Goal: Contribute content: Contribute content

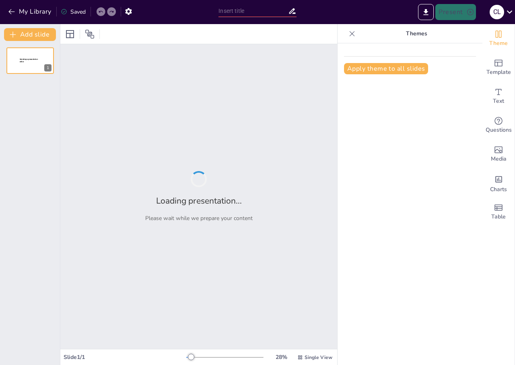
type input "Exploring [PERSON_NAME] Two-Factor Theory: Implications for Workplace Motivation"
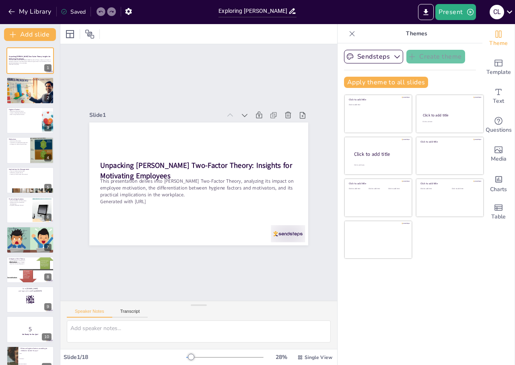
checkbox input "true"
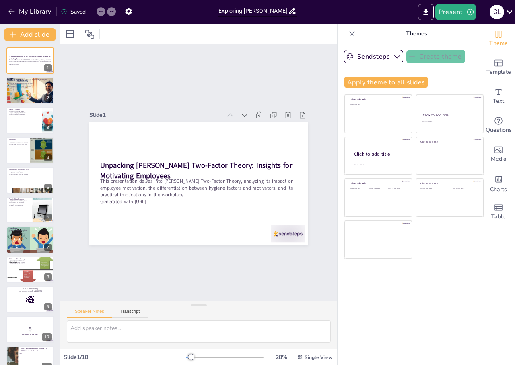
checkbox input "true"
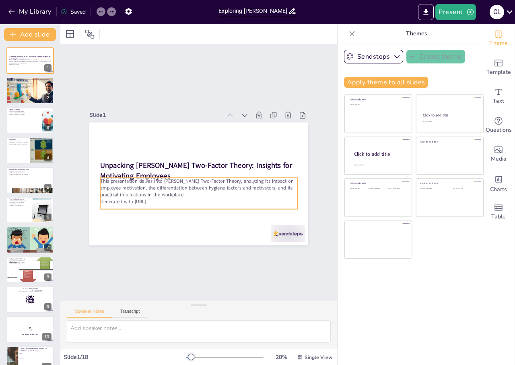
checkbox input "true"
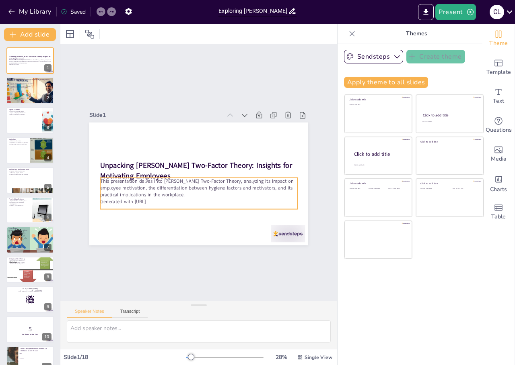
checkbox input "true"
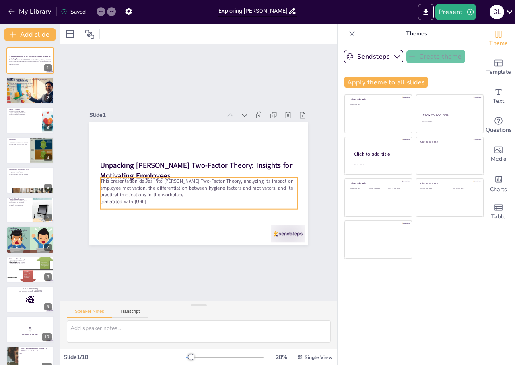
checkbox input "true"
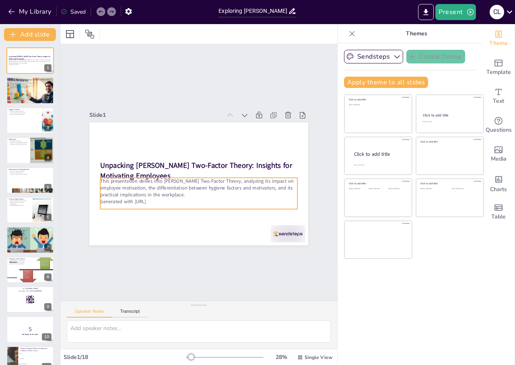
checkbox input "true"
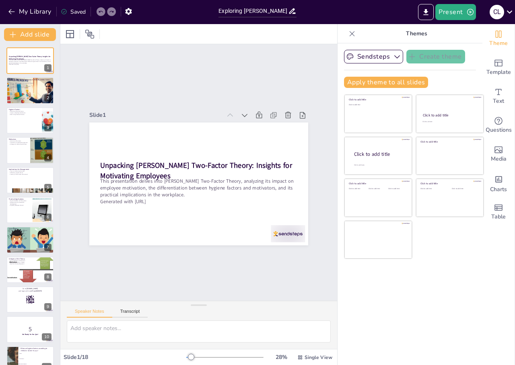
checkbox input "true"
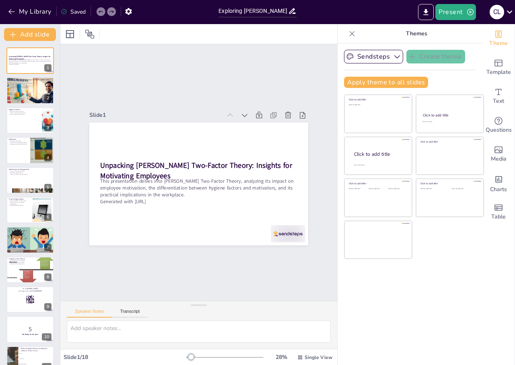
checkbox input "true"
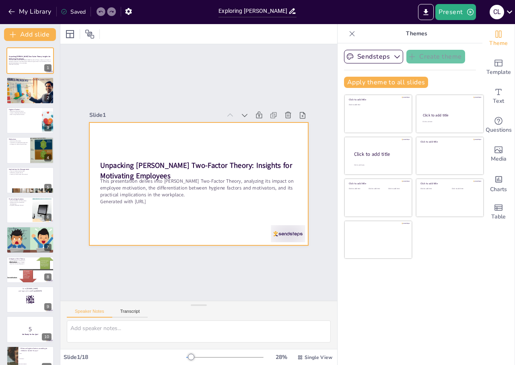
checkbox input "true"
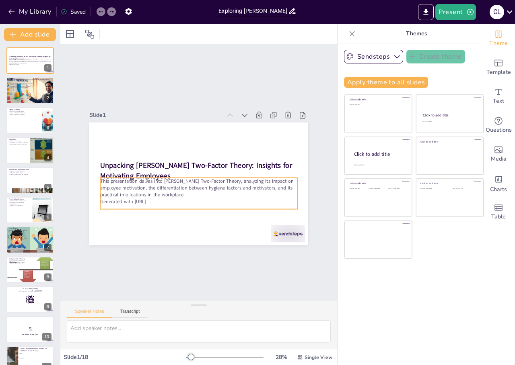
checkbox input "true"
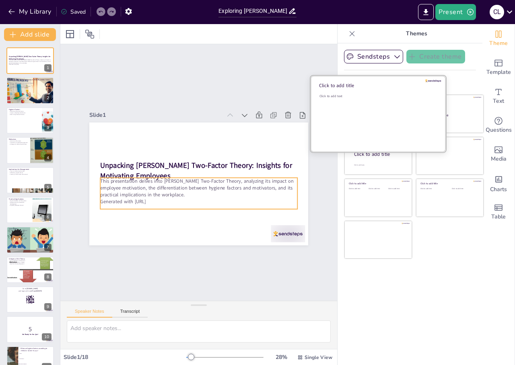
checkbox input "true"
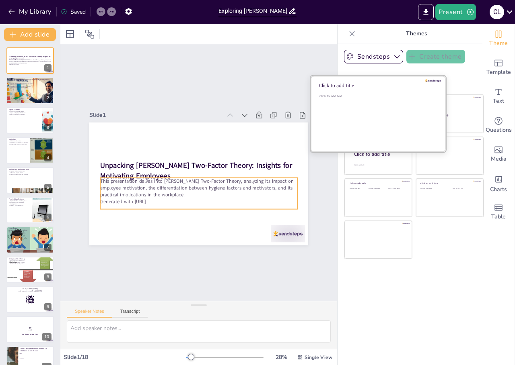
checkbox input "true"
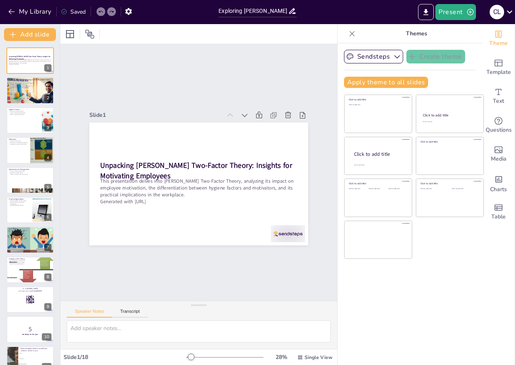
checkbox input "true"
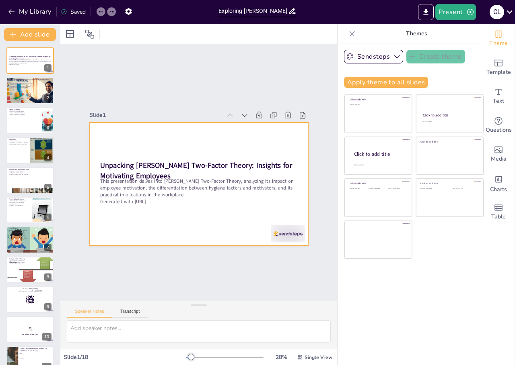
checkbox input "true"
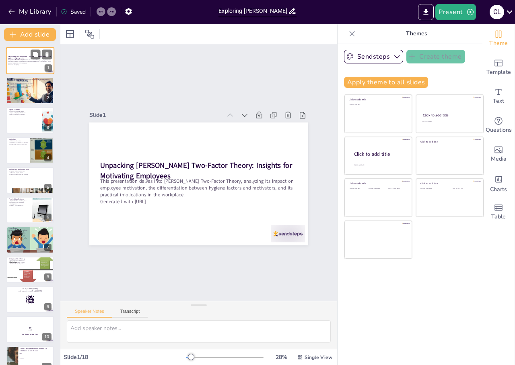
checkbox input "true"
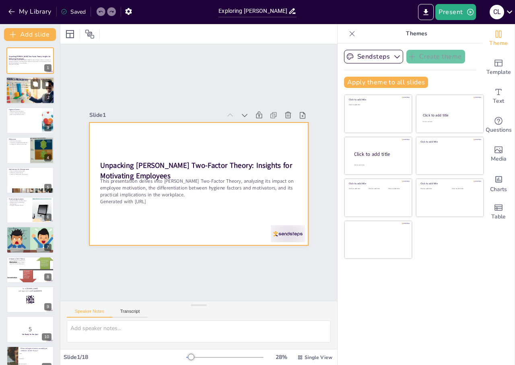
checkbox input "true"
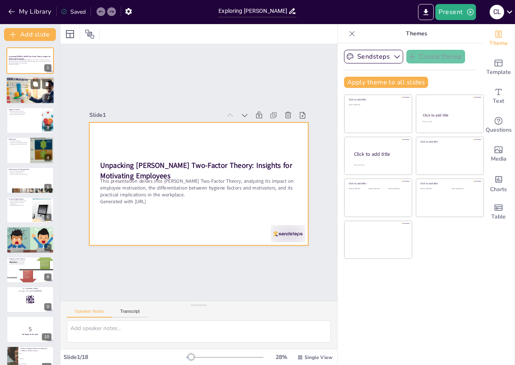
checkbox input "true"
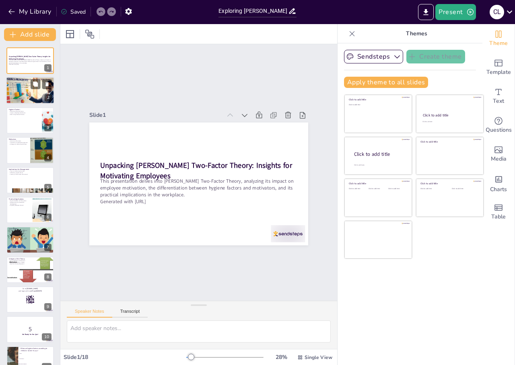
click at [40, 92] on div at bounding box center [30, 90] width 58 height 27
type textarea "Lor ipsumdolors ametcon adipisc elitsed doe temporinci ut laboreetd mag aliquae…"
checkbox input "true"
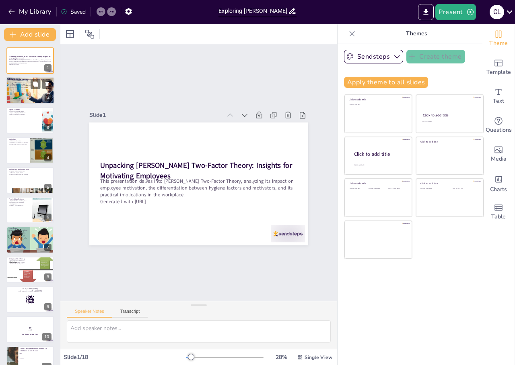
checkbox input "true"
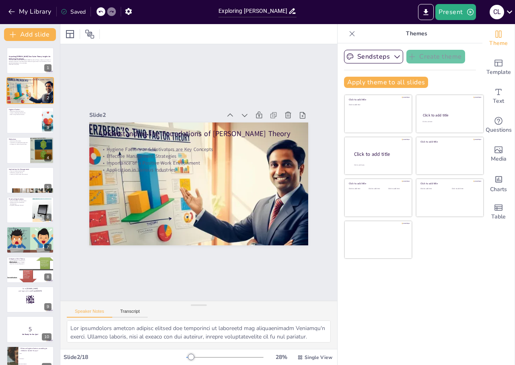
checkbox input "true"
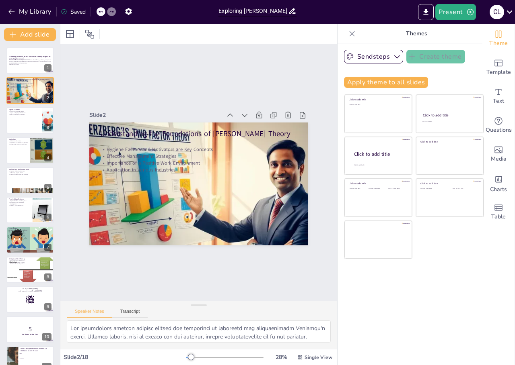
checkbox input "true"
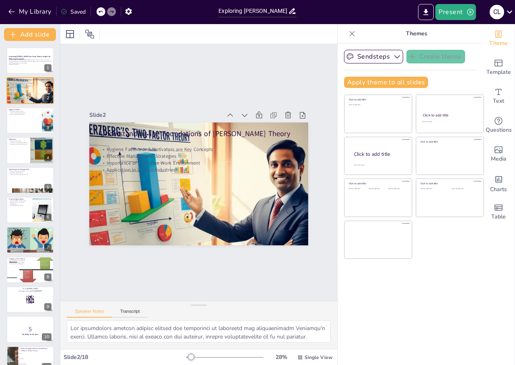
checkbox input "true"
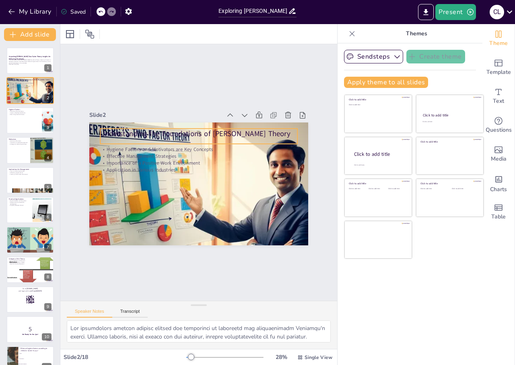
checkbox input "true"
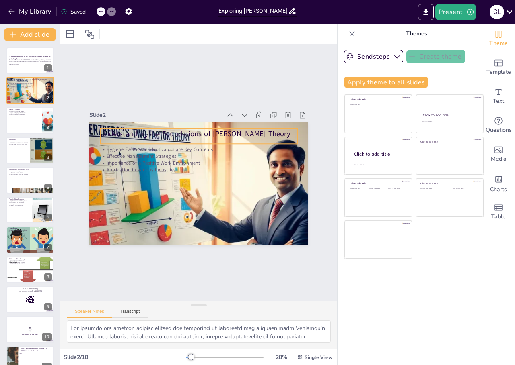
checkbox input "true"
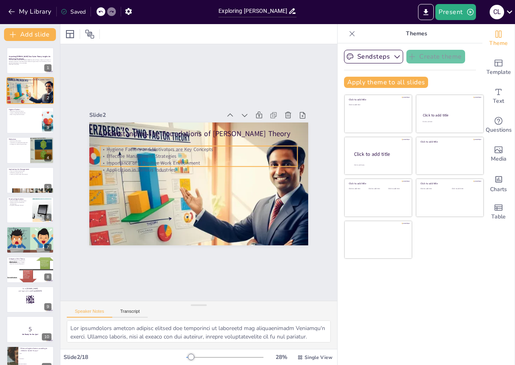
checkbox input "true"
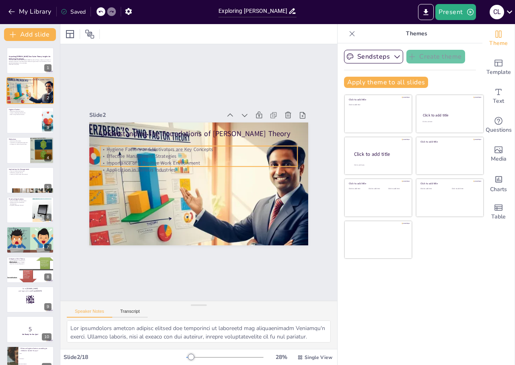
checkbox input "true"
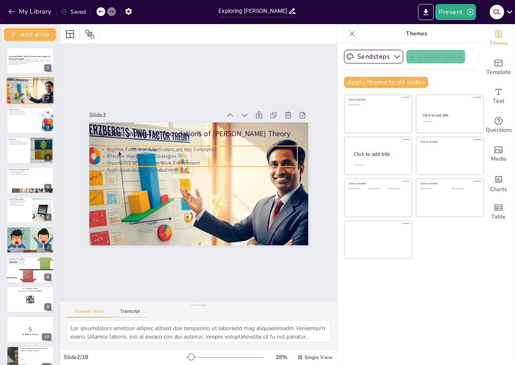
checkbox input "true"
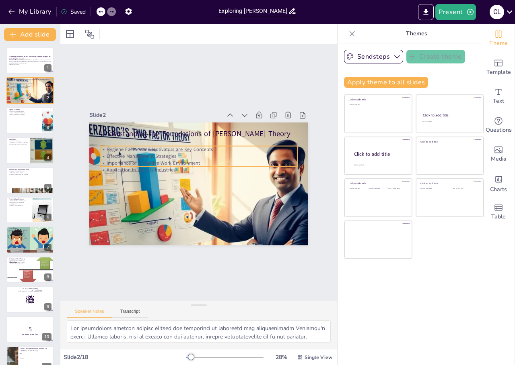
checkbox input "true"
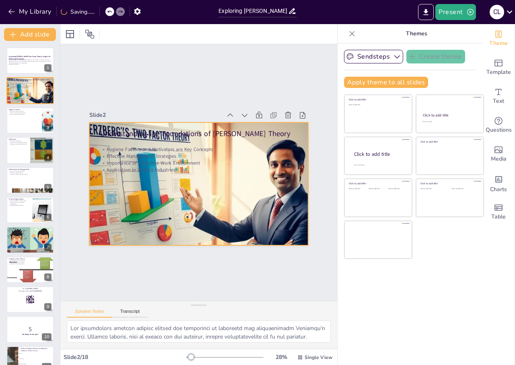
click at [249, 201] on div at bounding box center [191, 182] width 285 height 254
checkbox input "true"
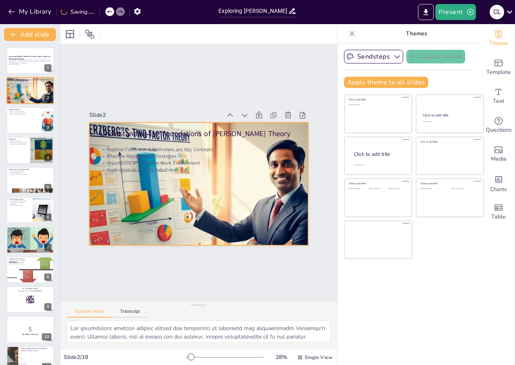
checkbox input "true"
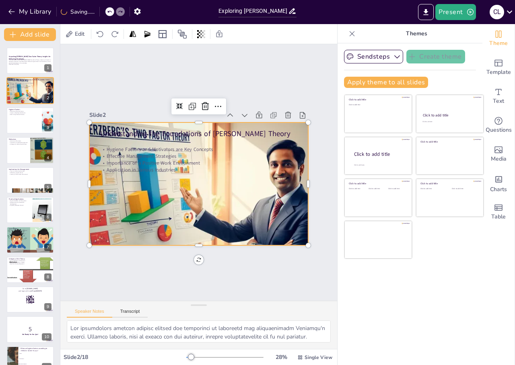
checkbox input "true"
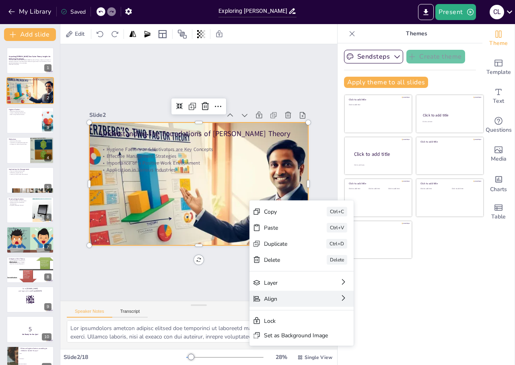
checkbox input "true"
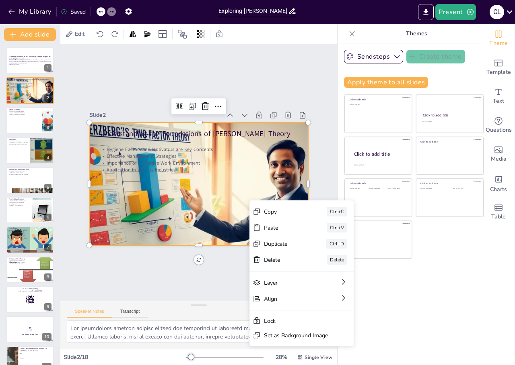
checkbox input "true"
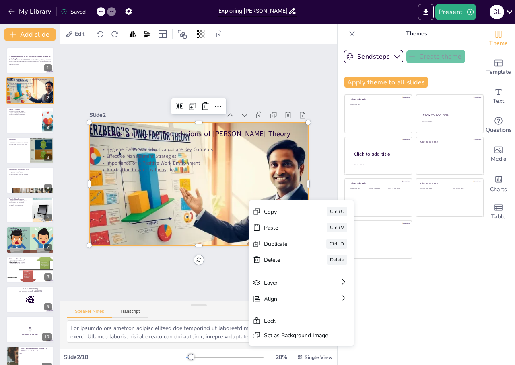
checkbox input "true"
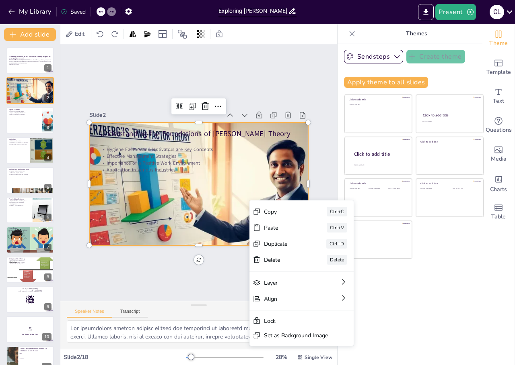
checkbox input "true"
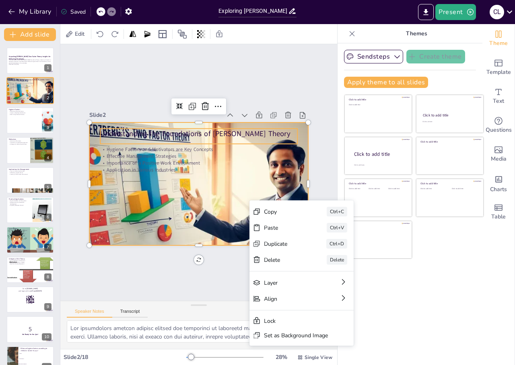
checkbox input "true"
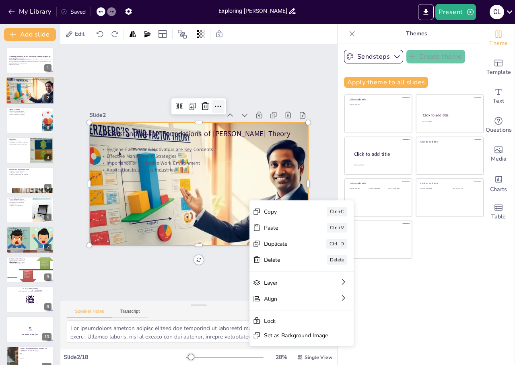
checkbox input "true"
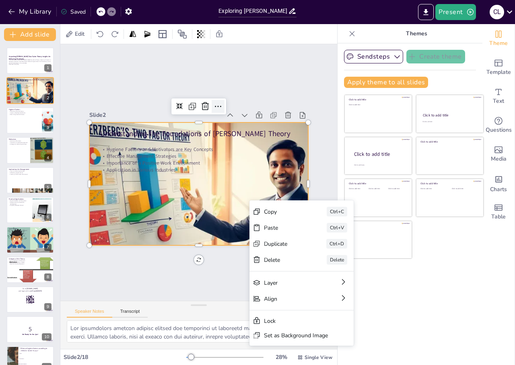
click at [254, 136] on icon at bounding box center [261, 143] width 14 height 14
checkbox input "true"
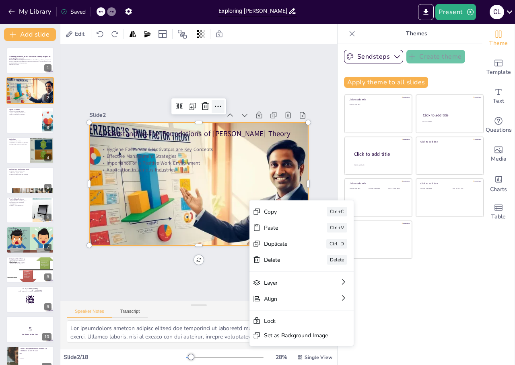
checkbox input "true"
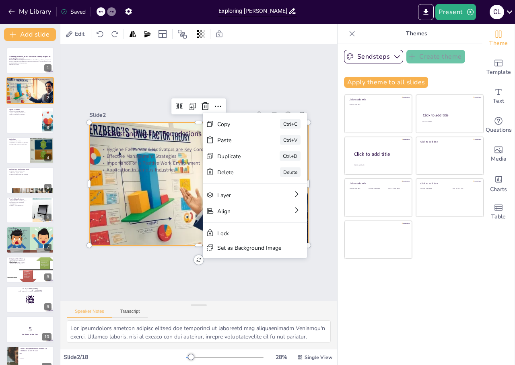
checkbox input "true"
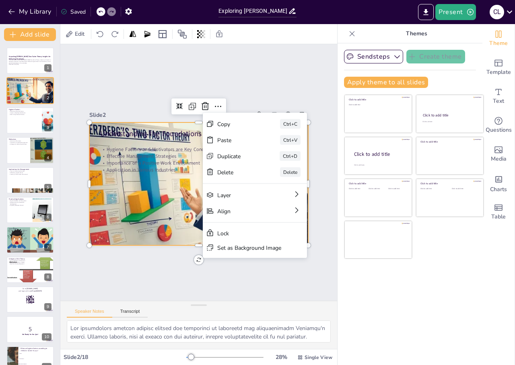
checkbox input "true"
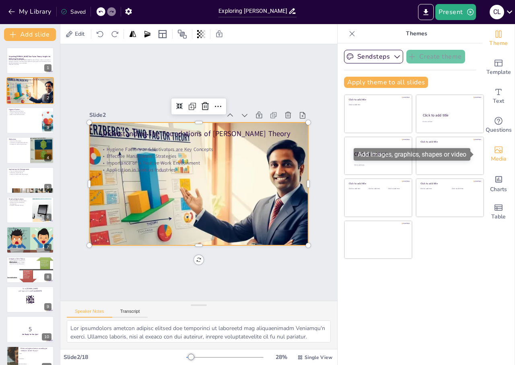
checkbox input "true"
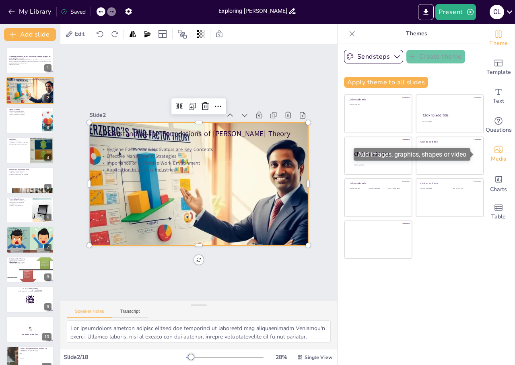
click at [496, 155] on span "Media" at bounding box center [498, 159] width 16 height 9
checkbox input "true"
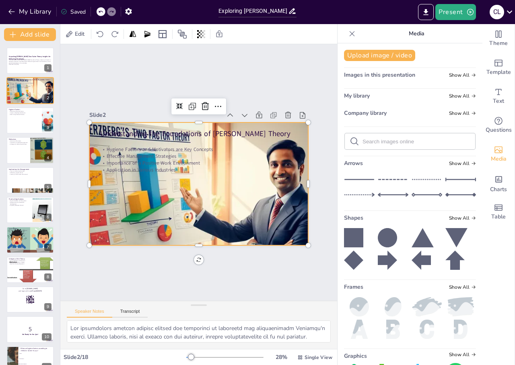
click at [413, 78] on div "Images in this presentation Show All" at bounding box center [410, 76] width 132 height 11
click at [458, 75] on span "Show All" at bounding box center [462, 75] width 27 height 6
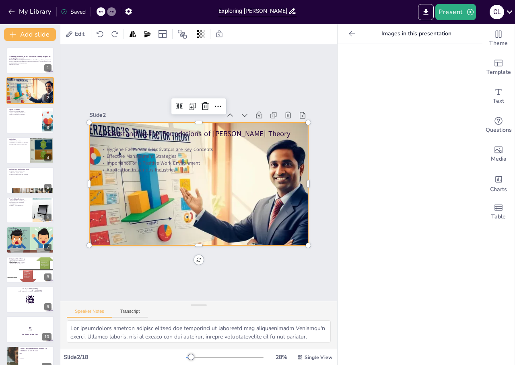
click at [269, 192] on div at bounding box center [197, 184] width 275 height 150
click at [460, 174] on div at bounding box center [409, 204] width 145 height 322
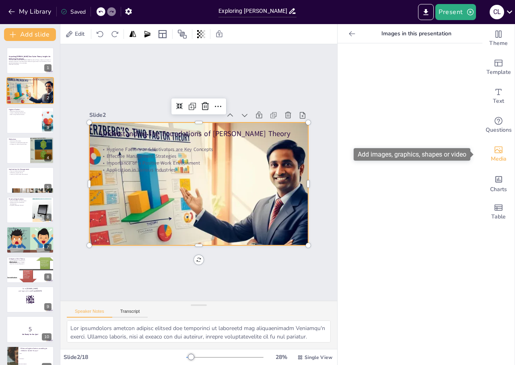
click at [493, 150] on icon "Add images, graphics, shapes or video" at bounding box center [498, 150] width 10 height 10
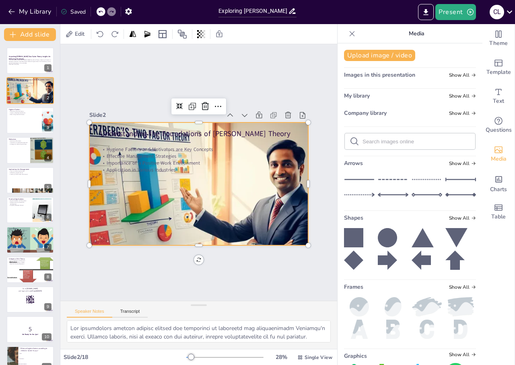
click at [362, 71] on div "Upload image / video Images in this presentation Show All My library Show All C…" at bounding box center [409, 204] width 145 height 322
click at [366, 74] on span "Images in this presentation" at bounding box center [379, 75] width 71 height 8
click at [449, 76] on span "Show All" at bounding box center [462, 75] width 27 height 6
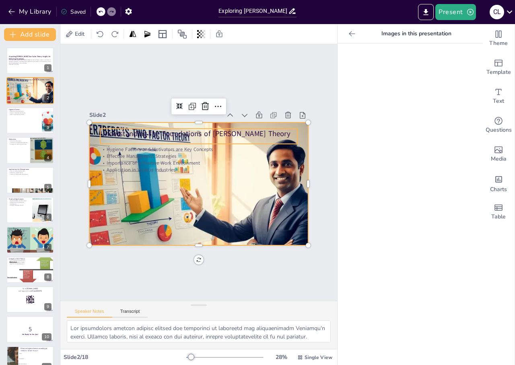
click at [165, 132] on p "Understanding the Foundations of [PERSON_NAME] Theory" at bounding box center [202, 134] width 197 height 31
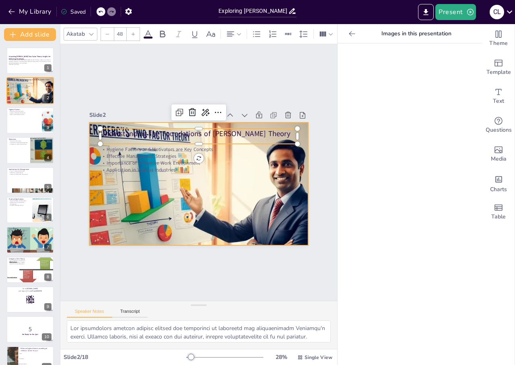
click at [275, 190] on div at bounding box center [197, 184] width 275 height 150
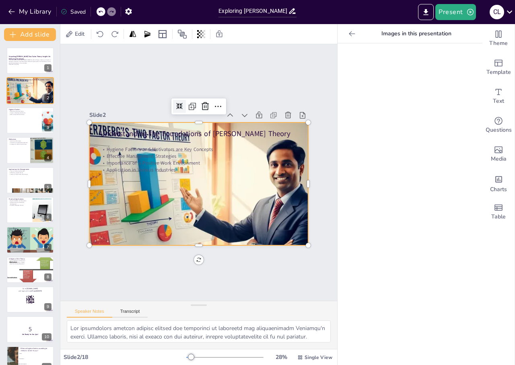
click at [217, 103] on icon at bounding box center [221, 107] width 9 height 9
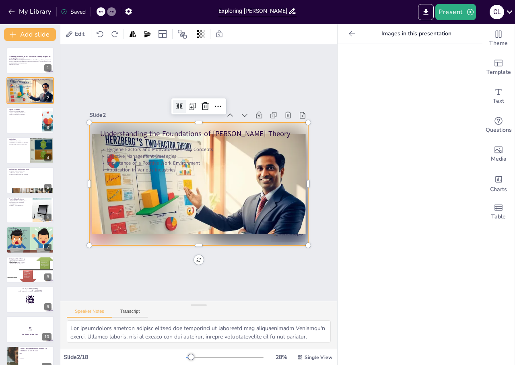
click at [183, 101] on icon at bounding box center [186, 104] width 7 height 7
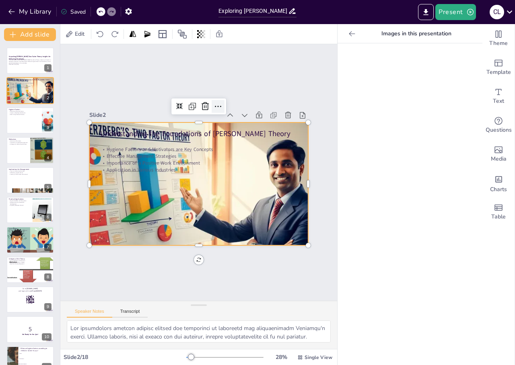
click at [219, 105] on icon at bounding box center [224, 108] width 10 height 10
click at [194, 102] on icon at bounding box center [199, 106] width 10 height 10
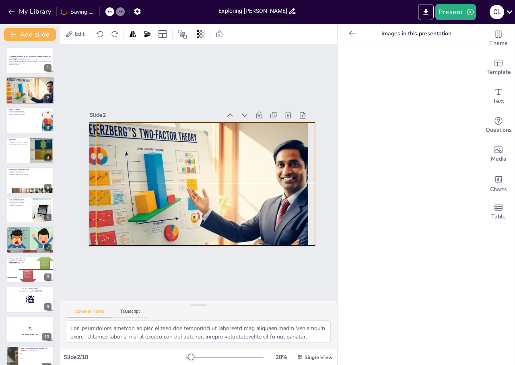
drag, startPoint x: 223, startPoint y: 189, endPoint x: 228, endPoint y: 189, distance: 4.8
click at [228, 189] on div at bounding box center [202, 185] width 283 height 175
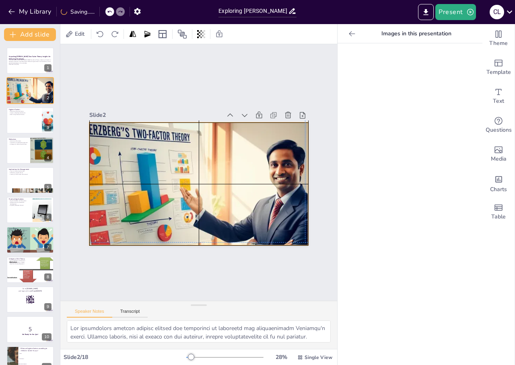
drag, startPoint x: 223, startPoint y: 185, endPoint x: 217, endPoint y: 183, distance: 6.4
click at [217, 183] on div at bounding box center [191, 182] width 285 height 254
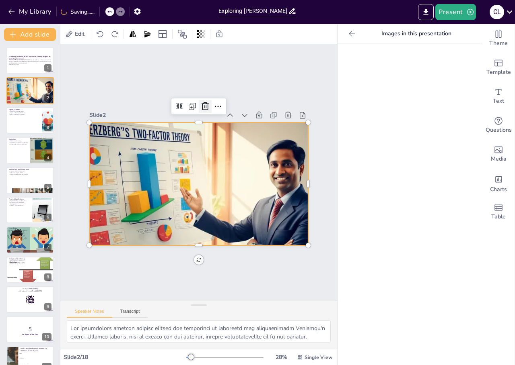
click at [225, 108] on icon at bounding box center [231, 114] width 13 height 13
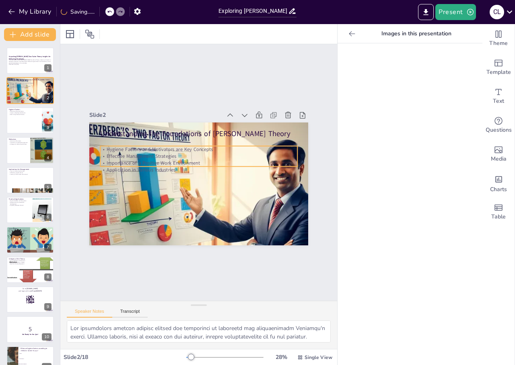
click at [224, 187] on div at bounding box center [193, 182] width 290 height 238
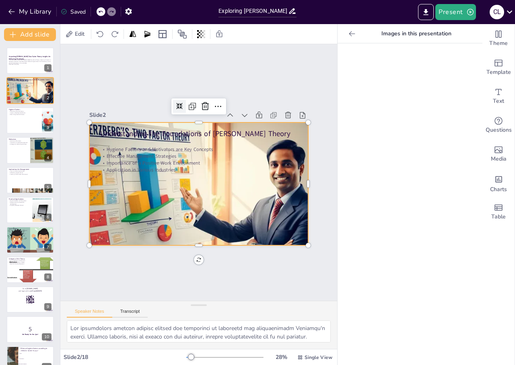
click at [183, 105] on icon at bounding box center [186, 104] width 7 height 7
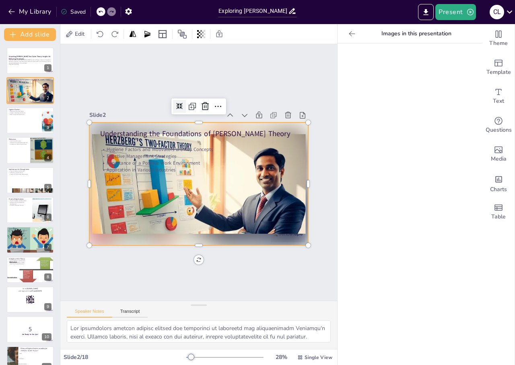
click at [176, 105] on icon at bounding box center [179, 106] width 7 height 7
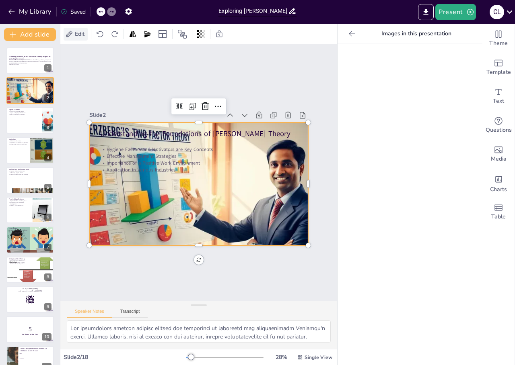
click at [85, 30] on span "Edit" at bounding box center [79, 34] width 13 height 8
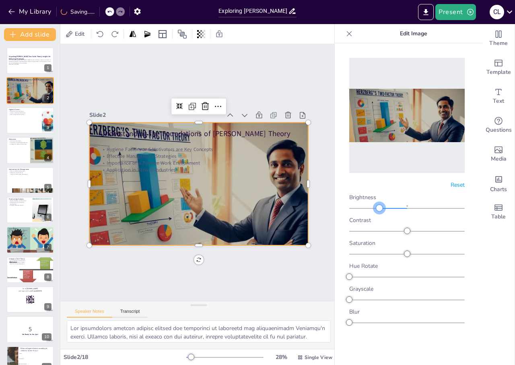
drag, startPoint x: 405, startPoint y: 208, endPoint x: 389, endPoint y: 180, distance: 31.9
click at [392, 184] on div "Reset Brightness Contrast Saturation Hue Rotate Grayscale Blur" at bounding box center [406, 188] width 131 height 277
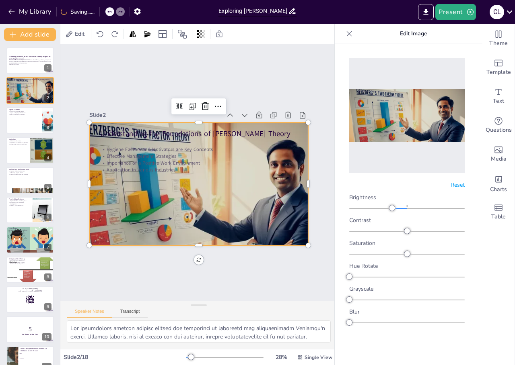
click at [366, 111] on img at bounding box center [406, 116] width 115 height 54
click at [405, 35] on p "Edit Image" at bounding box center [412, 33] width 115 height 19
drag, startPoint x: 405, startPoint y: 37, endPoint x: 413, endPoint y: 54, distance: 18.7
click at [413, 53] on div "Edit Image Reset Brightness Contrast Saturation Hue Rotate Grayscale Blur" at bounding box center [406, 206] width 144 height 365
click at [424, 131] on img at bounding box center [406, 116] width 115 height 54
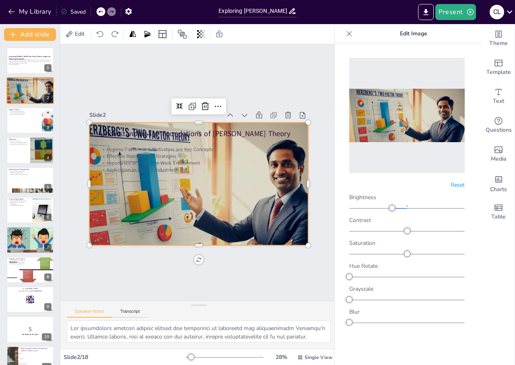
click at [406, 211] on div "Brightness Contrast Saturation Hue Rotate Grayscale Blur" at bounding box center [406, 260] width 115 height 133
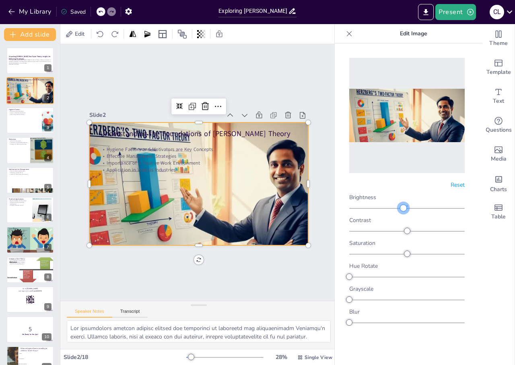
drag, startPoint x: 396, startPoint y: 205, endPoint x: 404, endPoint y: 213, distance: 11.7
click at [404, 213] on div "Brightness Contrast Saturation Hue Rotate Grayscale Blur" at bounding box center [406, 260] width 115 height 133
drag, startPoint x: 405, startPoint y: 231, endPoint x: 406, endPoint y: 236, distance: 5.0
click at [406, 236] on div "Brightness Contrast Saturation Hue Rotate Grayscale Blur" at bounding box center [406, 260] width 115 height 133
drag, startPoint x: 382, startPoint y: 279, endPoint x: 333, endPoint y: 268, distance: 50.6
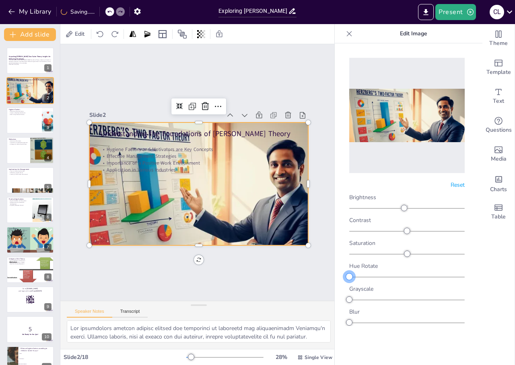
click at [333, 268] on body "My Library Saving...... Exploring [PERSON_NAME] Two-Factor Theory: Implications…" at bounding box center [257, 182] width 515 height 365
drag, startPoint x: 366, startPoint y: 301, endPoint x: 322, endPoint y: 284, distance: 46.6
click at [316, 279] on body "My Library Saving...... Exploring [PERSON_NAME] Two-Factor Theory: Implications…" at bounding box center [257, 182] width 515 height 365
drag, startPoint x: 354, startPoint y: 319, endPoint x: 362, endPoint y: 324, distance: 9.0
click at [369, 324] on div at bounding box center [406, 322] width 115 height 10
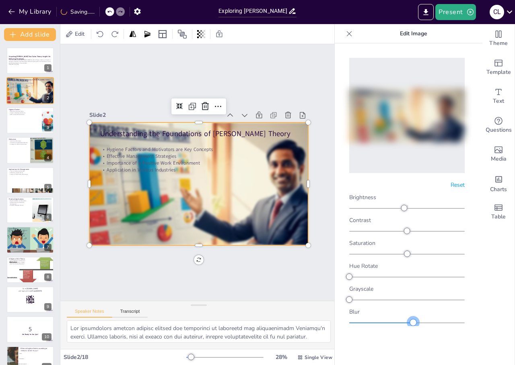
drag, startPoint x: 358, startPoint y: 324, endPoint x: 413, endPoint y: 335, distance: 56.2
click at [413, 335] on div "Reset Brightness Contrast Saturation Hue Rotate Grayscale Blur" at bounding box center [406, 216] width 144 height 346
click at [187, 138] on div "Understanding the Foundations of [PERSON_NAME] Theory" at bounding box center [213, 139] width 186 height 94
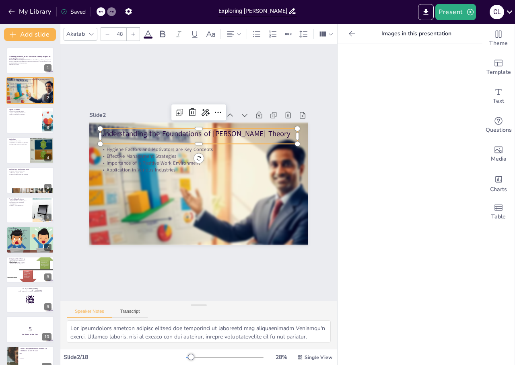
click at [178, 129] on p "Understanding the Foundations of [PERSON_NAME] Theory" at bounding box center [202, 134] width 197 height 31
click at [219, 109] on icon at bounding box center [224, 114] width 10 height 10
click at [247, 142] on icon at bounding box center [253, 148] width 13 height 13
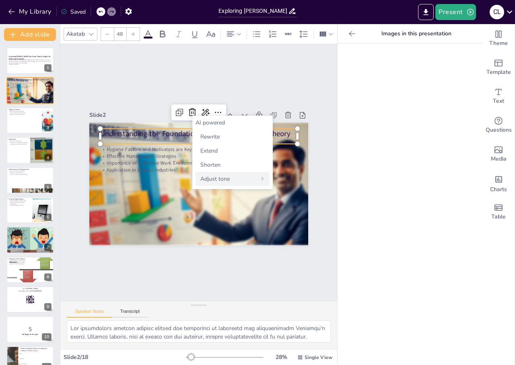
click at [236, 179] on div "Adjust tone" at bounding box center [232, 179] width 74 height 14
click at [133, 153] on p "Effective Management Strategies" at bounding box center [198, 156] width 197 height 7
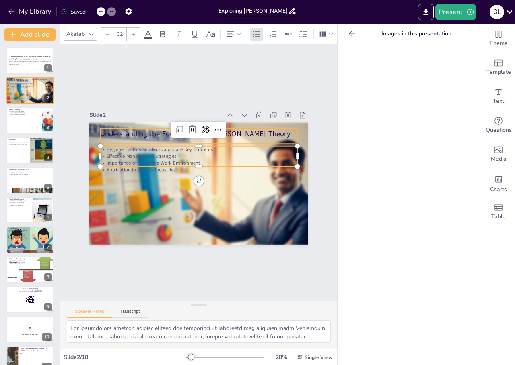
click at [158, 135] on p "Understanding the Foundations of [PERSON_NAME] Theory" at bounding box center [227, 146] width 139 height 153
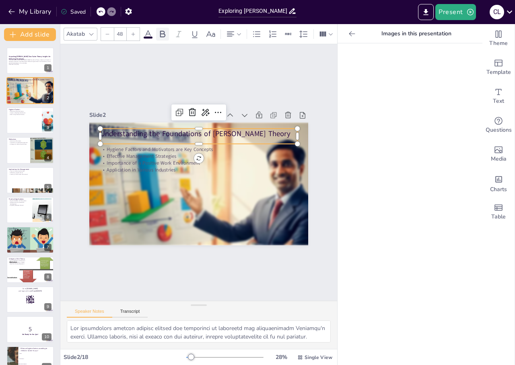
click at [157, 31] on div at bounding box center [162, 34] width 13 height 13
click at [131, 32] on icon at bounding box center [133, 34] width 5 height 5
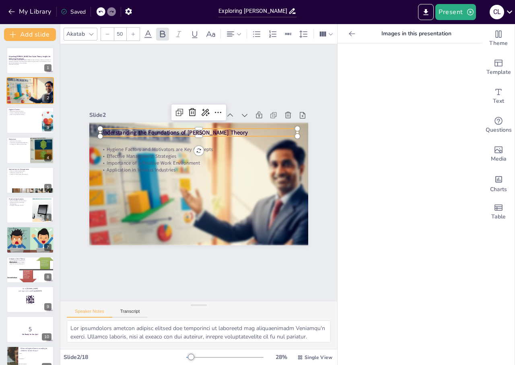
click at [132, 32] on icon at bounding box center [133, 34] width 5 height 5
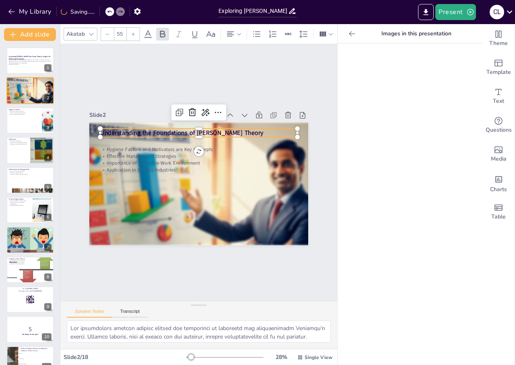
click at [132, 32] on icon at bounding box center [133, 34] width 5 height 5
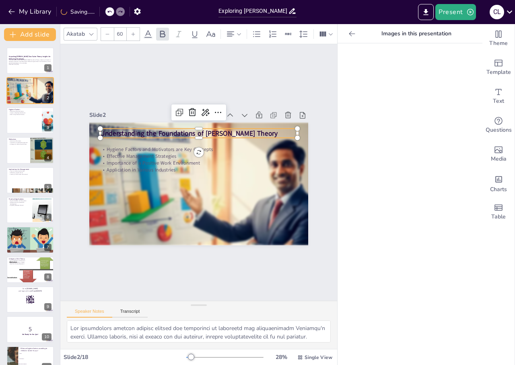
click at [132, 32] on icon at bounding box center [133, 34] width 5 height 5
click at [133, 32] on icon at bounding box center [133, 34] width 5 height 5
click at [133, 32] on icon at bounding box center [133, 34] width 4 height 4
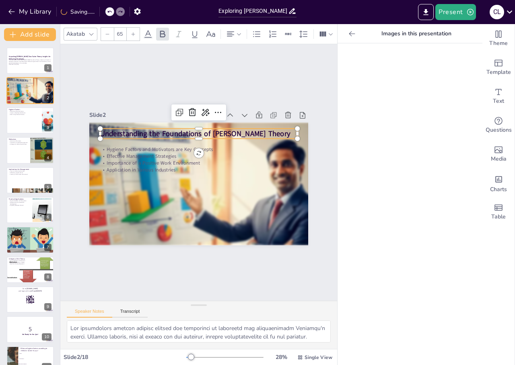
click at [134, 32] on icon at bounding box center [133, 34] width 5 height 5
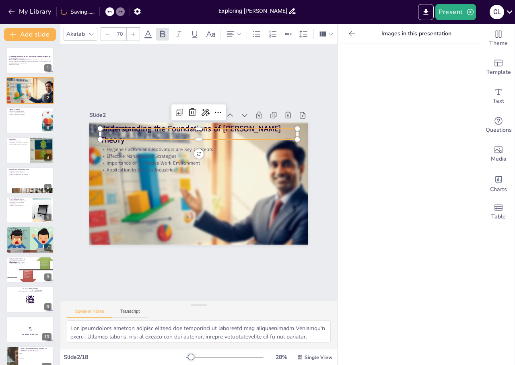
click at [134, 32] on icon at bounding box center [133, 34] width 5 height 5
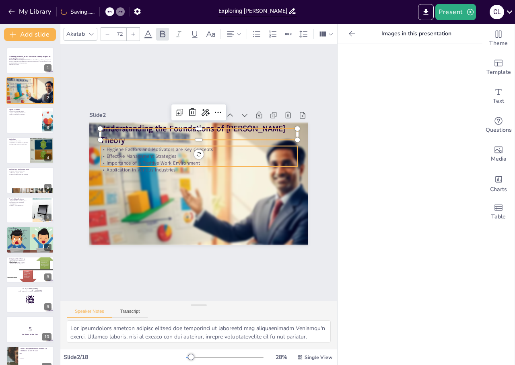
click at [135, 160] on p "Importance of a Positive Work Environment" at bounding box center [198, 163] width 197 height 7
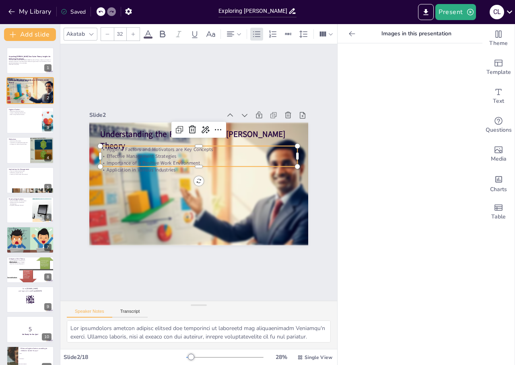
click at [132, 33] on icon at bounding box center [133, 34] width 5 height 5
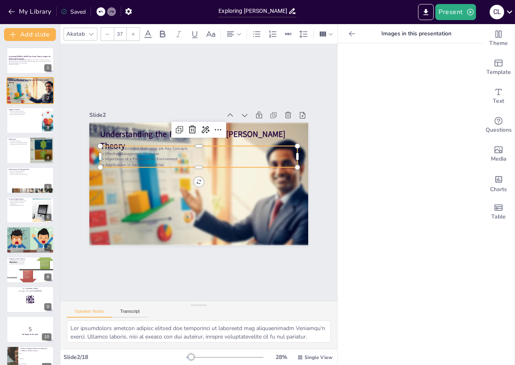
click at [132, 33] on icon at bounding box center [133, 34] width 5 height 5
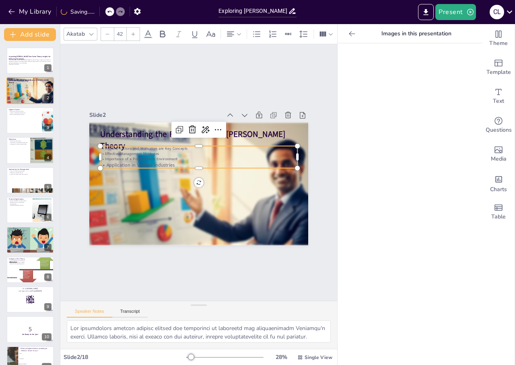
click at [132, 33] on icon at bounding box center [133, 34] width 5 height 5
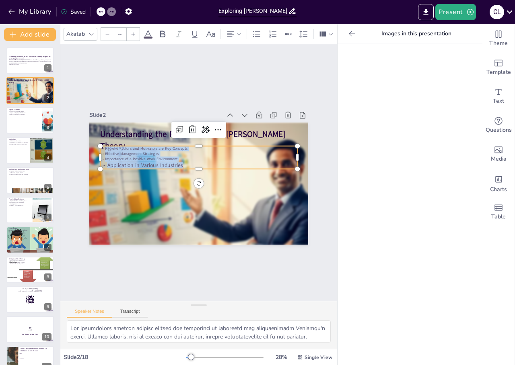
drag, startPoint x: 99, startPoint y: 146, endPoint x: 176, endPoint y: 165, distance: 78.7
click at [176, 165] on div "Hygiene Factors and Motivators are Key Concepts Effective Management Strategies…" at bounding box center [201, 158] width 197 height 64
click at [132, 33] on div at bounding box center [133, 34] width 13 height 13
drag, startPoint x: 132, startPoint y: 33, endPoint x: 132, endPoint y: 41, distance: 7.2
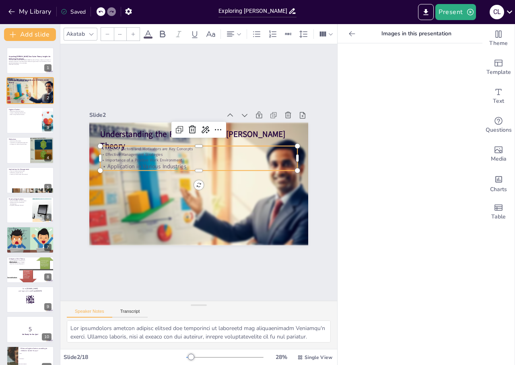
click at [132, 37] on div at bounding box center [133, 34] width 13 height 13
click at [133, 36] on div at bounding box center [133, 34] width 13 height 13
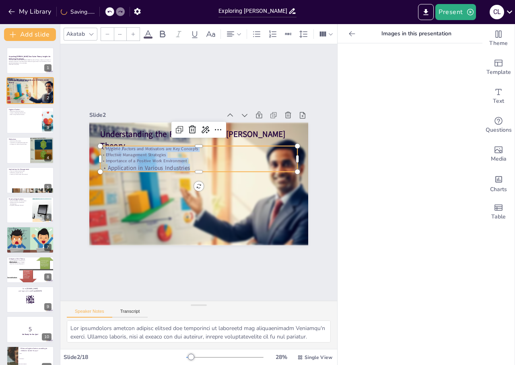
click at [133, 33] on icon at bounding box center [133, 34] width 5 height 5
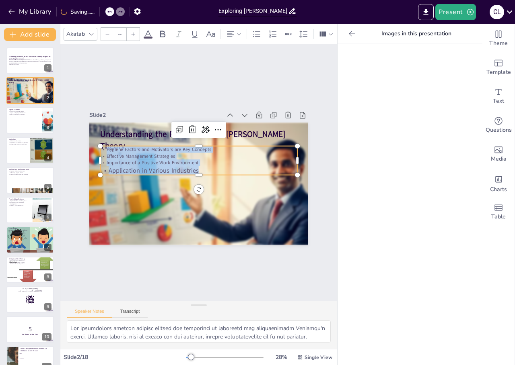
click at [133, 33] on icon at bounding box center [133, 34] width 5 height 5
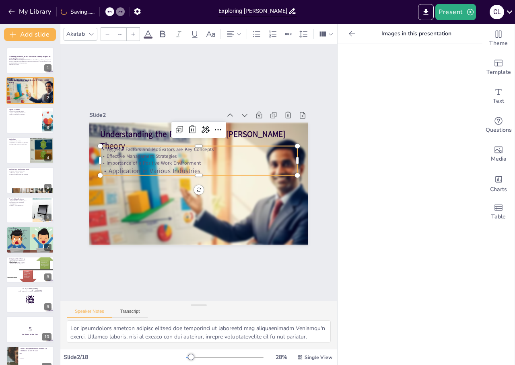
click at [132, 32] on icon at bounding box center [133, 34] width 5 height 5
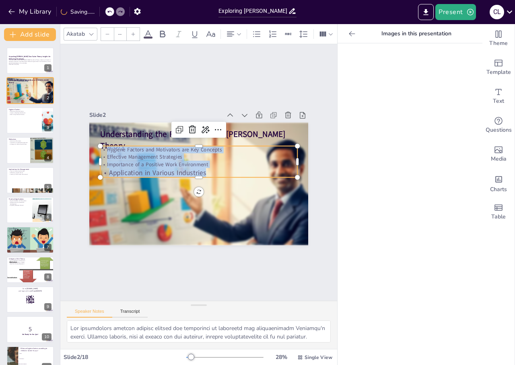
click at [132, 32] on icon at bounding box center [133, 34] width 5 height 5
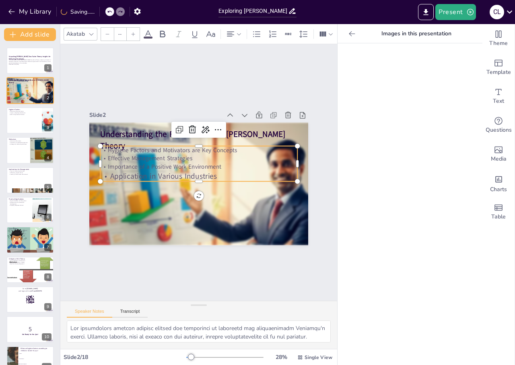
click at [132, 32] on icon at bounding box center [133, 34] width 5 height 5
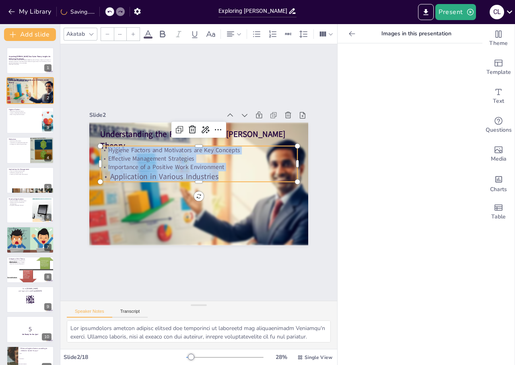
click at [132, 32] on icon at bounding box center [133, 34] width 5 height 5
click at [131, 32] on icon at bounding box center [133, 34] width 5 height 5
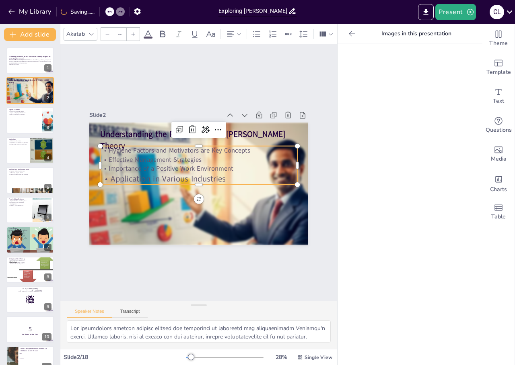
click at [131, 32] on icon at bounding box center [133, 34] width 5 height 5
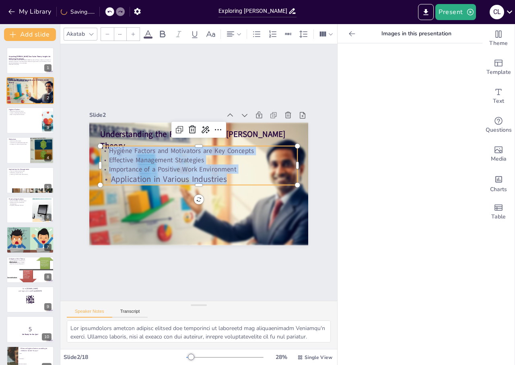
click at [131, 32] on icon at bounding box center [133, 34] width 5 height 5
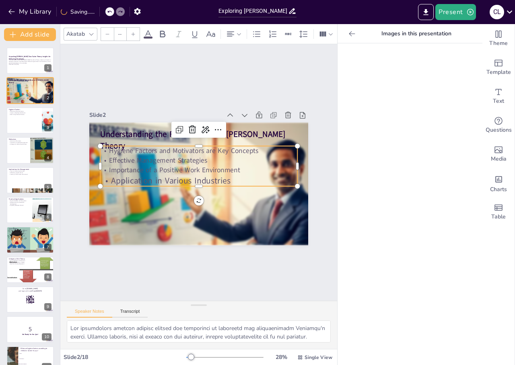
click at [131, 32] on icon at bounding box center [133, 34] width 5 height 5
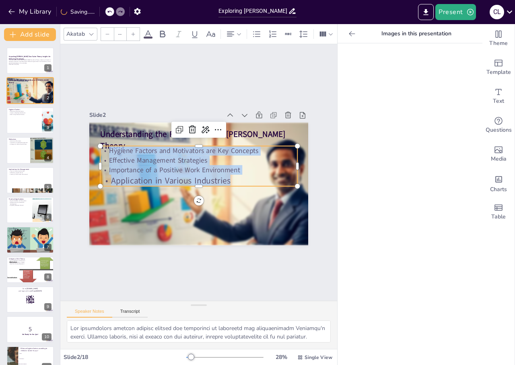
click at [131, 32] on icon at bounding box center [133, 34] width 5 height 5
click at [236, 171] on p "Importance of a Positive Work Environment" at bounding box center [199, 171] width 197 height 31
click at [110, 148] on p "Hygiene Factors and Motivators are Key Concepts" at bounding box center [198, 151] width 197 height 10
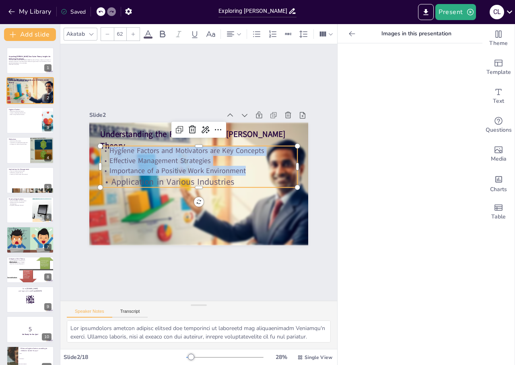
drag, startPoint x: 103, startPoint y: 148, endPoint x: 251, endPoint y: 170, distance: 150.0
click at [252, 170] on div "Hygiene Factors and Motivators are Key Concepts Effective Management Strategies…" at bounding box center [198, 167] width 197 height 42
click at [133, 32] on icon at bounding box center [133, 34] width 5 height 5
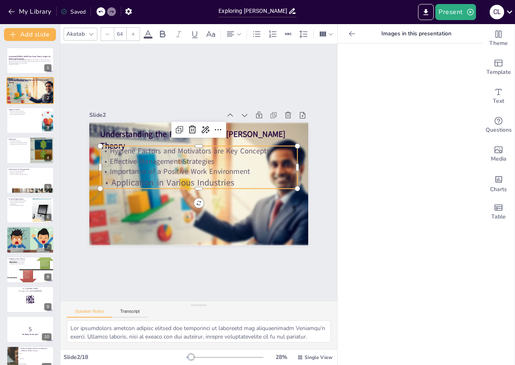
click at [133, 32] on icon at bounding box center [133, 34] width 5 height 5
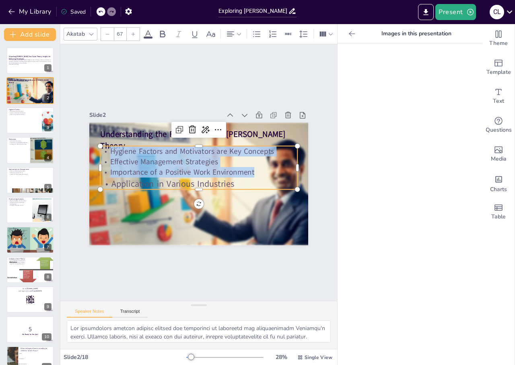
click at [133, 32] on icon at bounding box center [133, 34] width 5 height 5
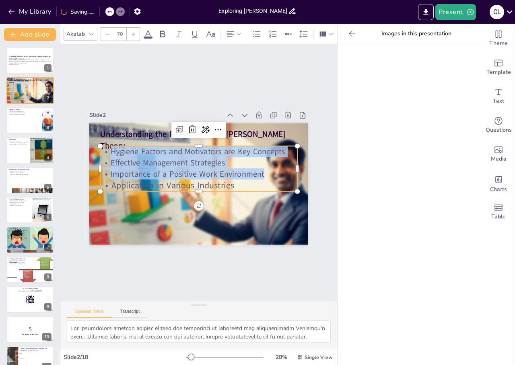
click at [133, 32] on icon at bounding box center [133, 34] width 5 height 5
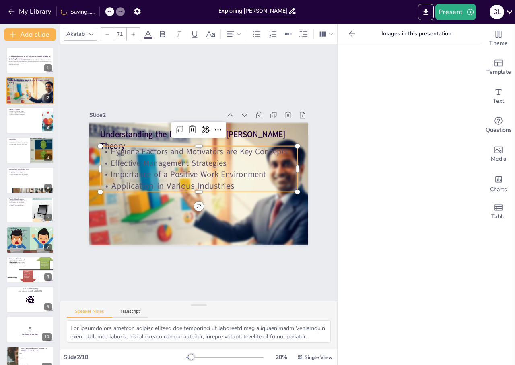
click at [133, 32] on icon at bounding box center [133, 34] width 5 height 5
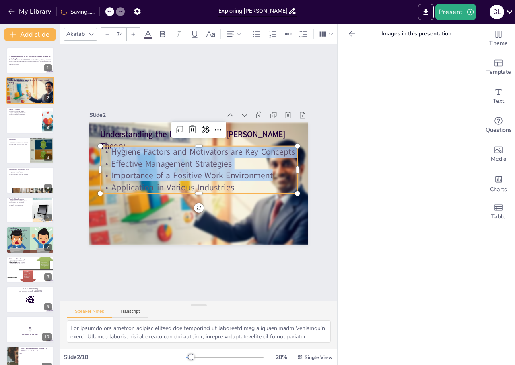
click at [294, 167] on div at bounding box center [299, 180] width 11 height 48
drag, startPoint x: 292, startPoint y: 142, endPoint x: 288, endPoint y: 152, distance: 10.1
click at [291, 153] on div "Understanding the Foundations of [PERSON_NAME] Theory Hygiene Factors and Motiv…" at bounding box center [210, 171] width 166 height 240
drag, startPoint x: 291, startPoint y: 189, endPoint x: 291, endPoint y: 194, distance: 4.4
click at [295, 194] on div "Understanding the Foundations of [PERSON_NAME] Theory Hygiene Factors and Motiv…" at bounding box center [198, 184] width 219 height 123
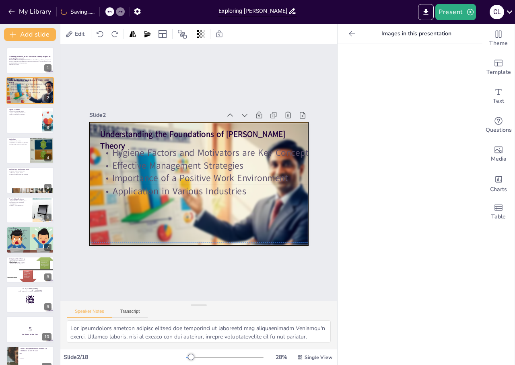
drag, startPoint x: 257, startPoint y: 218, endPoint x: 254, endPoint y: 211, distance: 7.2
click at [254, 211] on div at bounding box center [199, 184] width 264 height 123
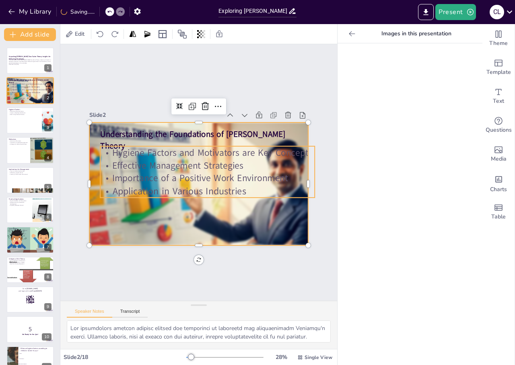
click at [221, 182] on p "Application in Various Industries" at bounding box center [210, 155] width 119 height 192
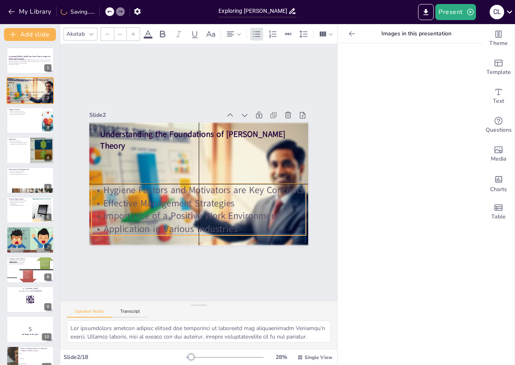
drag, startPoint x: 221, startPoint y: 182, endPoint x: 211, endPoint y: 216, distance: 36.1
click at [211, 216] on div "Hygiene Factors and Motivators are Key Concepts Effective Management Strategies…" at bounding box center [198, 210] width 214 height 52
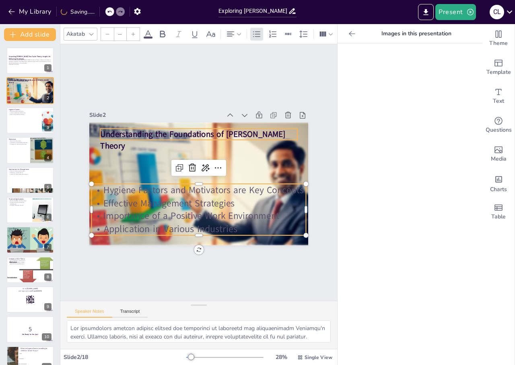
click at [187, 133] on strong "Understanding the Foundations of [PERSON_NAME] Theory" at bounding box center [196, 134] width 187 height 31
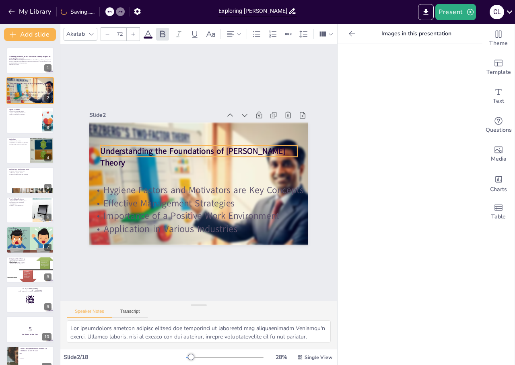
drag, startPoint x: 187, startPoint y: 131, endPoint x: 191, endPoint y: 148, distance: 17.2
click at [191, 148] on strong "Understanding the Foundations of [PERSON_NAME] Theory" at bounding box center [194, 150] width 187 height 31
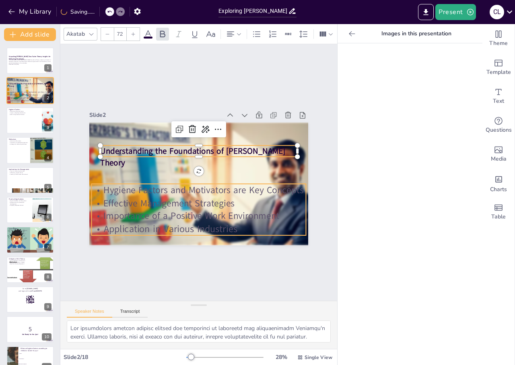
click at [232, 181] on p "Hygiene Factors and Motivators are Key Concepts" at bounding box center [197, 189] width 215 height 35
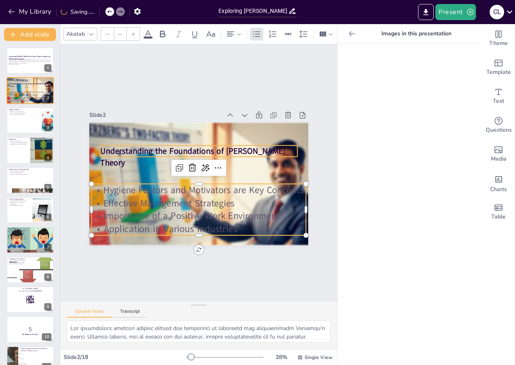
click at [218, 151] on strong "Understanding the Foundations of [PERSON_NAME] Theory" at bounding box center [194, 150] width 187 height 31
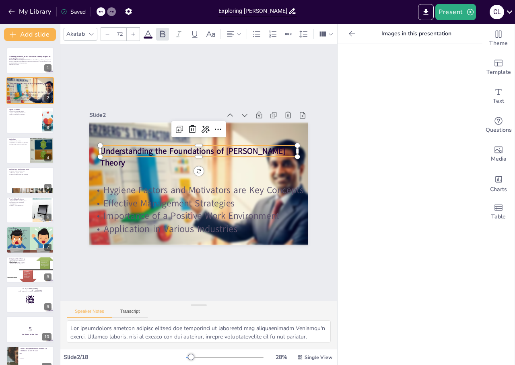
click at [131, 33] on icon at bounding box center [133, 34] width 5 height 5
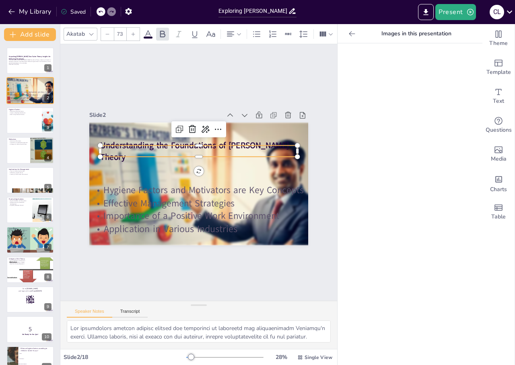
click at [131, 33] on icon at bounding box center [133, 34] width 5 height 5
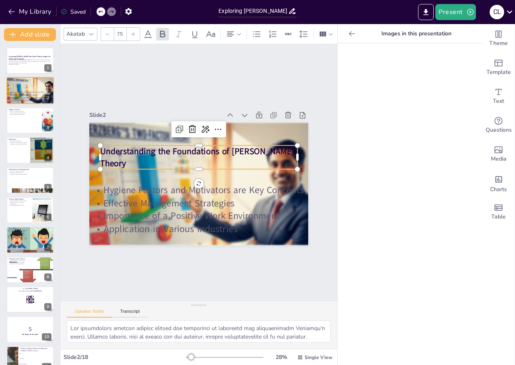
click at [131, 33] on icon at bounding box center [133, 34] width 5 height 5
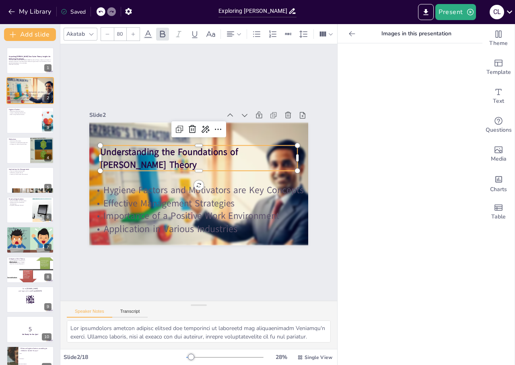
click at [131, 33] on icon at bounding box center [133, 34] width 5 height 5
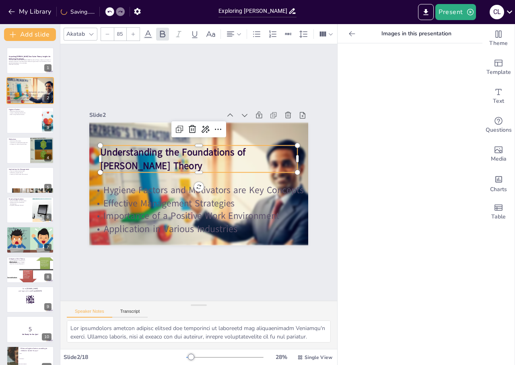
click at [131, 33] on icon at bounding box center [133, 34] width 5 height 5
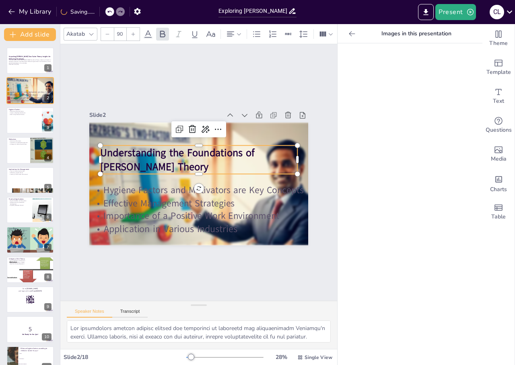
click at [131, 33] on icon at bounding box center [133, 34] width 5 height 5
click at [160, 149] on strong "Understanding the Foundations of [PERSON_NAME] Theory" at bounding box center [181, 155] width 160 height 41
drag, startPoint x: 160, startPoint y: 149, endPoint x: 97, endPoint y: 141, distance: 63.6
click at [98, 142] on div "Hygiene Factors and Motivators are Key Concepts Effective Management Strategies…" at bounding box center [197, 183] width 230 height 145
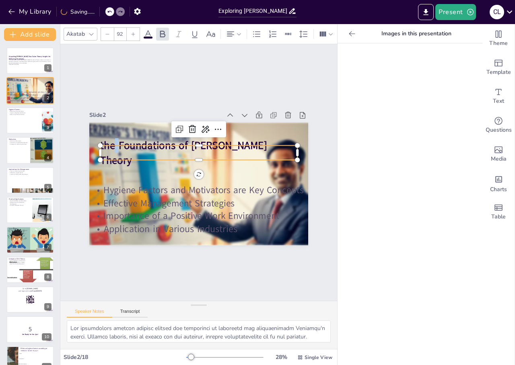
click at [112, 148] on strong "the Foundations of [PERSON_NAME] Theory" at bounding box center [183, 152] width 166 height 29
click at [107, 154] on strong "the Foundations of [PERSON_NAME] Theory" at bounding box center [190, 141] width 167 height 65
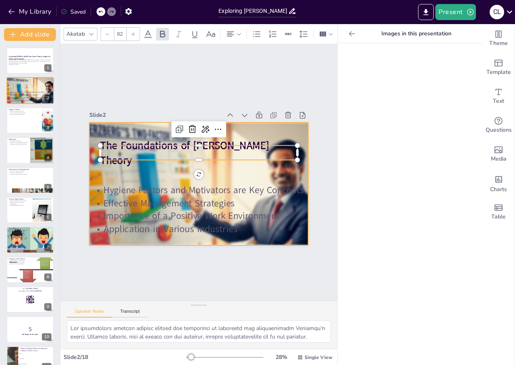
click at [236, 130] on div at bounding box center [197, 184] width 275 height 150
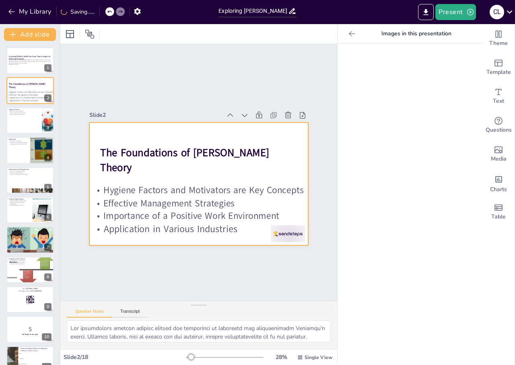
click at [205, 178] on div at bounding box center [197, 183] width 230 height 145
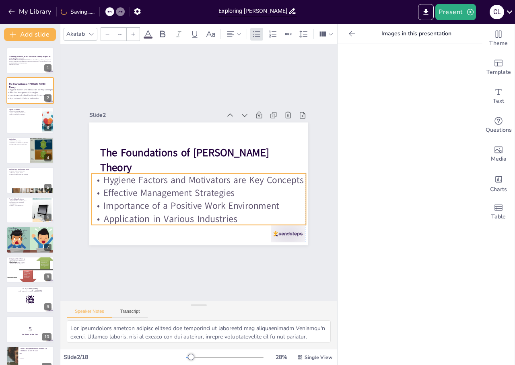
drag, startPoint x: 200, startPoint y: 198, endPoint x: 198, endPoint y: 187, distance: 11.4
click at [198, 187] on p "Effective Management Strategies" at bounding box center [196, 192] width 215 height 35
click at [273, 230] on div at bounding box center [288, 233] width 34 height 17
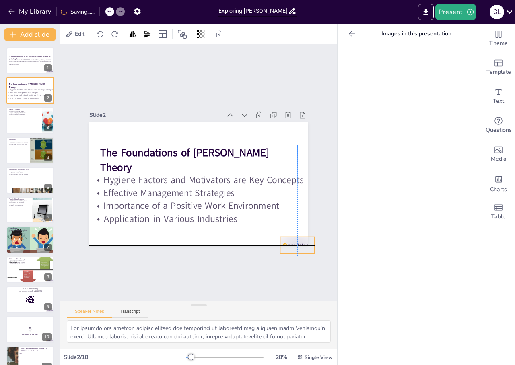
click at [281, 242] on div "Slide 1 Unpacking [PERSON_NAME] Two-Factor Theory: Insights for Motivating Empl…" at bounding box center [198, 172] width 277 height 257
drag, startPoint x: 280, startPoint y: 240, endPoint x: 290, endPoint y: 251, distance: 15.1
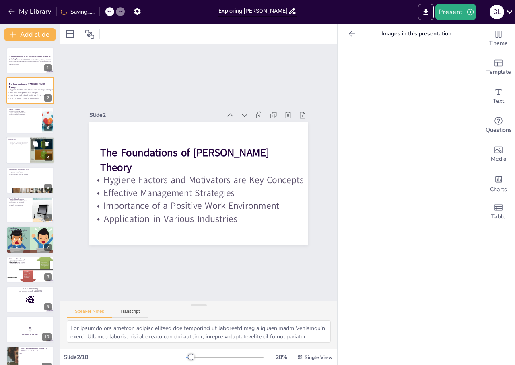
click at [41, 148] on div at bounding box center [41, 144] width 21 height 10
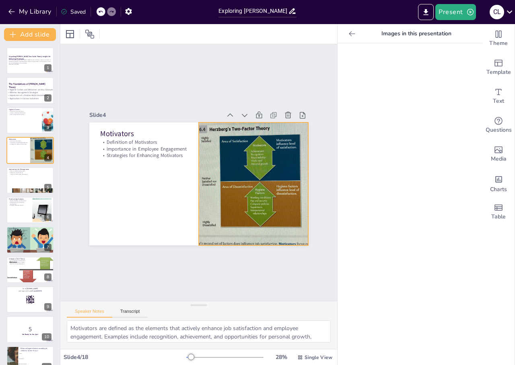
click at [255, 174] on div at bounding box center [253, 184] width 169 height 123
click at [279, 160] on div at bounding box center [253, 184] width 169 height 123
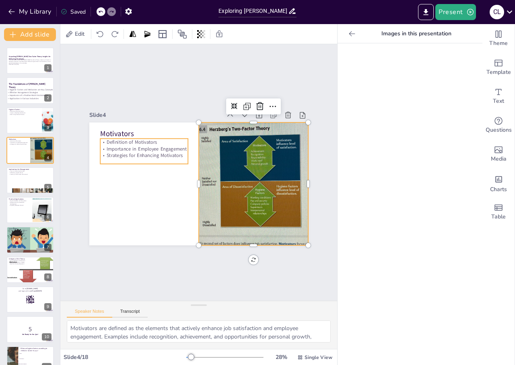
click at [124, 148] on p "Importance in Employee Engagement" at bounding box center [147, 143] width 88 height 16
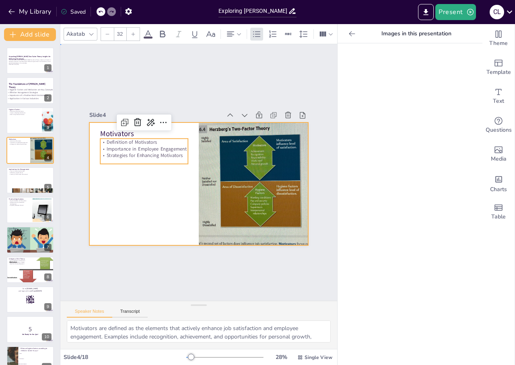
click at [119, 186] on div at bounding box center [198, 184] width 219 height 123
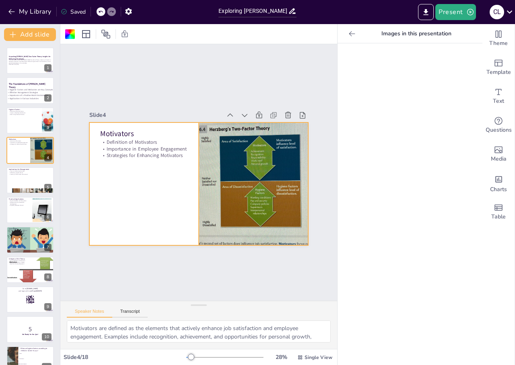
click at [295, 192] on div at bounding box center [251, 189] width 181 height 140
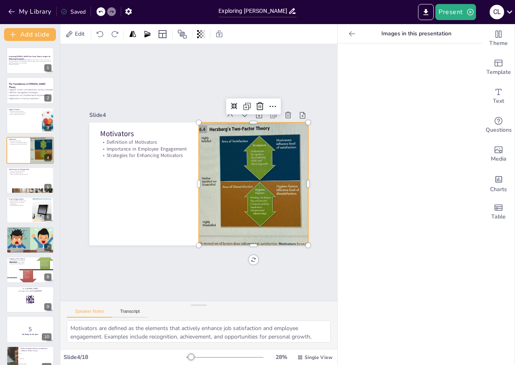
click at [267, 176] on div at bounding box center [253, 184] width 169 height 123
click at [268, 104] on icon at bounding box center [273, 107] width 10 height 10
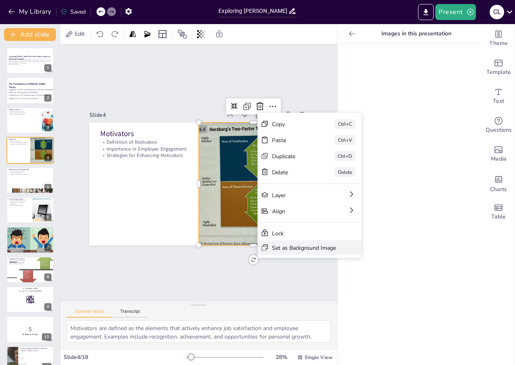
click at [332, 288] on div "Set as Background Image" at bounding box center [364, 292] width 64 height 8
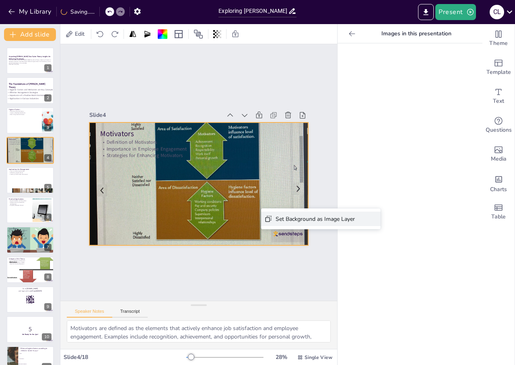
click at [336, 260] on div "Set Background as Image Layer" at bounding box center [375, 264] width 79 height 8
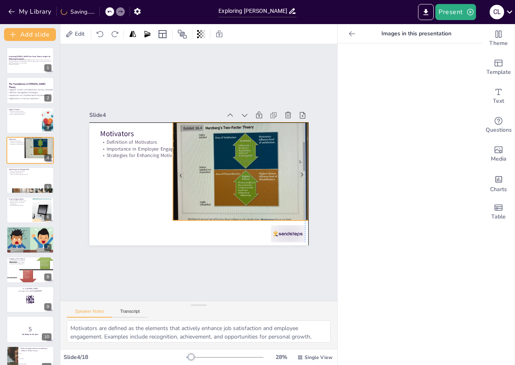
drag, startPoint x: 236, startPoint y: 193, endPoint x: 277, endPoint y: 182, distance: 42.5
click at [277, 182] on div at bounding box center [240, 176] width 145 height 112
click at [428, 33] on p "Images in this presentation" at bounding box center [416, 33] width 116 height 19
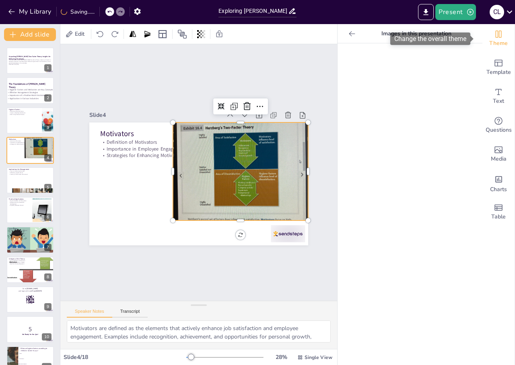
click at [490, 42] on span "Theme" at bounding box center [498, 43] width 18 height 9
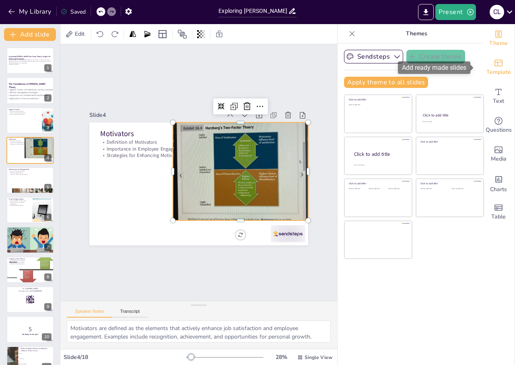
click at [496, 68] on span "Template" at bounding box center [498, 72] width 25 height 9
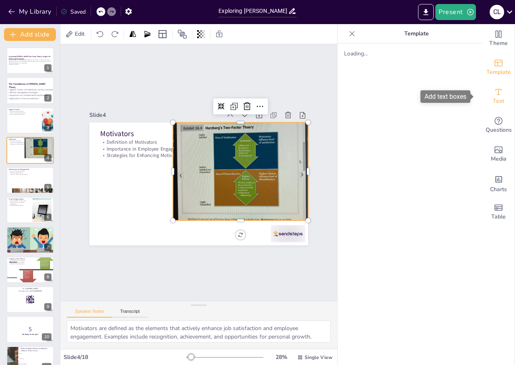
click at [497, 98] on div "Text" at bounding box center [498, 96] width 32 height 29
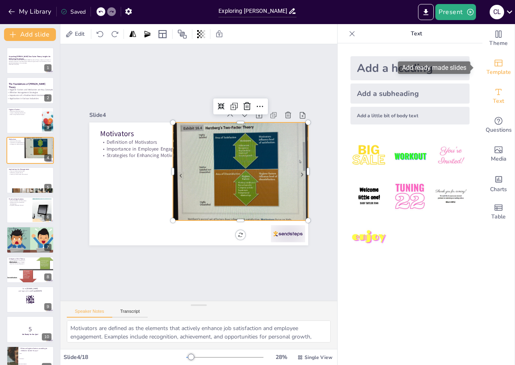
click at [487, 71] on span "Template" at bounding box center [498, 72] width 25 height 9
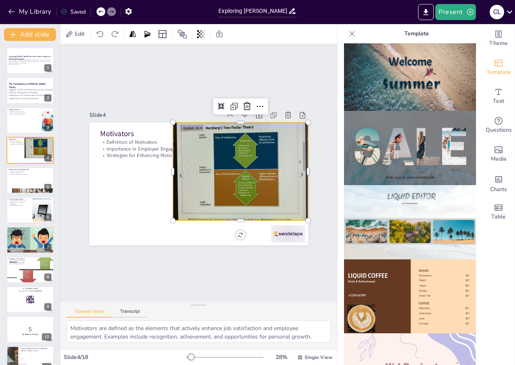
scroll to position [241, 0]
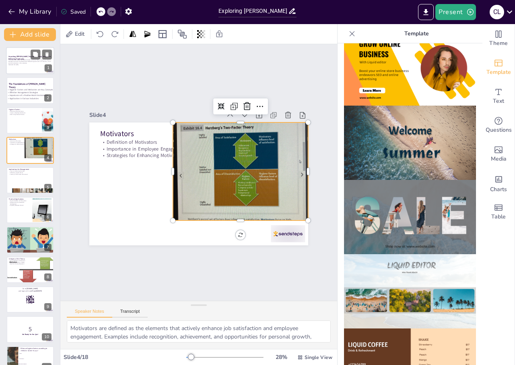
click at [37, 62] on p "This presentation delves into [PERSON_NAME] Two-Factor Theory, analyzing its im…" at bounding box center [29, 61] width 43 height 4
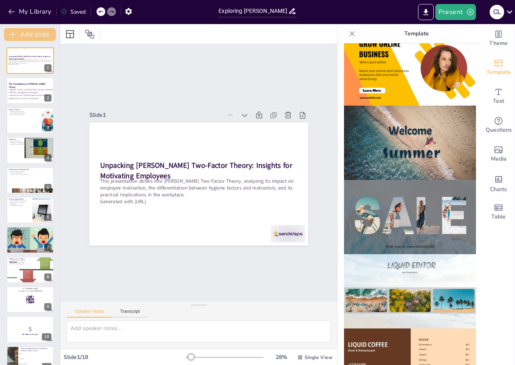
click at [33, 33] on button "Add slide" at bounding box center [30, 34] width 52 height 13
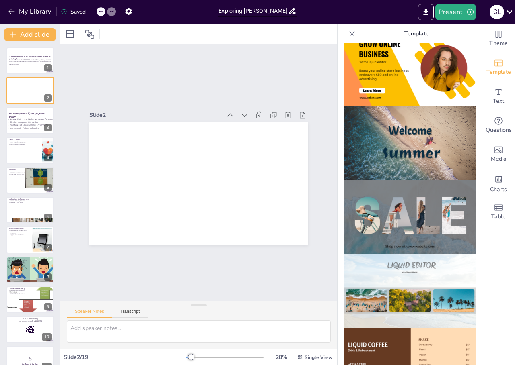
click at [394, 191] on img at bounding box center [410, 217] width 132 height 74
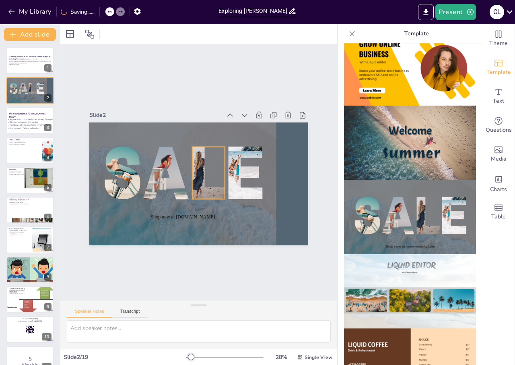
click at [199, 162] on div at bounding box center [208, 174] width 38 height 56
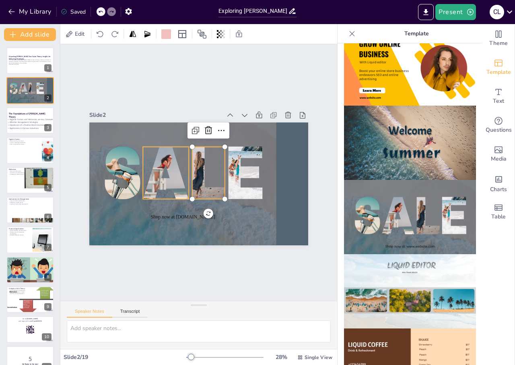
click at [98, 134] on div "Shop now at [DOMAIN_NAME]" at bounding box center [203, 122] width 217 height 23
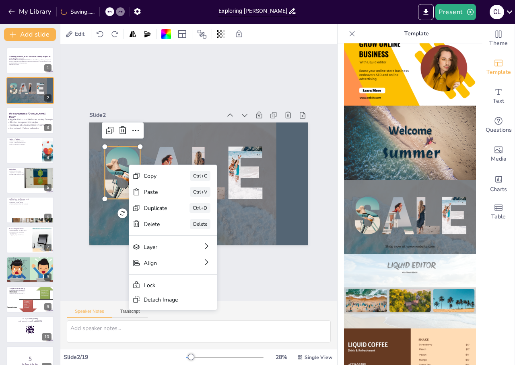
click at [126, 164] on div at bounding box center [123, 165] width 41 height 56
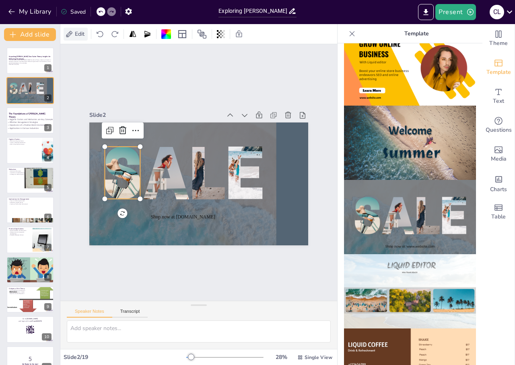
click at [81, 35] on span "Edit" at bounding box center [79, 34] width 13 height 8
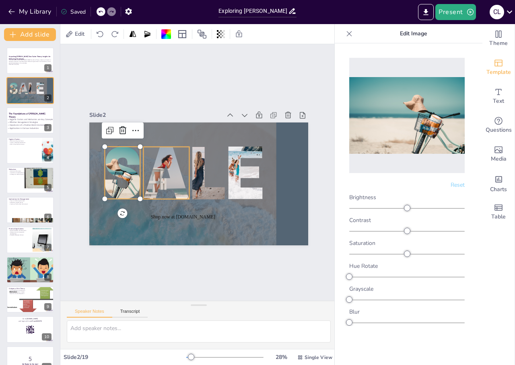
click at [146, 162] on div at bounding box center [166, 173] width 46 height 53
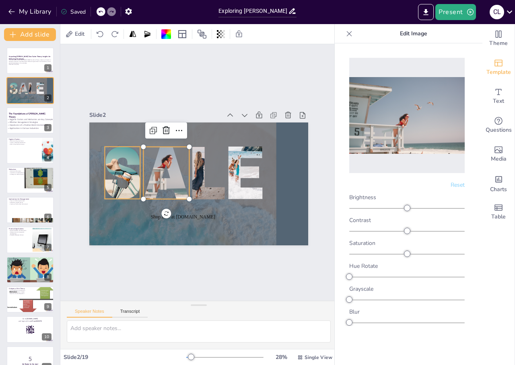
click at [132, 162] on div at bounding box center [107, 173] width 79 height 53
click at [143, 165] on div at bounding box center [166, 173] width 46 height 53
click at [189, 176] on div at bounding box center [195, 165] width 79 height 103
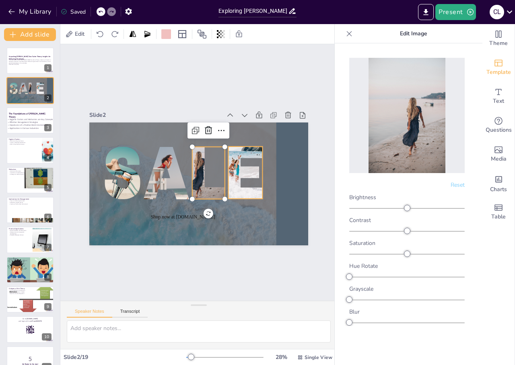
click at [234, 171] on div at bounding box center [241, 174] width 53 height 73
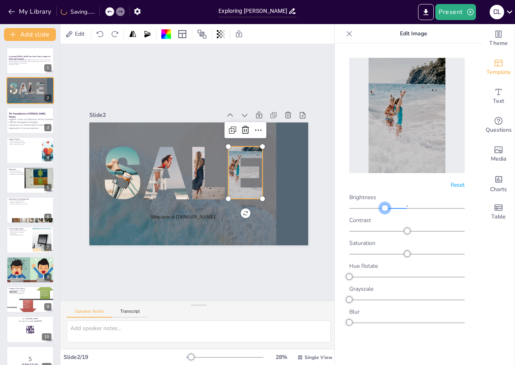
drag, startPoint x: 411, startPoint y: 207, endPoint x: 385, endPoint y: 213, distance: 26.9
click at [385, 213] on div "Brightness Contrast Saturation Hue Rotate Grayscale Blur" at bounding box center [406, 260] width 115 height 133
click at [337, 201] on div at bounding box center [409, 204] width 145 height 322
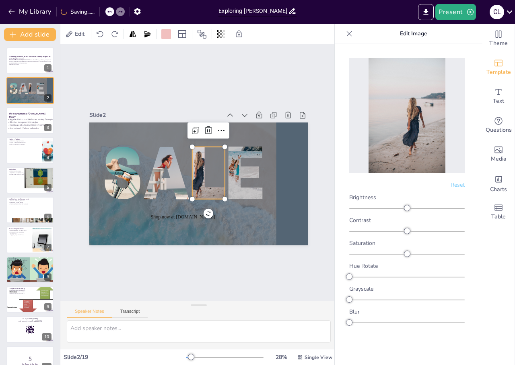
click at [197, 167] on div at bounding box center [195, 166] width 70 height 98
click at [186, 214] on span "Shop now at [DOMAIN_NAME]" at bounding box center [183, 216] width 64 height 5
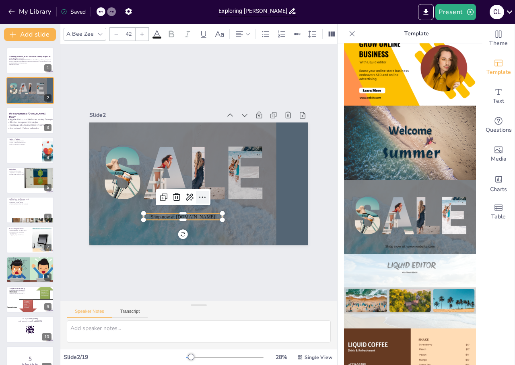
click at [197, 195] on icon at bounding box center [202, 198] width 10 height 10
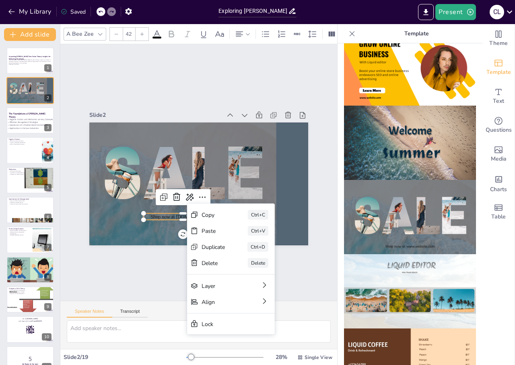
click at [175, 220] on div at bounding box center [183, 223] width 79 height 6
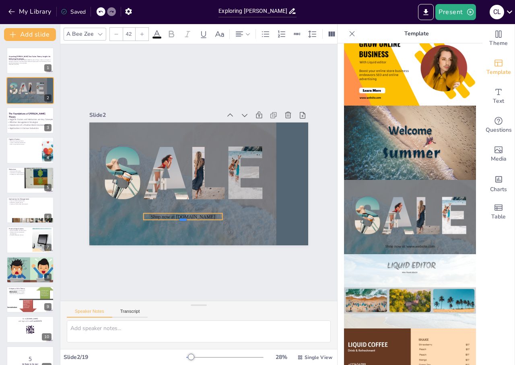
click at [176, 217] on div at bounding box center [177, 221] width 79 height 14
click at [188, 216] on span "Shop now at [DOMAIN_NAME]" at bounding box center [170, 209] width 63 height 25
click at [195, 213] on span "Shop now at [DOMAIN_NAME]" at bounding box center [166, 206] width 61 height 31
click at [198, 213] on span "Shop now at [DOMAIN_NAME]" at bounding box center [178, 215] width 65 height 12
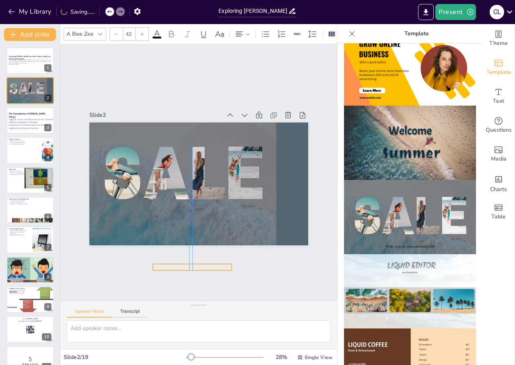
drag, startPoint x: 198, startPoint y: 213, endPoint x: 206, endPoint y: 269, distance: 56.5
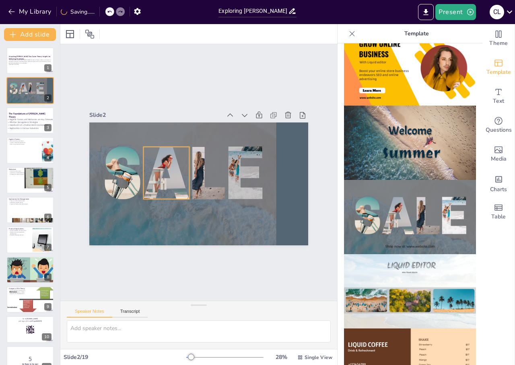
click at [180, 189] on div at bounding box center [170, 156] width 131 height 87
click at [167, 178] on div at bounding box center [172, 154] width 139 height 100
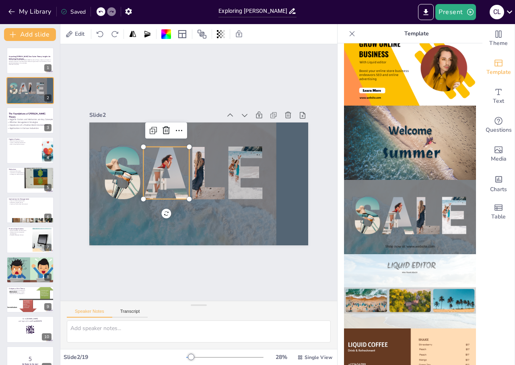
click at [152, 170] on div at bounding box center [170, 156] width 131 height 87
click at [178, 127] on icon at bounding box center [183, 128] width 10 height 10
click at [371, 162] on img at bounding box center [410, 143] width 132 height 74
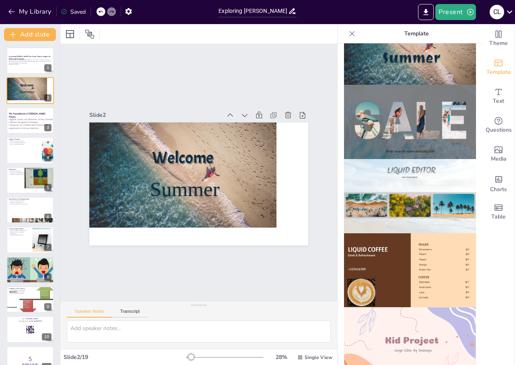
scroll to position [362, 0]
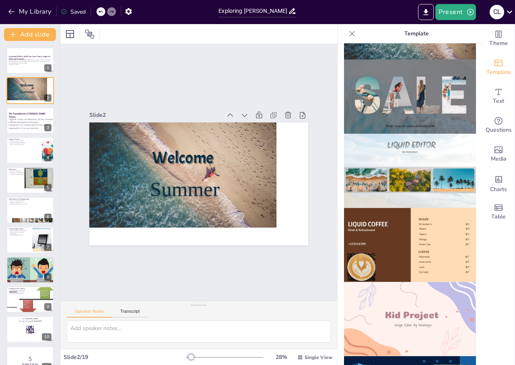
click at [402, 145] on img at bounding box center [410, 171] width 132 height 74
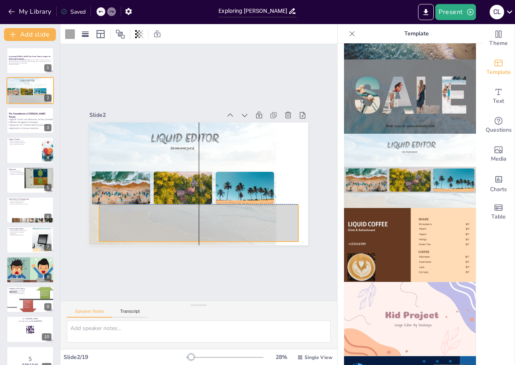
drag, startPoint x: 204, startPoint y: 197, endPoint x: 197, endPoint y: 201, distance: 8.1
click at [197, 146] on div "LIQUID EDITOR [GEOGRAPHIC_DATA]" at bounding box center [209, 123] width 214 height 45
drag, startPoint x: 197, startPoint y: 212, endPoint x: 192, endPoint y: 212, distance: 5.2
click at [192, 212] on div at bounding box center [176, 218] width 201 height 97
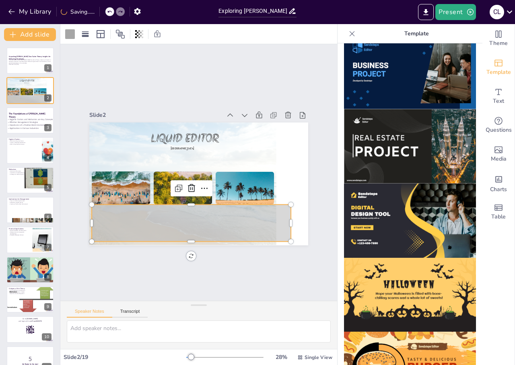
scroll to position [706, 0]
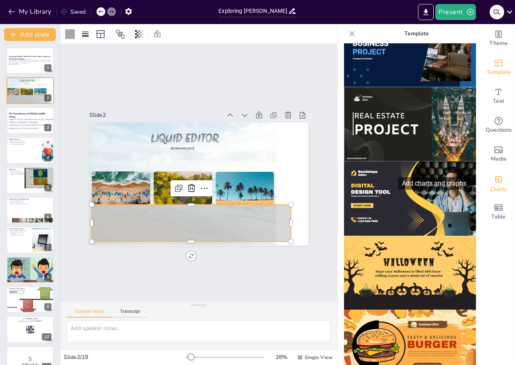
click at [494, 179] on icon "Add charts and graphs" at bounding box center [498, 179] width 8 height 8
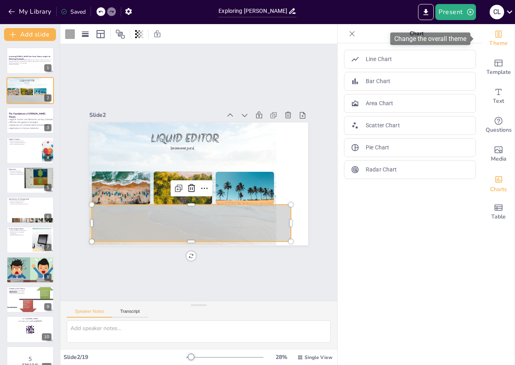
click at [496, 45] on span "Theme" at bounding box center [498, 43] width 18 height 9
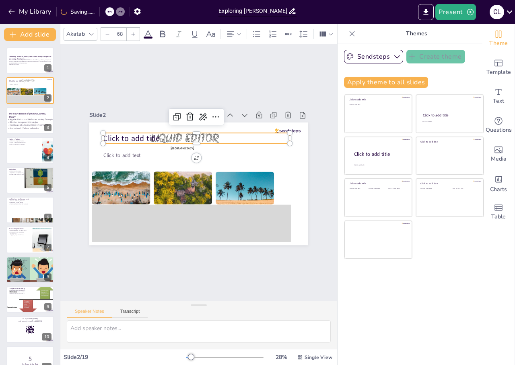
click at [159, 134] on p "Click to add title" at bounding box center [196, 138] width 187 height 11
click at [186, 117] on icon at bounding box center [189, 117] width 7 height 8
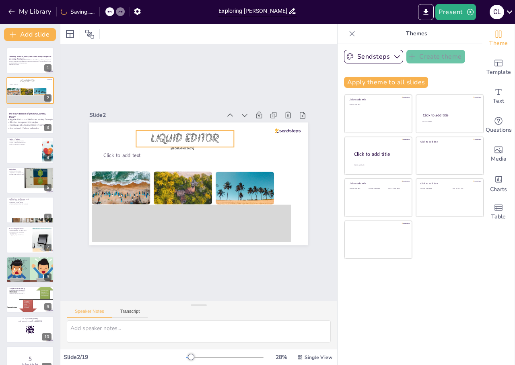
click at [179, 136] on span "LIQUID EDITOR" at bounding box center [185, 138] width 68 height 16
click at [95, 31] on icon at bounding box center [94, 34] width 6 height 6
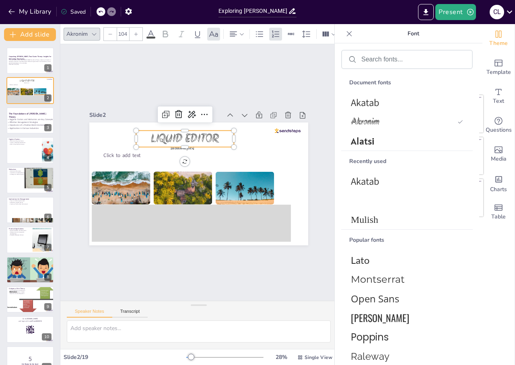
click at [94, 31] on icon at bounding box center [94, 34] width 6 height 6
click at [180, 139] on span "LIQUID EDITOR" at bounding box center [189, 137] width 70 height 24
click at [209, 113] on div at bounding box center [216, 116] width 15 height 15
click at [198, 113] on div at bounding box center [204, 114] width 13 height 13
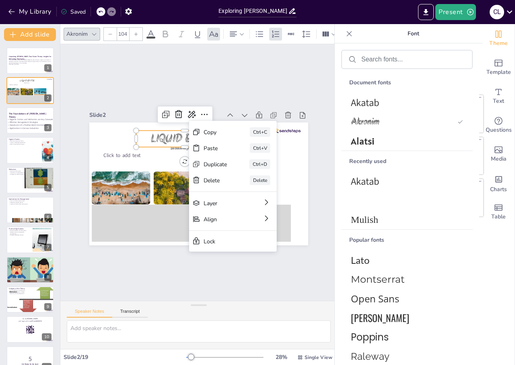
click at [293, 272] on div "Slide 1 Unpacking [PERSON_NAME] Two-Factor Theory: Insights for Motivating Empl…" at bounding box center [198, 172] width 277 height 257
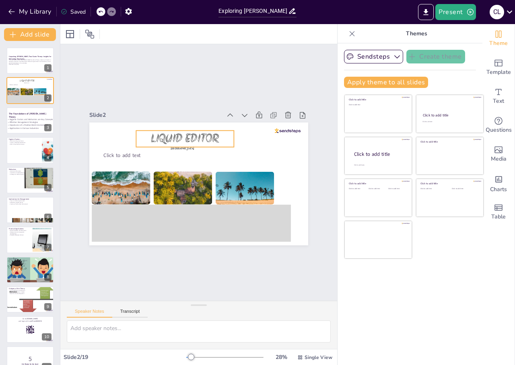
click at [187, 137] on span "LIQUID EDITOR" at bounding box center [185, 138] width 68 height 16
click at [193, 110] on icon at bounding box center [197, 114] width 9 height 8
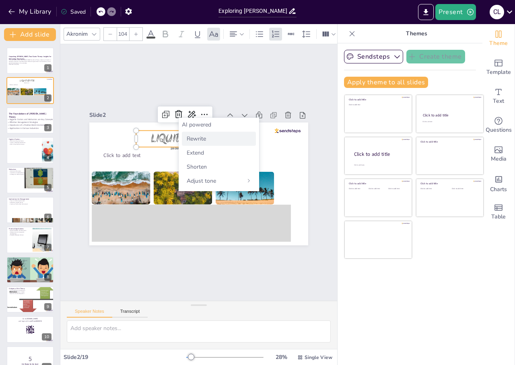
click at [209, 139] on div "Rewrite" at bounding box center [219, 139] width 74 height 14
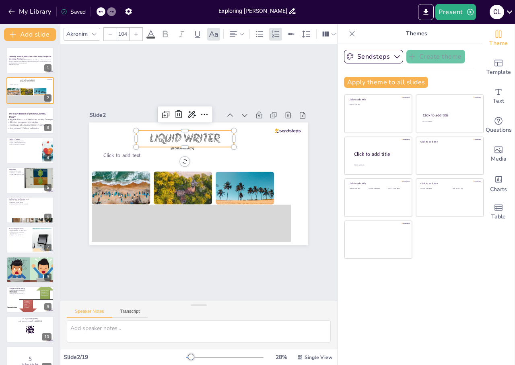
click at [205, 133] on span "LIQUID WRITER" at bounding box center [189, 137] width 72 height 24
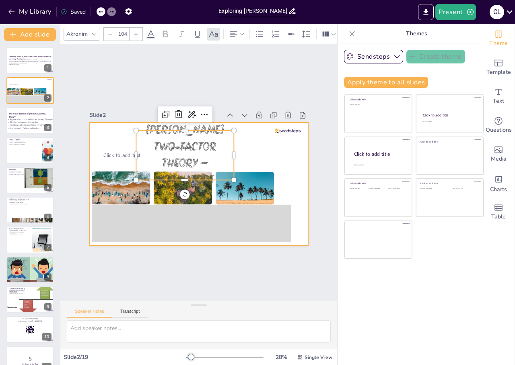
drag, startPoint x: 228, startPoint y: 152, endPoint x: 258, endPoint y: 147, distance: 30.7
click at [267, 144] on div "NHA TRANG BEACH Click to add text [PERSON_NAME] Two-Factor Theory – Motivators" at bounding box center [197, 183] width 230 height 145
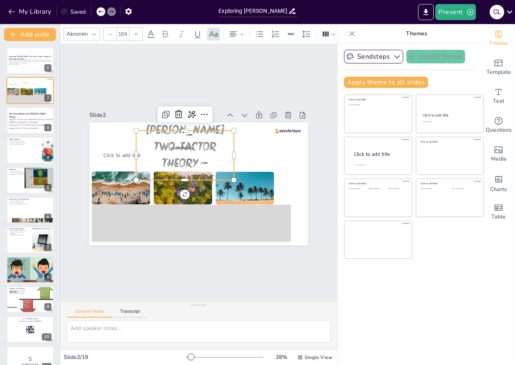
click at [226, 153] on p "[PERSON_NAME] Two-Factor Theory – Motivators" at bounding box center [183, 157] width 104 height 76
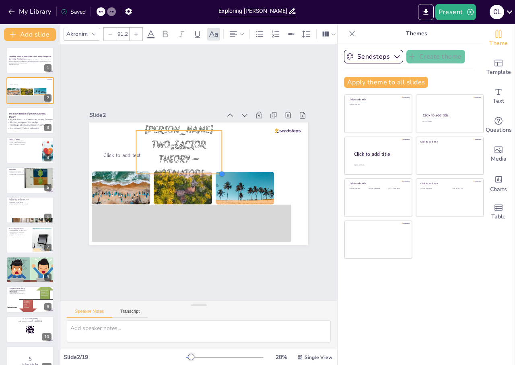
drag, startPoint x: 228, startPoint y: 179, endPoint x: 215, endPoint y: 171, distance: 14.5
click at [218, 171] on div at bounding box center [221, 174] width 6 height 6
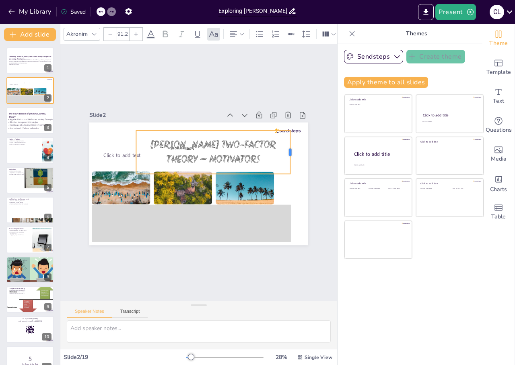
drag, startPoint x: 216, startPoint y: 152, endPoint x: 284, endPoint y: 167, distance: 69.7
click at [290, 167] on div at bounding box center [293, 153] width 6 height 44
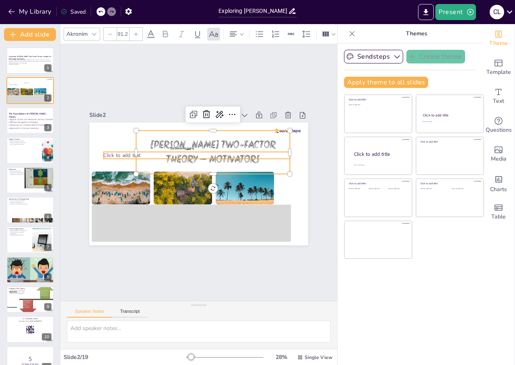
click at [121, 152] on span "Click to add text" at bounding box center [121, 155] width 37 height 7
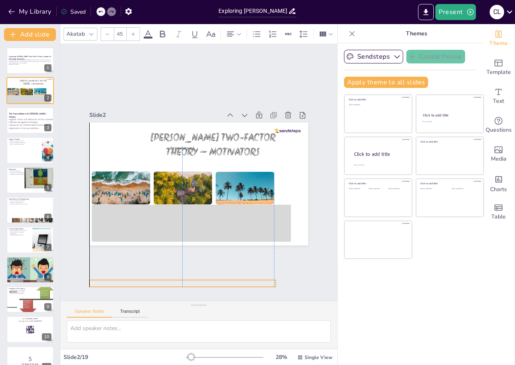
drag, startPoint x: 117, startPoint y: 151, endPoint x: 111, endPoint y: 182, distance: 31.5
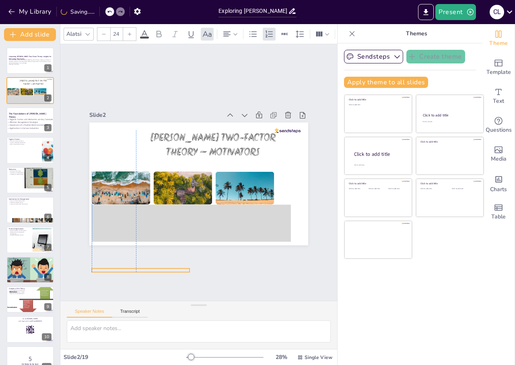
drag, startPoint x: 169, startPoint y: 145, endPoint x: 124, endPoint y: 236, distance: 102.1
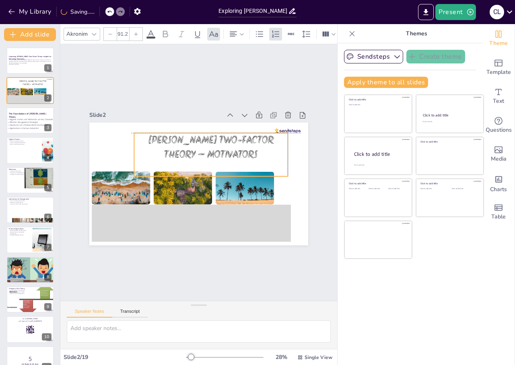
drag, startPoint x: 217, startPoint y: 136, endPoint x: 212, endPoint y: 137, distance: 5.0
click at [212, 137] on p "[PERSON_NAME] Two-Factor Theory – Motivators" at bounding box center [211, 147] width 154 height 29
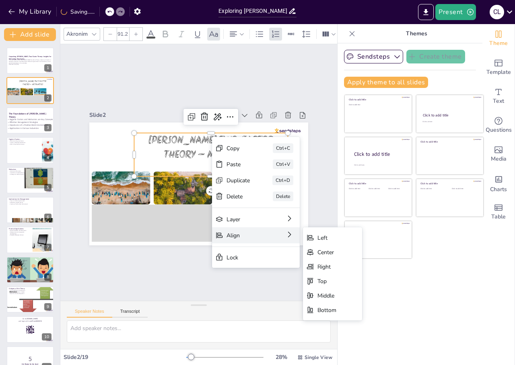
click at [248, 298] on div "Align" at bounding box center [266, 307] width 37 height 18
click at [377, 322] on div "Top" at bounding box center [386, 326] width 19 height 8
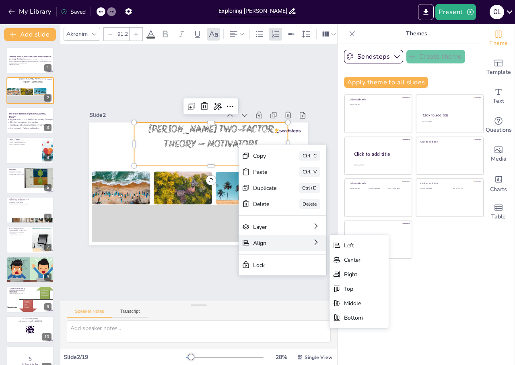
click at [313, 284] on div "Align" at bounding box center [331, 288] width 36 height 8
click at [374, 316] on div "Center" at bounding box center [404, 326] width 60 height 21
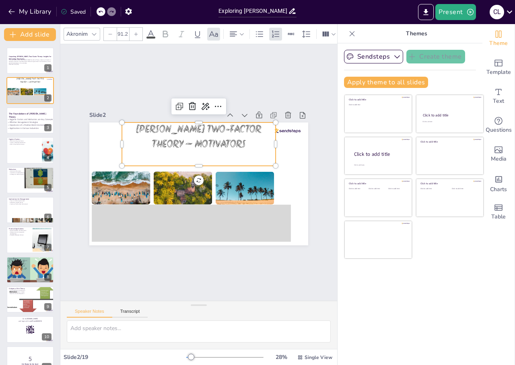
click at [318, 179] on div "Slide 1 Unpacking [PERSON_NAME] Two-Factor Theory: Insights for Motivating Empl…" at bounding box center [199, 173] width 264 height 146
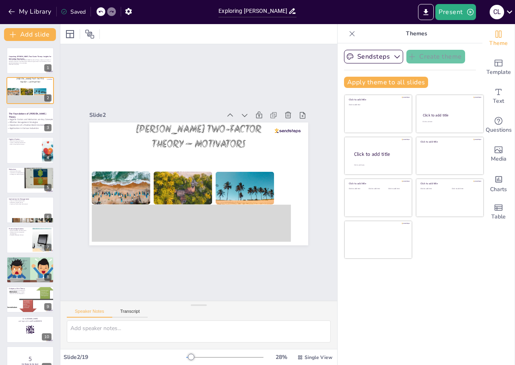
click at [291, 127] on div "[PERSON_NAME] Two-Factor Theory – Motivators" at bounding box center [197, 183] width 230 height 145
drag, startPoint x: 287, startPoint y: 127, endPoint x: 252, endPoint y: 294, distance: 170.4
click at [281, 263] on div "Slide 1 Unpacking [PERSON_NAME] Two-Factor Theory: Insights for Motivating Empl…" at bounding box center [199, 173] width 302 height 284
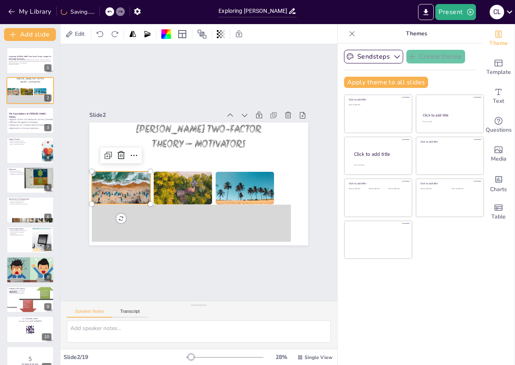
click at [129, 181] on div at bounding box center [120, 177] width 63 height 50
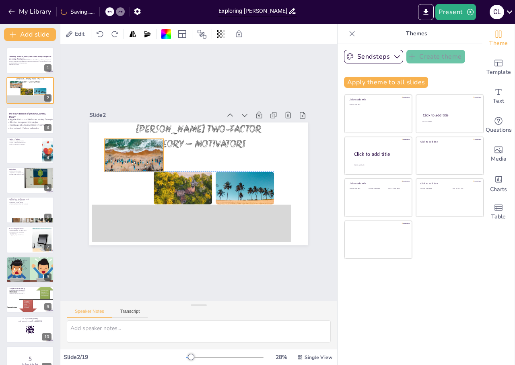
drag, startPoint x: 129, startPoint y: 181, endPoint x: 142, endPoint y: 149, distance: 34.3
click at [142, 149] on div at bounding box center [136, 145] width 63 height 50
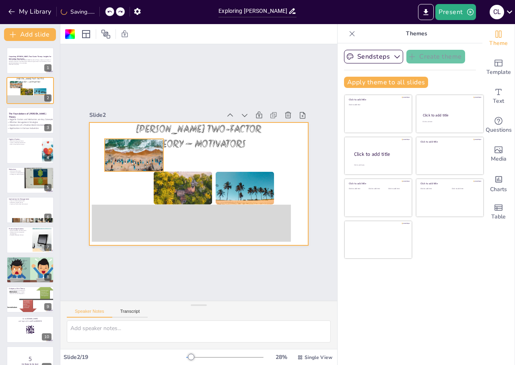
click at [124, 162] on div at bounding box center [143, 133] width 69 height 60
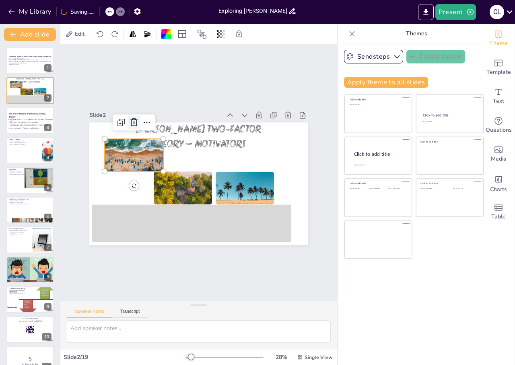
click at [127, 119] on div at bounding box center [133, 122] width 13 height 13
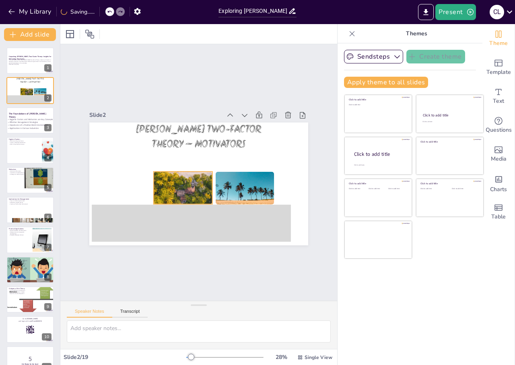
click at [170, 170] on div at bounding box center [183, 173] width 59 height 78
click at [189, 155] on icon at bounding box center [196, 150] width 14 height 14
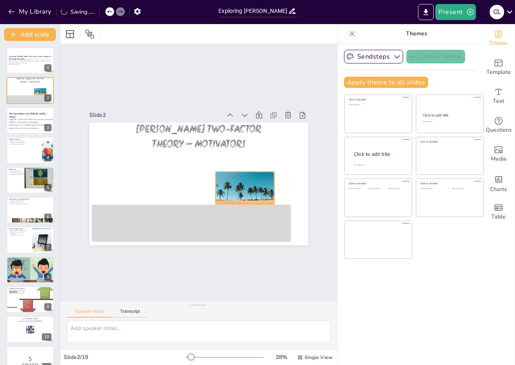
click at [217, 186] on div at bounding box center [242, 199] width 63 height 50
click at [240, 151] on icon at bounding box center [245, 156] width 10 height 10
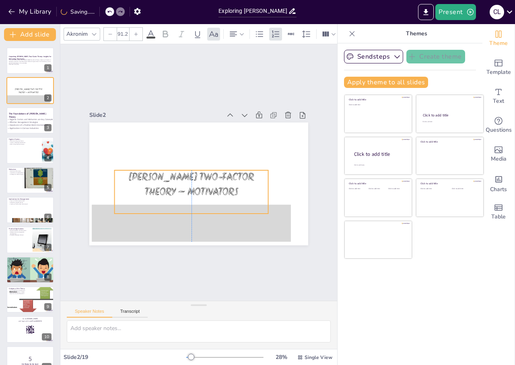
drag, startPoint x: 209, startPoint y: 134, endPoint x: 203, endPoint y: 217, distance: 82.6
click at [201, 182] on p "[PERSON_NAME] Two-Factor Theory – Motivators" at bounding box center [192, 184] width 154 height 29
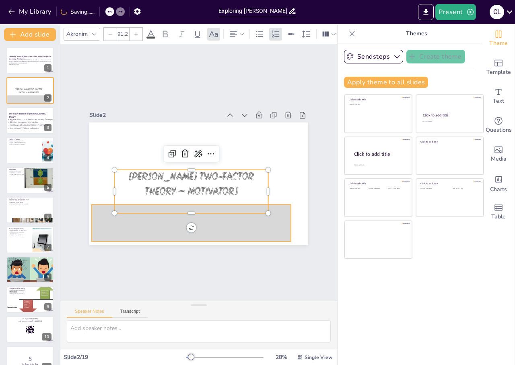
click at [205, 219] on div at bounding box center [186, 222] width 202 height 58
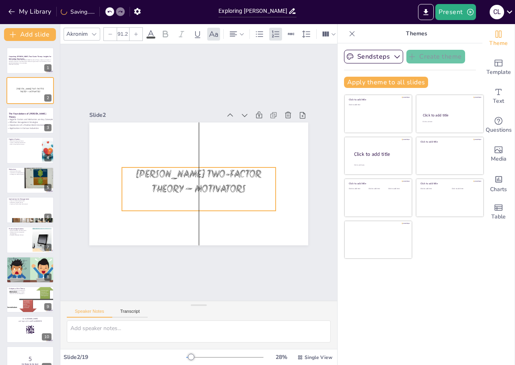
drag, startPoint x: 179, startPoint y: 176, endPoint x: 187, endPoint y: 173, distance: 8.8
click at [187, 173] on p "[PERSON_NAME] Two-Factor Theory – Motivators" at bounding box center [198, 182] width 156 height 45
click at [94, 31] on icon at bounding box center [94, 34] width 6 height 6
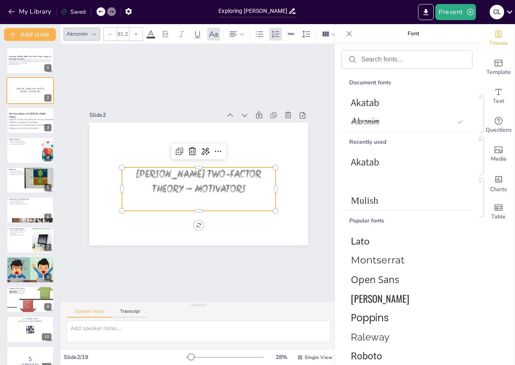
click at [93, 31] on icon at bounding box center [94, 34] width 6 height 6
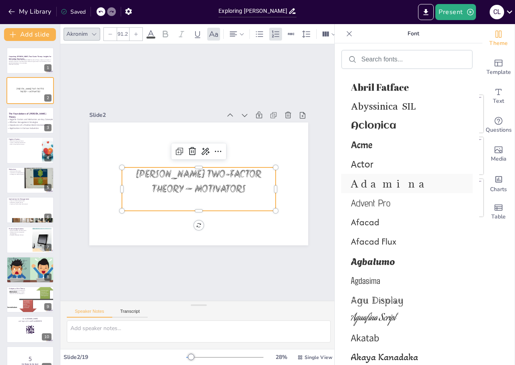
scroll to position [482, 0]
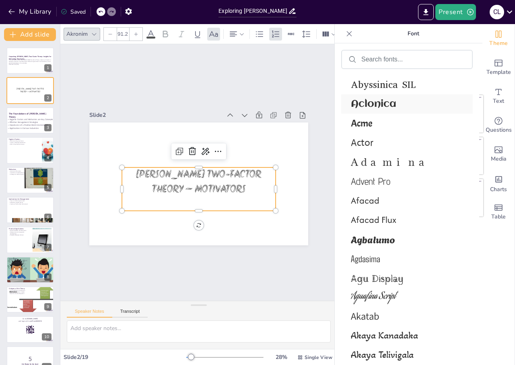
click at [373, 107] on span "Aclonica" at bounding box center [405, 104] width 109 height 11
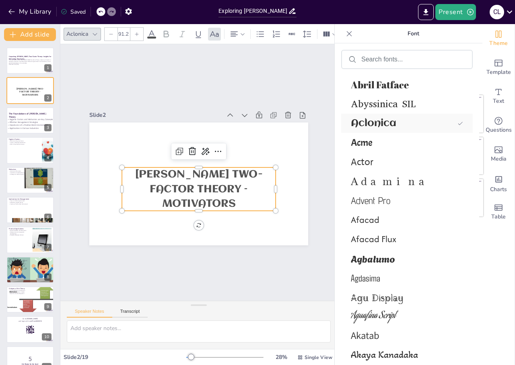
scroll to position [502, 0]
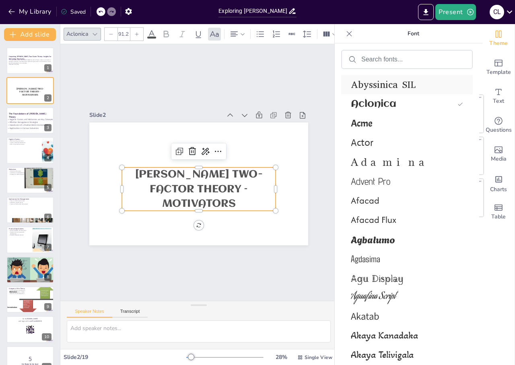
click at [374, 86] on span "Abyssinica SIL" at bounding box center [405, 84] width 109 height 13
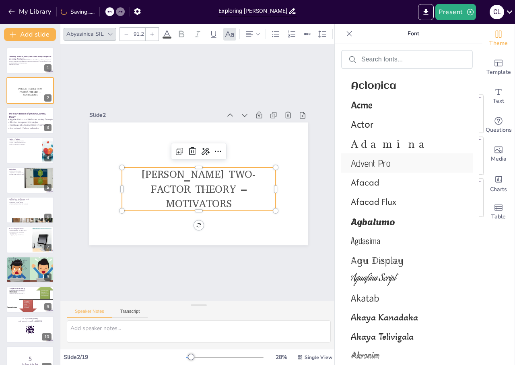
scroll to position [601, 0]
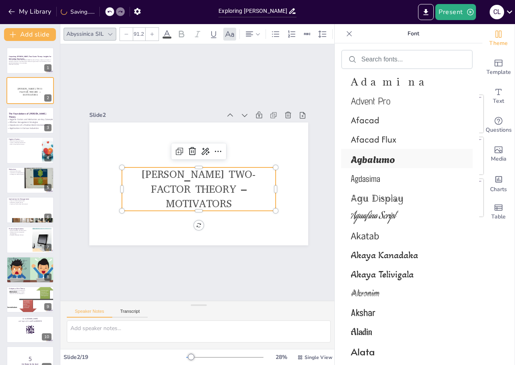
click at [372, 161] on span "Agbalumo" at bounding box center [405, 159] width 109 height 14
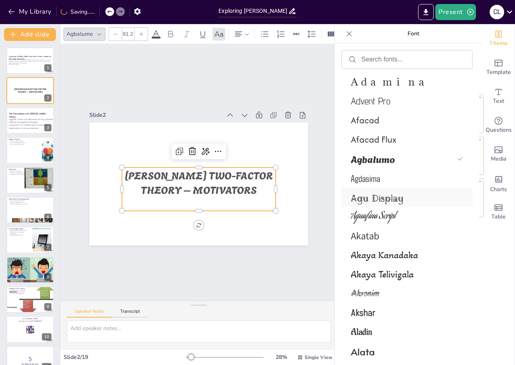
click at [393, 196] on span "Agu Display" at bounding box center [405, 197] width 109 height 14
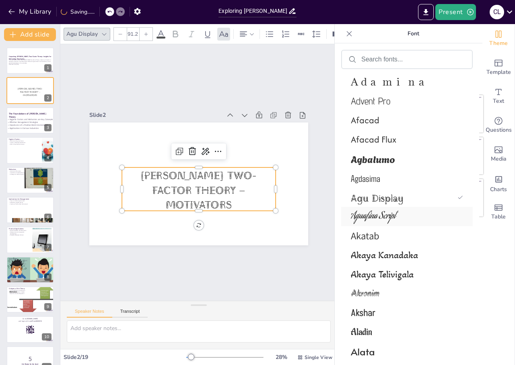
click at [398, 212] on span "Aguafina Script" at bounding box center [405, 216] width 109 height 15
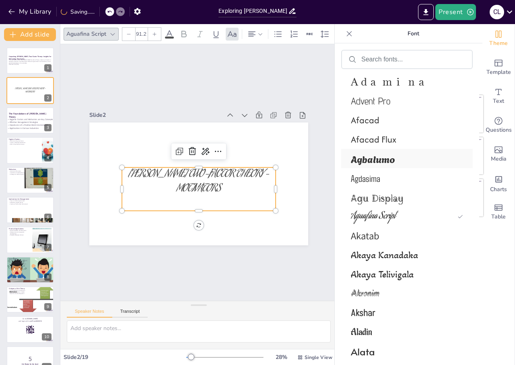
click at [381, 158] on span "Agbalumo" at bounding box center [405, 159] width 109 height 14
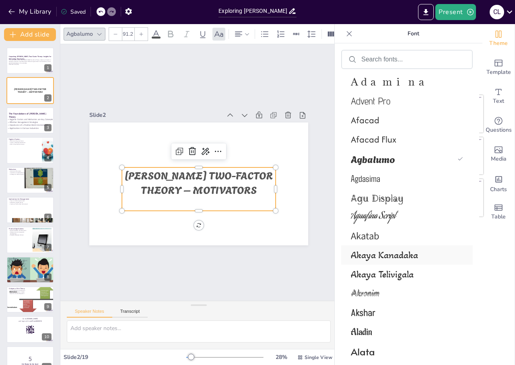
click at [384, 250] on span "Akaya Kanadaka" at bounding box center [405, 256] width 109 height 12
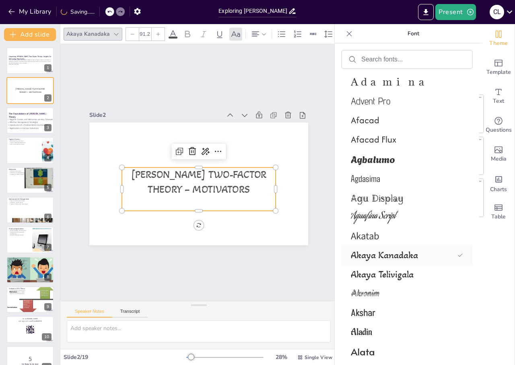
click at [385, 254] on span "Akaya Kanadaka" at bounding box center [402, 256] width 103 height 12
click at [371, 240] on span "Akatab" at bounding box center [405, 236] width 109 height 13
click at [379, 267] on div "Akaya Telivigala" at bounding box center [406, 274] width 131 height 19
click at [368, 206] on div "Agu Display" at bounding box center [406, 197] width 131 height 19
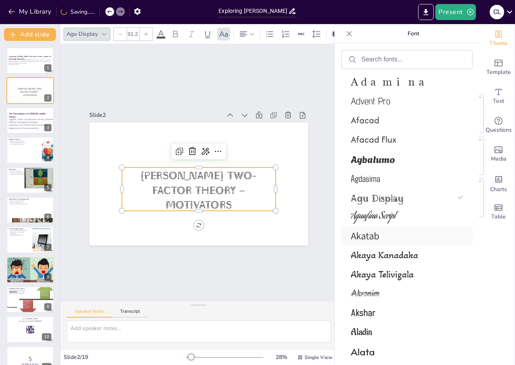
click at [377, 238] on span "Akatab" at bounding box center [405, 236] width 109 height 13
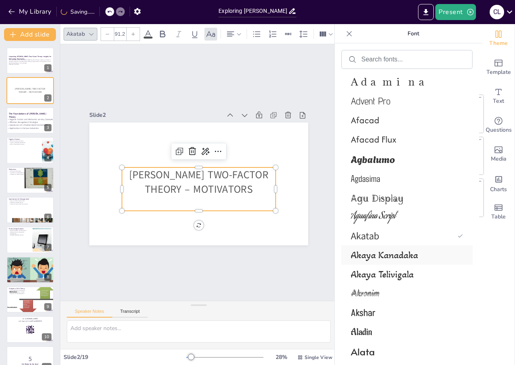
click at [380, 262] on div "Akaya Kanadaka" at bounding box center [406, 255] width 131 height 19
click at [375, 273] on span "Akaya Telivigala" at bounding box center [405, 275] width 109 height 12
click at [373, 276] on span "Akaya Telivigala" at bounding box center [402, 275] width 103 height 12
drag, startPoint x: 372, startPoint y: 283, endPoint x: 371, endPoint y: 293, distance: 10.2
click at [372, 285] on div "A ABeeZee [PERSON_NAME] Display AR One Sans [PERSON_NAME] Libre Aboreto Abril F…" at bounding box center [406, 141] width 131 height 595
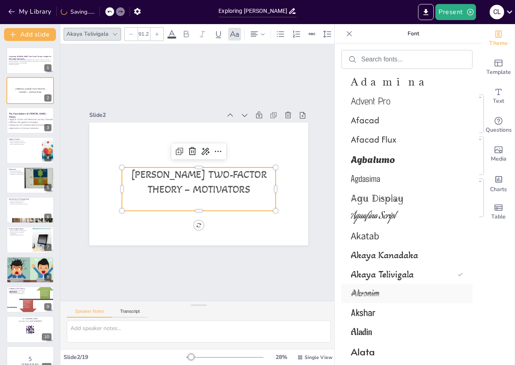
click at [371, 295] on span "Akronim" at bounding box center [405, 294] width 109 height 14
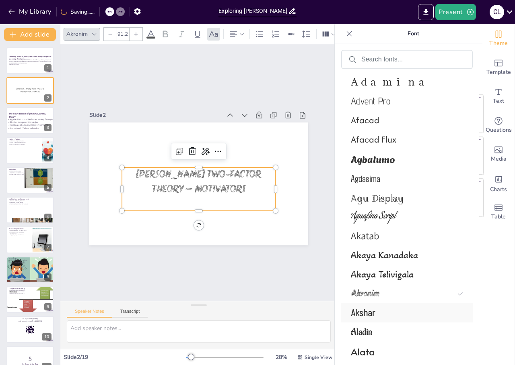
click at [376, 306] on div "Akshar" at bounding box center [406, 313] width 131 height 19
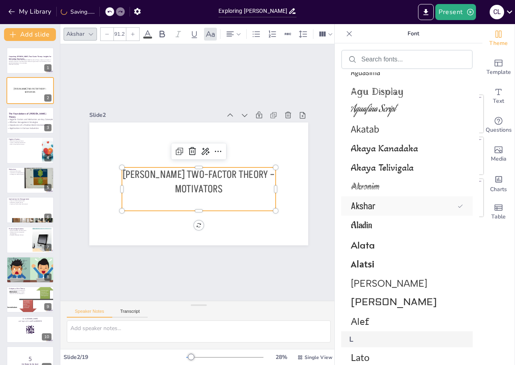
scroll to position [722, 0]
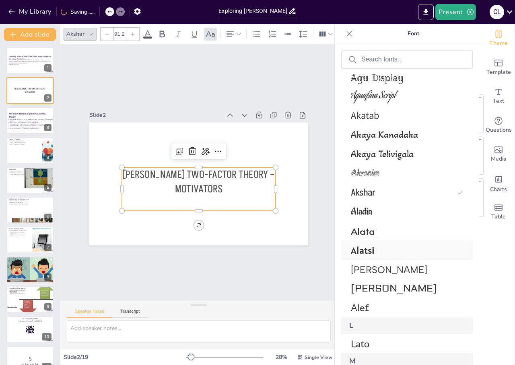
click at [371, 252] on span "Alatsi" at bounding box center [405, 250] width 109 height 12
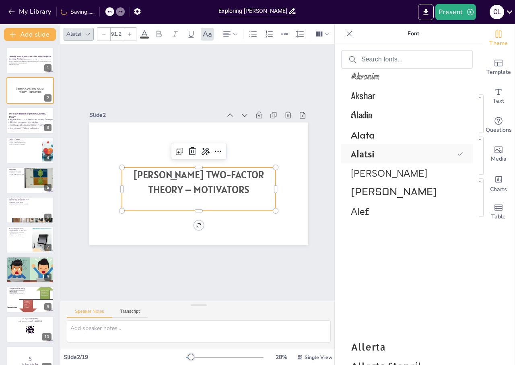
scroll to position [873, 0]
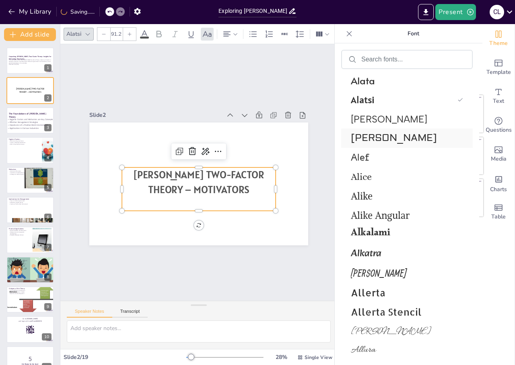
click at [366, 139] on span "[PERSON_NAME]" at bounding box center [405, 138] width 109 height 12
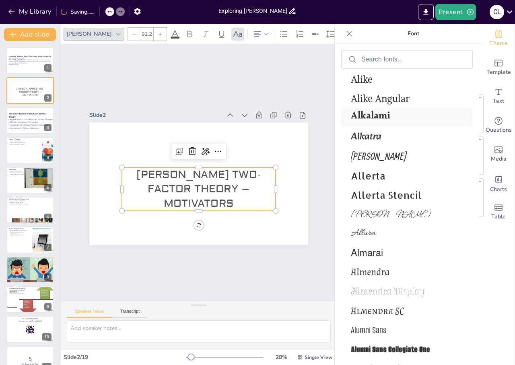
scroll to position [993, 0]
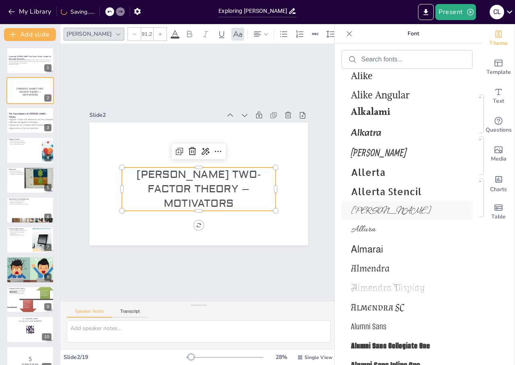
click at [363, 204] on div "[PERSON_NAME]" at bounding box center [406, 210] width 131 height 19
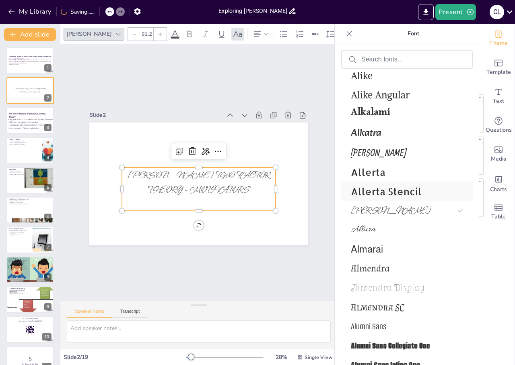
click at [367, 186] on span "Allerta Stencil" at bounding box center [405, 191] width 109 height 12
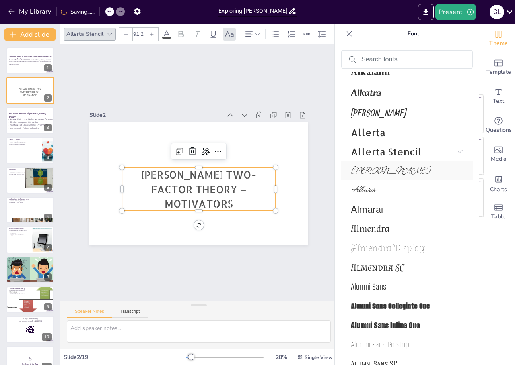
scroll to position [1034, 0]
click at [381, 267] on span "Almendra SC" at bounding box center [405, 267] width 109 height 12
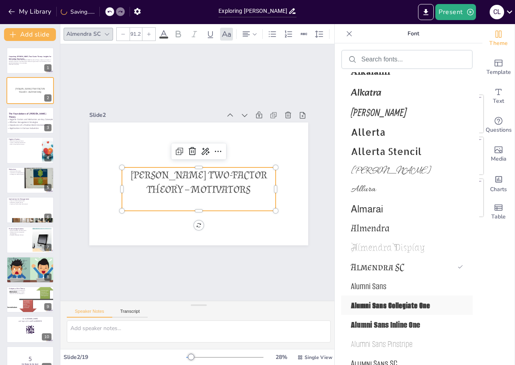
click at [374, 309] on span "Alumni Sans Collegiate One" at bounding box center [405, 306] width 109 height 12
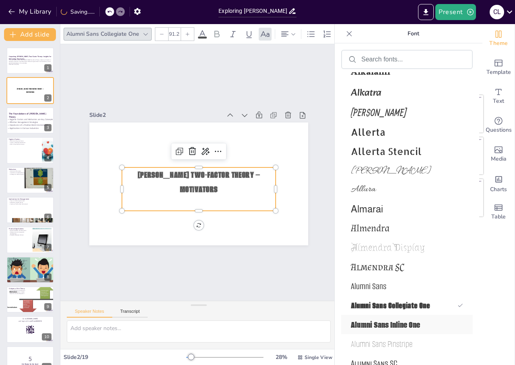
click at [373, 318] on div "Alumni Sans Inline One" at bounding box center [406, 324] width 131 height 19
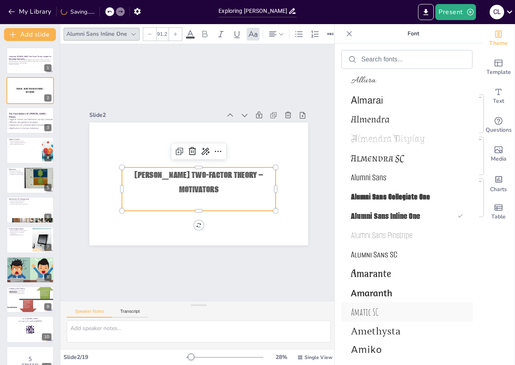
scroll to position [1154, 0]
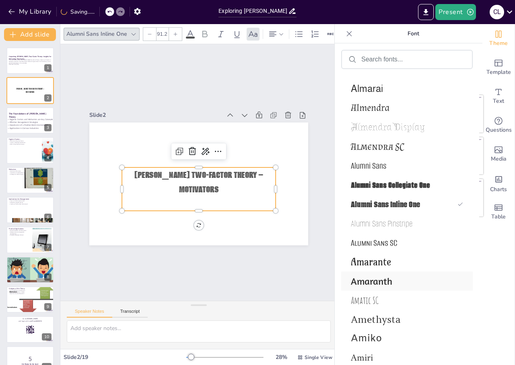
click at [379, 277] on span "Amaranth" at bounding box center [405, 281] width 109 height 12
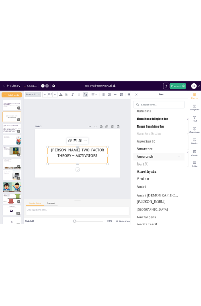
scroll to position [1275, 0]
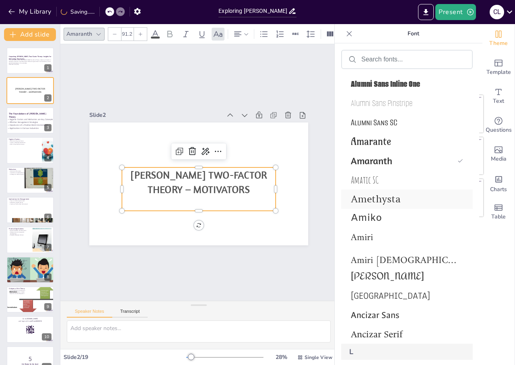
click at [374, 208] on div "Amethysta" at bounding box center [406, 199] width 131 height 19
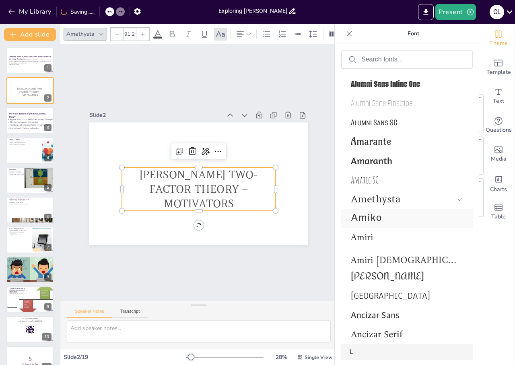
click at [376, 219] on span "Amiko" at bounding box center [405, 218] width 109 height 13
click at [156, 29] on icon at bounding box center [160, 34] width 10 height 10
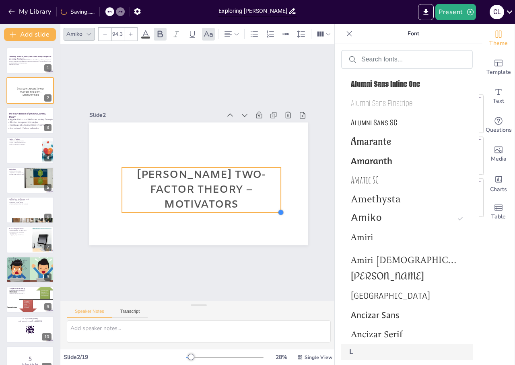
drag, startPoint x: 268, startPoint y: 208, endPoint x: 273, endPoint y: 209, distance: 5.4
click at [277, 209] on div at bounding box center [280, 212] width 6 height 6
click at [233, 182] on span "[PERSON_NAME] Two-Factor Theory – Motivators" at bounding box center [198, 190] width 129 height 44
click at [238, 255] on div "Slide 1 Unpacking [PERSON_NAME] Two-Factor Theory: Insights for Motivating Empl…" at bounding box center [198, 172] width 277 height 257
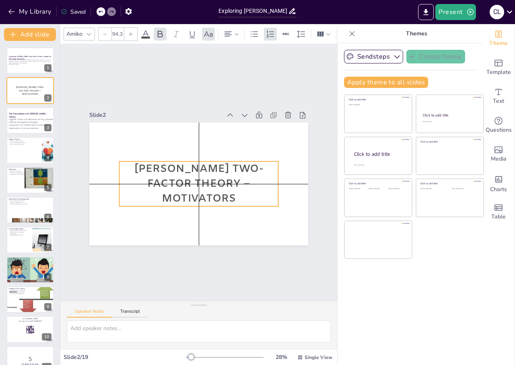
drag, startPoint x: 190, startPoint y: 181, endPoint x: 189, endPoint y: 174, distance: 7.7
click at [189, 174] on span "[PERSON_NAME] Two-Factor Theory – Motivators" at bounding box center [199, 180] width 129 height 65
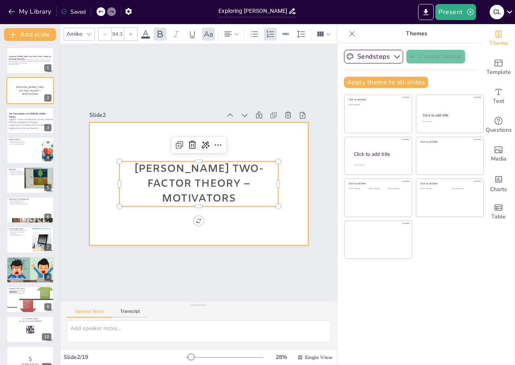
click at [186, 219] on div at bounding box center [198, 184] width 219 height 123
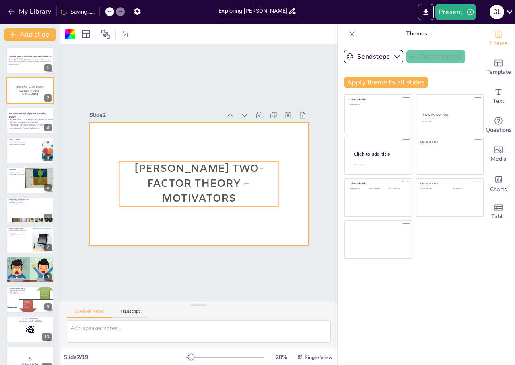
click at [192, 175] on span "[PERSON_NAME] Two-Factor Theory – Motivators" at bounding box center [198, 184] width 129 height 44
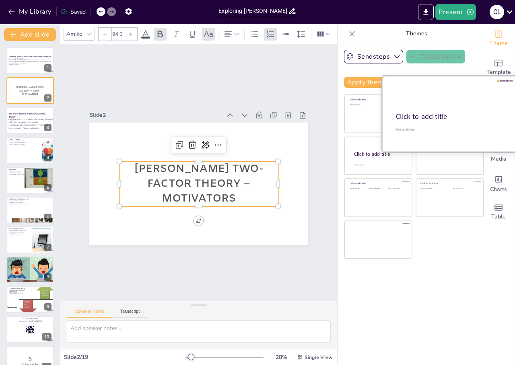
click at [433, 113] on div "Click to add title" at bounding box center [449, 117] width 107 height 10
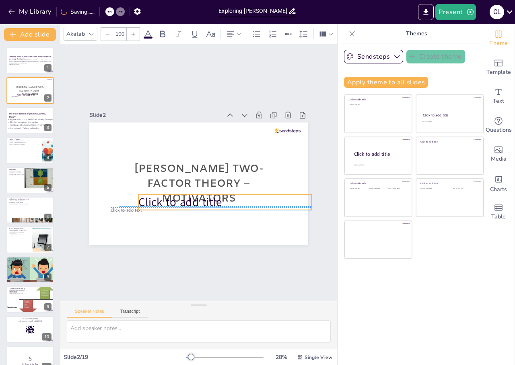
drag, startPoint x: 166, startPoint y: 187, endPoint x: 193, endPoint y: 198, distance: 29.3
click at [193, 198] on span "Click to add title" at bounding box center [179, 203] width 83 height 16
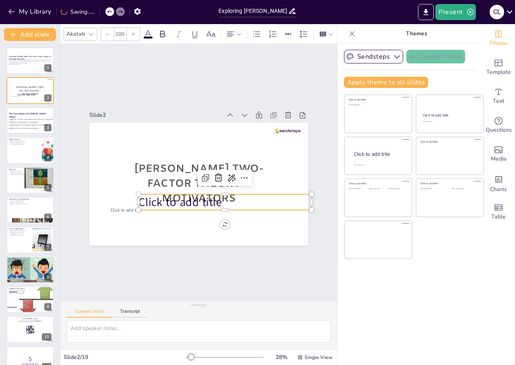
click at [191, 198] on span "Click to add title" at bounding box center [179, 203] width 83 height 16
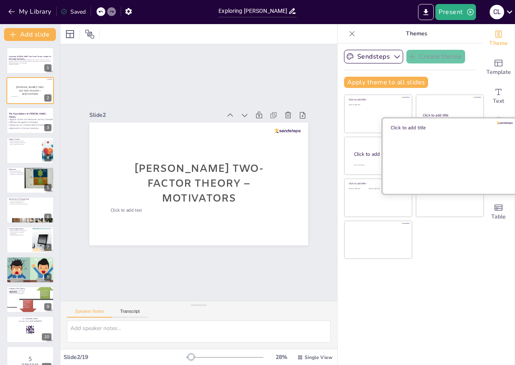
click at [435, 154] on div at bounding box center [449, 156] width 135 height 76
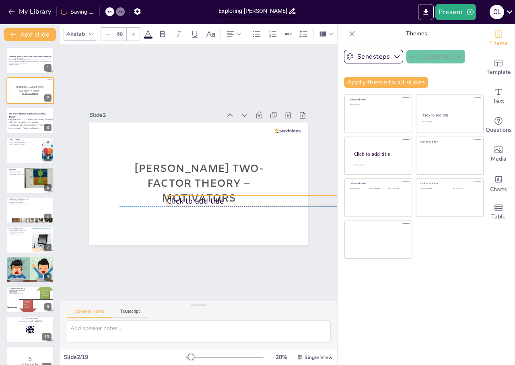
drag, startPoint x: 132, startPoint y: 134, endPoint x: 196, endPoint y: 195, distance: 88.4
click at [196, 196] on span "Click to add title" at bounding box center [195, 201] width 57 height 10
click at [211, 198] on span "Click to add title" at bounding box center [195, 201] width 57 height 10
click at [214, 197] on span "Click to add title" at bounding box center [195, 201] width 57 height 10
click at [221, 197] on p "Click to add title" at bounding box center [260, 201] width 187 height 11
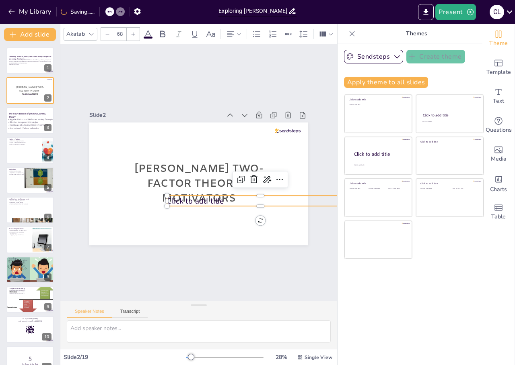
click at [208, 199] on span "Click to add title" at bounding box center [192, 200] width 57 height 16
click at [216, 196] on span "Click to add title" at bounding box center [192, 200] width 57 height 16
click at [213, 199] on span "Click to add title" at bounding box center [195, 201] width 57 height 10
click at [214, 198] on span "Click to add title" at bounding box center [195, 201] width 57 height 10
click at [260, 181] on icon at bounding box center [265, 186] width 10 height 10
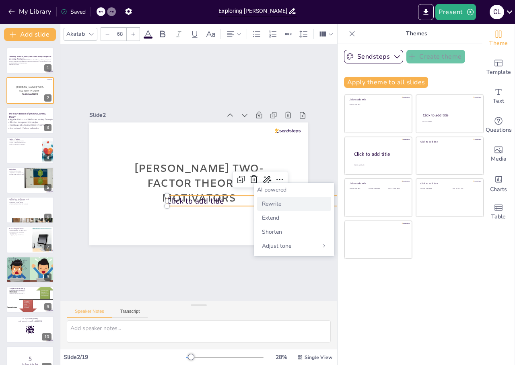
click at [262, 200] on span "Rewrite" at bounding box center [271, 204] width 19 height 8
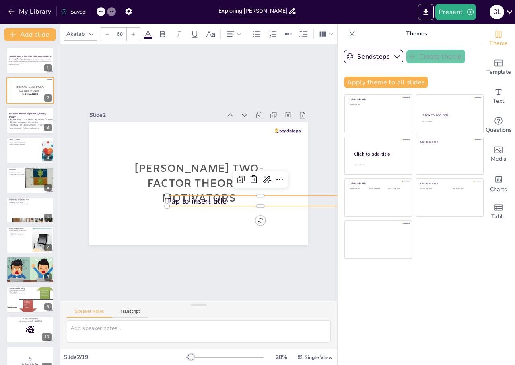
click at [200, 200] on span "Tap to insert title" at bounding box center [196, 201] width 59 height 10
click at [197, 198] on span "Tap to insert title" at bounding box center [196, 201] width 59 height 10
click at [215, 197] on span "Tap to insert title" at bounding box center [196, 201] width 59 height 10
click at [218, 199] on span "Tap to insert title" at bounding box center [191, 200] width 60 height 23
click at [274, 178] on div at bounding box center [280, 179] width 13 height 13
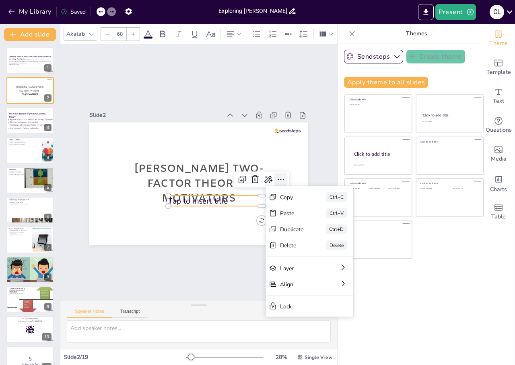
click at [277, 179] on icon at bounding box center [280, 179] width 6 height 1
click at [266, 183] on icon at bounding box center [267, 187] width 9 height 8
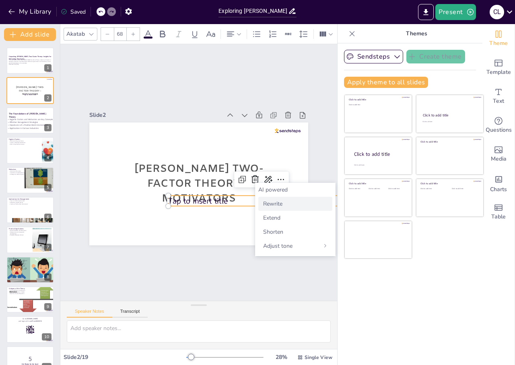
click at [279, 209] on div "Rewrite" at bounding box center [295, 204] width 74 height 14
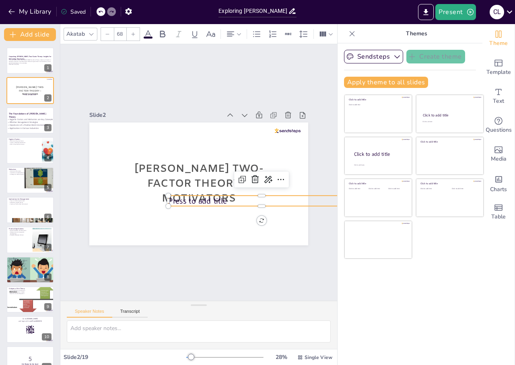
click at [171, 196] on span "Press to add title" at bounding box center [197, 201] width 58 height 10
click at [218, 198] on span "Press to add title" at bounding box center [197, 201] width 58 height 10
click at [215, 199] on span "Press to add title" at bounding box center [197, 201] width 58 height 10
click at [211, 198] on span "Press to add title" at bounding box center [197, 201] width 58 height 10
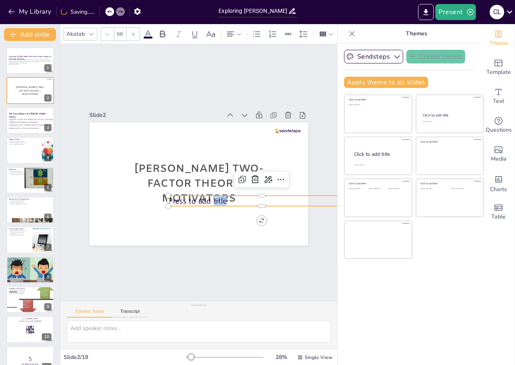
click at [211, 198] on span "Press to add title" at bounding box center [197, 201] width 58 height 10
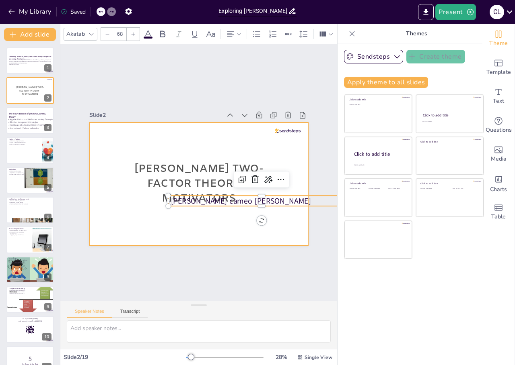
click at [222, 224] on div at bounding box center [198, 184] width 219 height 123
click at [206, 199] on span "-[PERSON_NAME] cameo [PERSON_NAME]" at bounding box center [236, 205] width 143 height 25
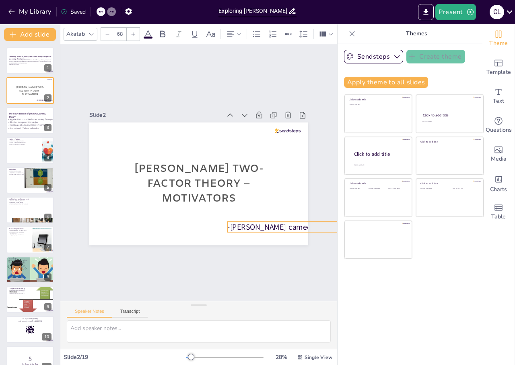
drag, startPoint x: 243, startPoint y: 198, endPoint x: 302, endPoint y: 224, distance: 64.6
click at [302, 224] on div "Slide 1 Unpacking [PERSON_NAME] Two-Factor Theory: Insights for Motivating Empl…" at bounding box center [199, 173] width 264 height 146
click at [314, 240] on div "Slide 1 Unpacking [PERSON_NAME] Two-Factor Theory: Insights for Motivating Empl…" at bounding box center [199, 173] width 264 height 146
click at [285, 130] on div "[PERSON_NAME] Two-Factor Theory – Motivators -[PERSON_NAME] cameo [PERSON_NAME]" at bounding box center [198, 184] width 219 height 123
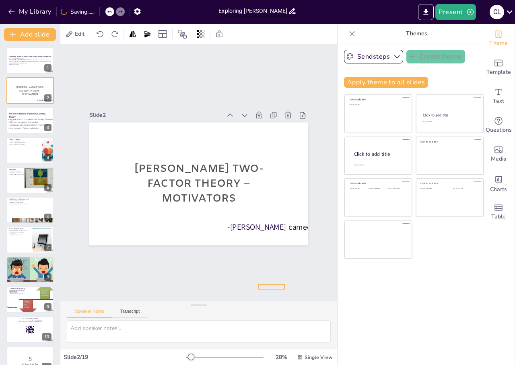
drag, startPoint x: 286, startPoint y: 128, endPoint x: 270, endPoint y: 284, distance: 157.2
click at [21, 63] on p "This presentation delves into [PERSON_NAME] Two-Factor Theory, analyzing its im…" at bounding box center [29, 61] width 43 height 4
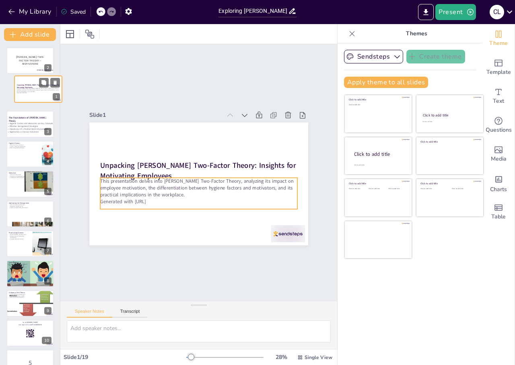
drag, startPoint x: 18, startPoint y: 61, endPoint x: 26, endPoint y: 93, distance: 32.9
click at [28, 92] on p "This presentation delves into [PERSON_NAME] Two-Factor Theory, analyzing its im…" at bounding box center [38, 90] width 43 height 4
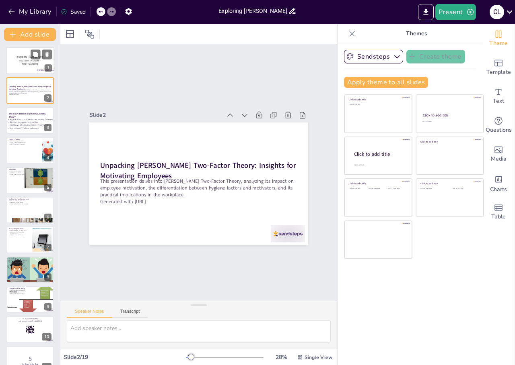
click at [26, 62] on span "[PERSON_NAME] Two-Factor Theory – Motivators" at bounding box center [30, 61] width 29 height 10
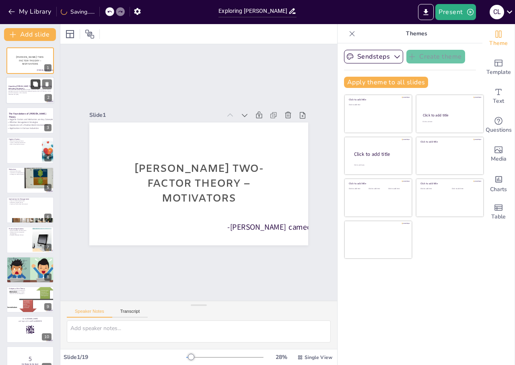
click at [33, 84] on icon at bounding box center [36, 85] width 6 height 6
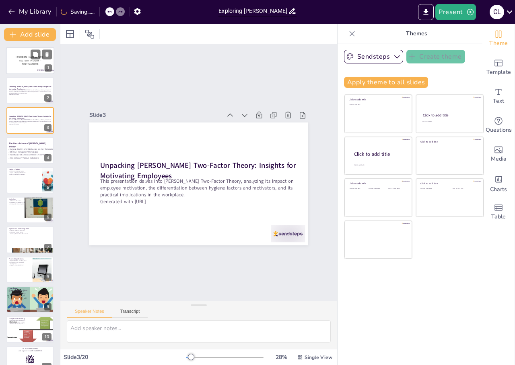
click at [26, 67] on div at bounding box center [30, 60] width 48 height 27
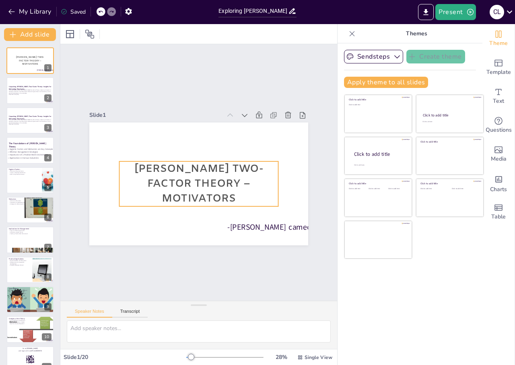
click at [134, 162] on span "[PERSON_NAME] Two-Factor Theory – Motivators" at bounding box center [198, 184] width 129 height 44
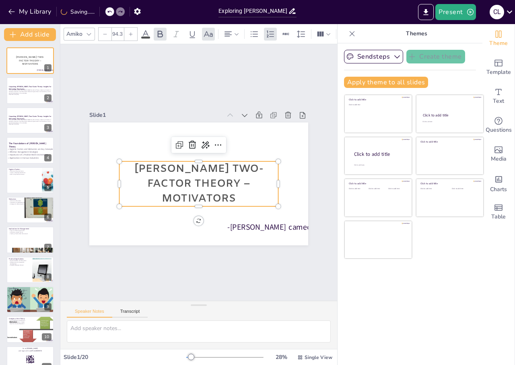
click at [134, 166] on span "[PERSON_NAME] Two-Factor Theory – Motivators" at bounding box center [198, 184] width 129 height 44
click at [380, 58] on button "Sendsteps" at bounding box center [373, 57] width 59 height 14
click at [377, 81] on span "Sendsteps" at bounding box center [379, 84] width 36 height 8
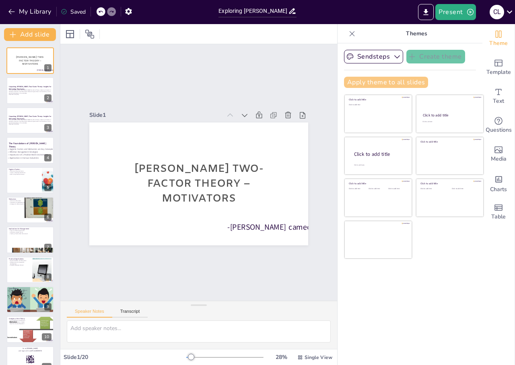
click at [393, 80] on button "Apply theme to all slides" at bounding box center [386, 82] width 84 height 11
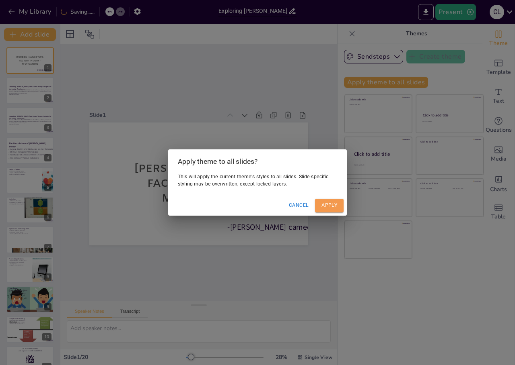
click at [341, 202] on button "Apply" at bounding box center [329, 205] width 29 height 13
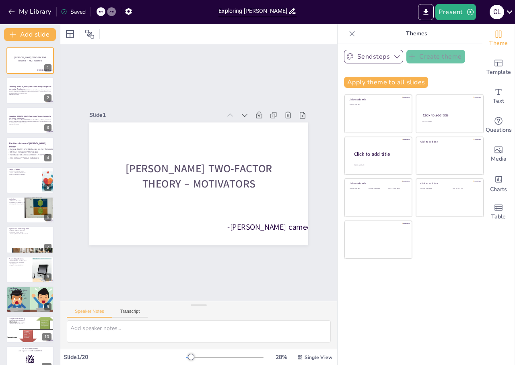
click at [393, 53] on icon "button" at bounding box center [397, 57] width 8 height 8
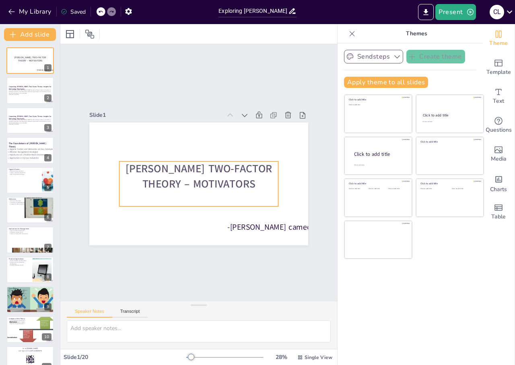
click at [250, 165] on span "[PERSON_NAME] Two-Factor Theory – Motivators" at bounding box center [198, 175] width 147 height 43
click at [149, 32] on icon at bounding box center [148, 34] width 10 height 10
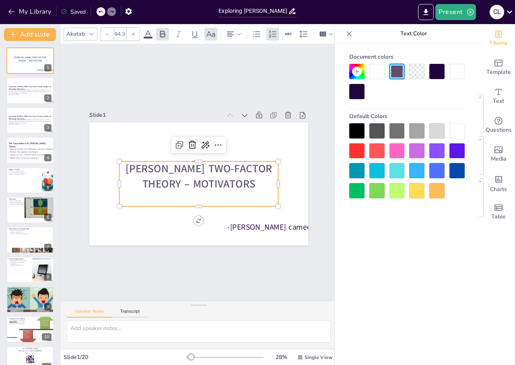
click at [361, 72] on div at bounding box center [357, 72] width 10 height 10
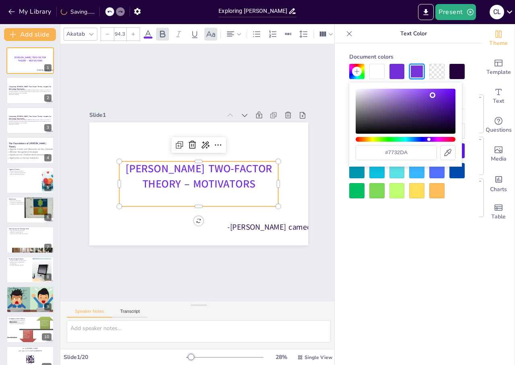
drag, startPoint x: 440, startPoint y: 111, endPoint x: 432, endPoint y: 95, distance: 18.0
click at [432, 95] on div "Color" at bounding box center [405, 111] width 100 height 45
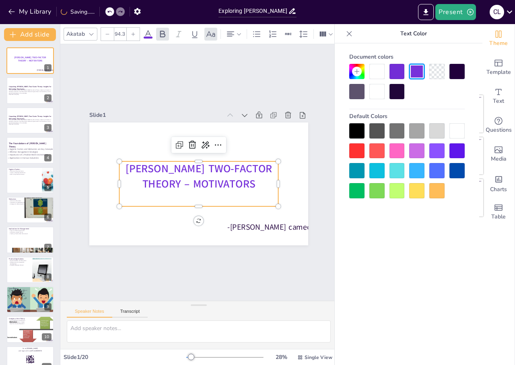
click at [400, 171] on div at bounding box center [396, 170] width 15 height 15
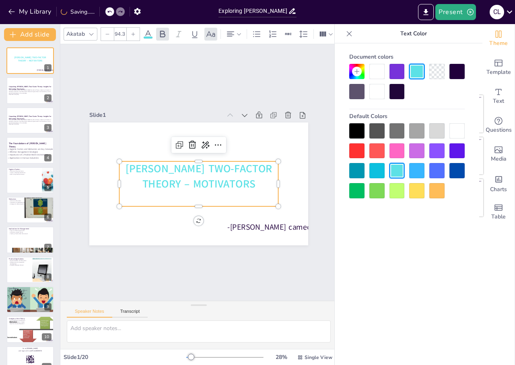
click at [419, 172] on div at bounding box center [416, 170] width 15 height 15
drag, startPoint x: 439, startPoint y: 171, endPoint x: 464, endPoint y: 156, distance: 28.3
click at [440, 171] on div at bounding box center [436, 170] width 15 height 15
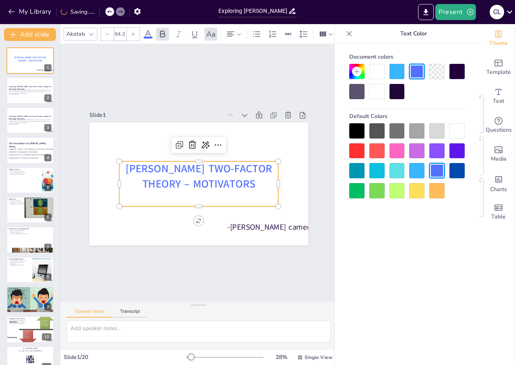
click at [459, 148] on div at bounding box center [456, 151] width 15 height 15
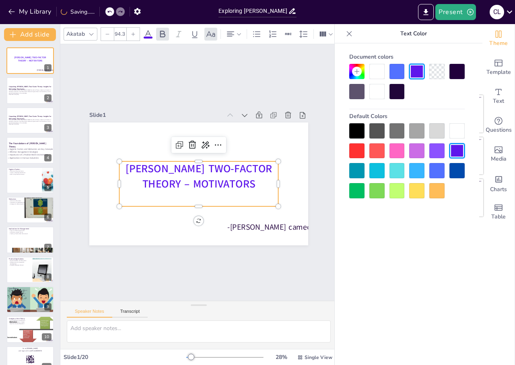
click at [440, 164] on div at bounding box center [436, 170] width 15 height 15
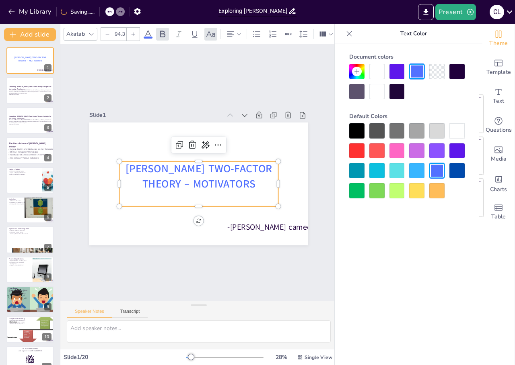
click at [308, 227] on div "Slide 1 [PERSON_NAME] Two-Factor Theory – Motivators -[PERSON_NAME] cameo [PERS…" at bounding box center [199, 173] width 264 height 146
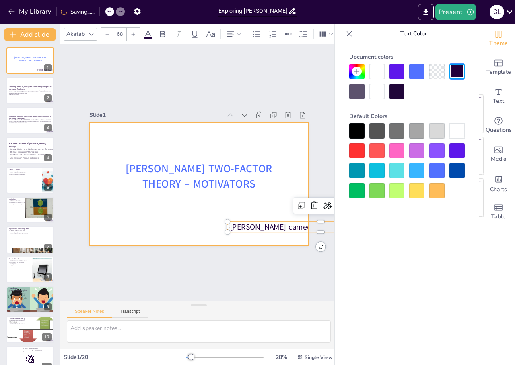
click at [282, 187] on div at bounding box center [198, 184] width 219 height 123
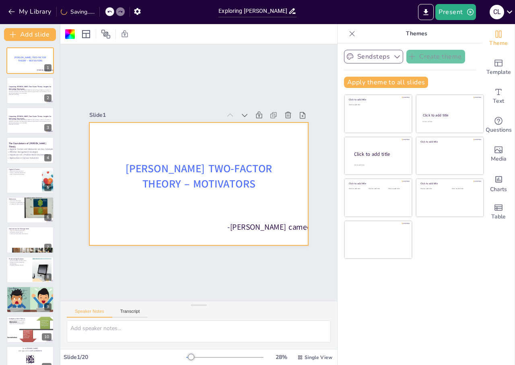
click at [291, 176] on div at bounding box center [198, 184] width 219 height 123
click at [287, 174] on div at bounding box center [198, 184] width 219 height 123
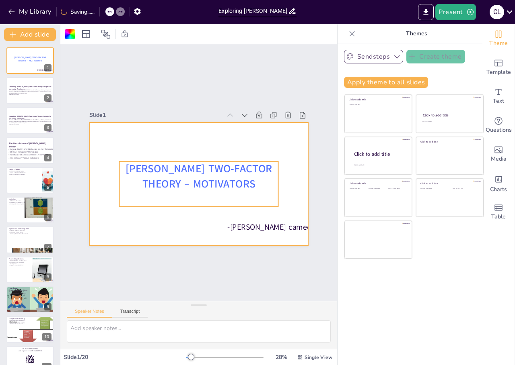
click at [252, 172] on span "[PERSON_NAME] Two-Factor Theory – Motivators" at bounding box center [198, 177] width 146 height 30
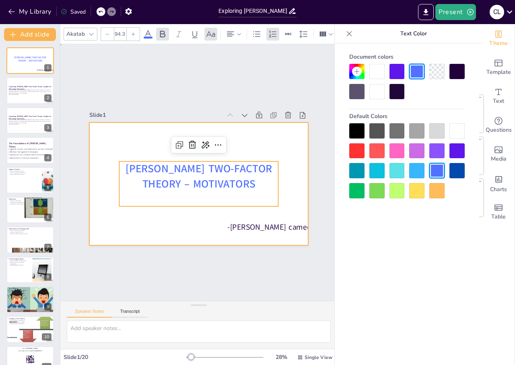
click at [275, 189] on div at bounding box center [198, 184] width 219 height 123
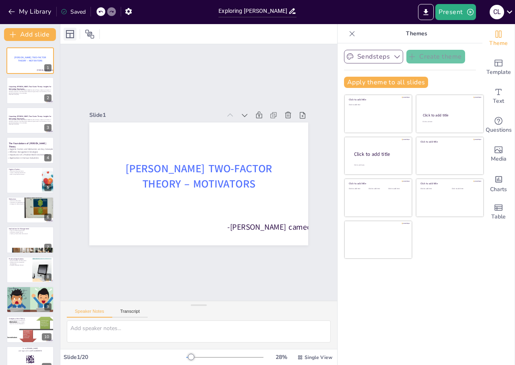
click at [67, 35] on icon at bounding box center [70, 34] width 8 height 8
click at [93, 34] on icon at bounding box center [90, 34] width 10 height 10
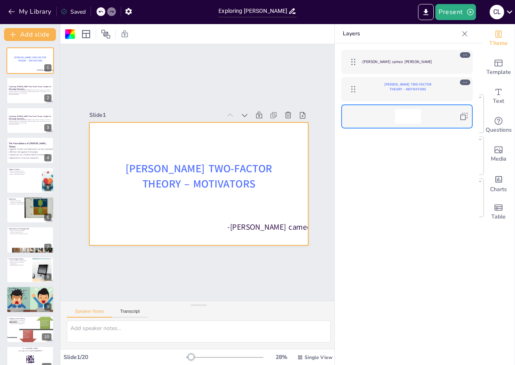
click at [456, 113] on div at bounding box center [410, 116] width 98 height 14
click at [461, 113] on icon at bounding box center [464, 117] width 10 height 10
click at [462, 113] on icon at bounding box center [463, 116] width 7 height 7
drag, startPoint x: 454, startPoint y: 115, endPoint x: 370, endPoint y: 114, distance: 83.6
click at [370, 114] on div at bounding box center [407, 116] width 93 height 14
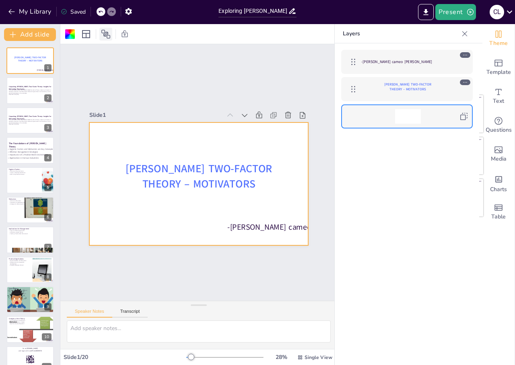
click at [105, 33] on icon at bounding box center [105, 34] width 9 height 9
click at [462, 35] on icon at bounding box center [464, 34] width 8 height 8
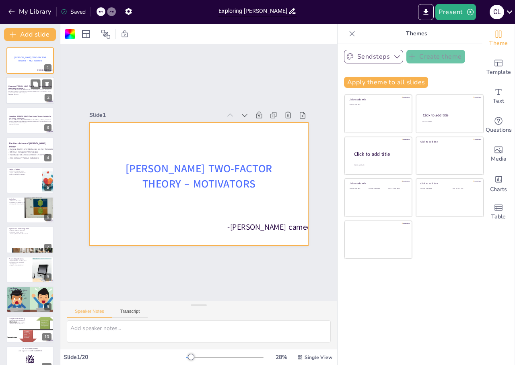
click at [13, 90] on p "This presentation delves into [PERSON_NAME] Two-Factor Theory, analyzing its im…" at bounding box center [29, 91] width 43 height 4
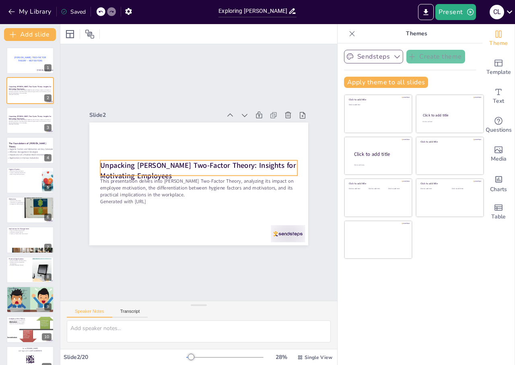
click at [123, 159] on strong "Unpacking [PERSON_NAME] Two-Factor Theory: Insights for Motivating Employees" at bounding box center [198, 165] width 197 height 30
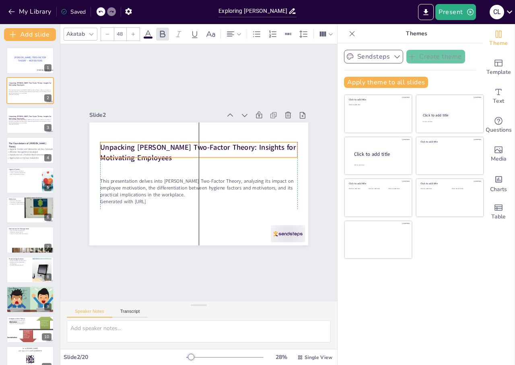
drag, startPoint x: 139, startPoint y: 163, endPoint x: 140, endPoint y: 145, distance: 18.1
click at [140, 145] on strong "Unpacking [PERSON_NAME] Two-Factor Theory: Insights for Motivating Employees" at bounding box center [197, 152] width 195 height 20
click at [145, 150] on strong "Unpacking [PERSON_NAME] Two-Factor Theory: Insights for Motivating Employees" at bounding box center [200, 147] width 197 height 30
click at [125, 137] on div at bounding box center [206, 139] width 194 height 47
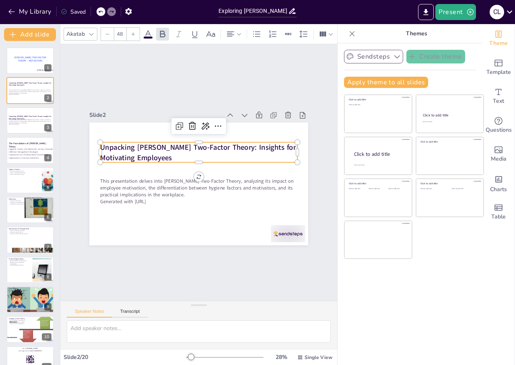
click at [129, 144] on strong "Unpacking [PERSON_NAME] Two-Factor Theory: Insights for Motivating Employees" at bounding box center [197, 152] width 195 height 20
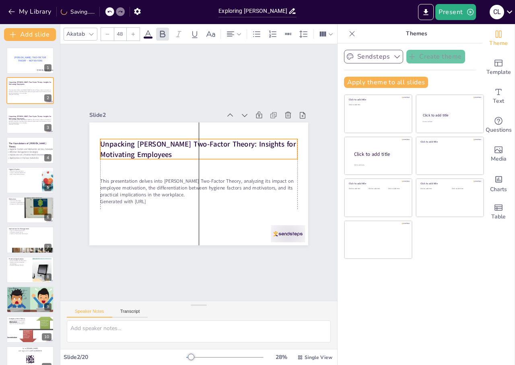
drag, startPoint x: 130, startPoint y: 144, endPoint x: 129, endPoint y: 140, distance: 4.1
click at [129, 140] on strong "Unpacking [PERSON_NAME] Two-Factor Theory: Insights for Motivating Employees" at bounding box center [197, 149] width 195 height 20
click at [144, 148] on strong "Unpacking [PERSON_NAME] Two-Factor Theory: Insights for Motivating Employees" at bounding box center [197, 149] width 195 height 20
click at [142, 144] on strong "Unpacking [PERSON_NAME] Two-Factor Theory: Insights for Motivating Employees" at bounding box center [213, 151] width 159 height 138
click at [141, 144] on strong "Unpacking [PERSON_NAME] Two-Factor Theory: Insights for Motivating Employees" at bounding box center [197, 149] width 195 height 20
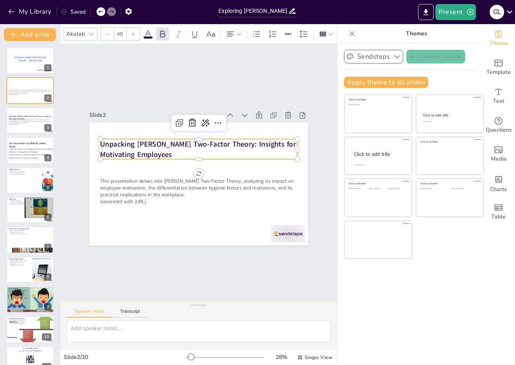
click at [138, 144] on strong "Unpacking [PERSON_NAME] Two-Factor Theory: Insights for Motivating Employees" at bounding box center [200, 144] width 197 height 30
drag, startPoint x: 128, startPoint y: 141, endPoint x: 88, endPoint y: 135, distance: 40.6
click at [92, 138] on div "This presentation delves into [PERSON_NAME] Two-Factor Theory, analyzing its im…" at bounding box center [198, 184] width 219 height 123
click at [197, 141] on strong "[PERSON_NAME] Two-Factor Theory: Insights for Motivating Employees" at bounding box center [197, 149] width 195 height 20
click at [133, 32] on icon at bounding box center [133, 34] width 5 height 5
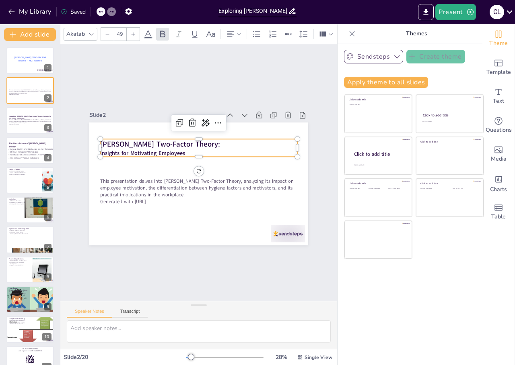
click at [133, 32] on icon at bounding box center [133, 34] width 5 height 5
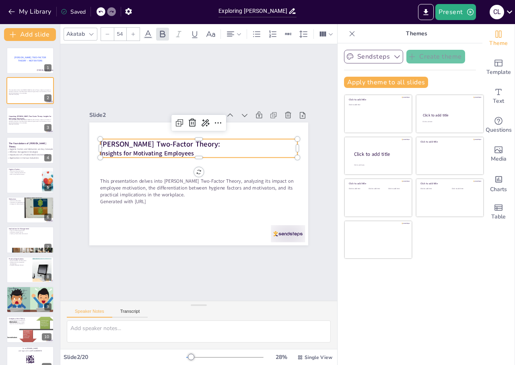
click at [133, 32] on icon at bounding box center [133, 34] width 5 height 5
click at [131, 32] on icon at bounding box center [133, 34] width 5 height 5
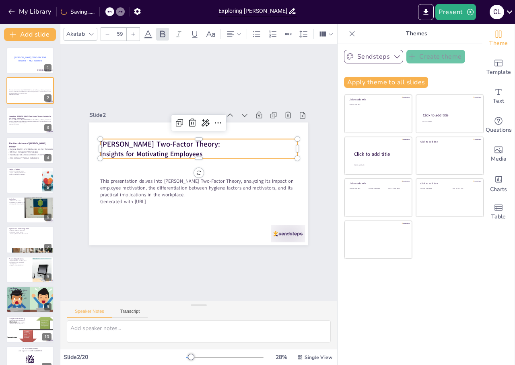
click at [131, 32] on icon at bounding box center [133, 34] width 5 height 5
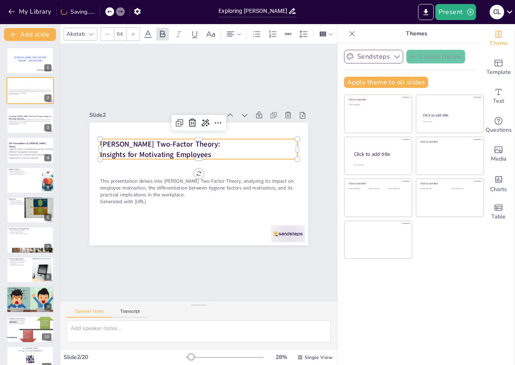
click at [131, 32] on icon at bounding box center [133, 34] width 5 height 5
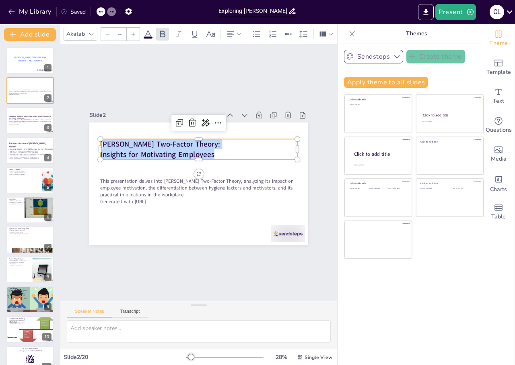
drag, startPoint x: 210, startPoint y: 154, endPoint x: 94, endPoint y: 137, distance: 116.9
click at [94, 137] on div "This presentation delves into [PERSON_NAME] Two-Factor Theory, analyzing its im…" at bounding box center [197, 183] width 230 height 145
click at [132, 32] on icon at bounding box center [133, 34] width 5 height 5
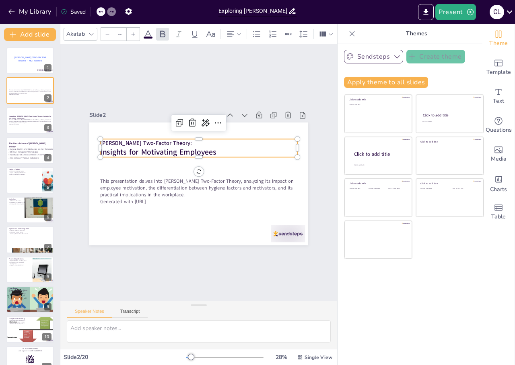
click at [132, 32] on icon at bounding box center [133, 34] width 5 height 5
click at [131, 32] on icon at bounding box center [133, 34] width 5 height 5
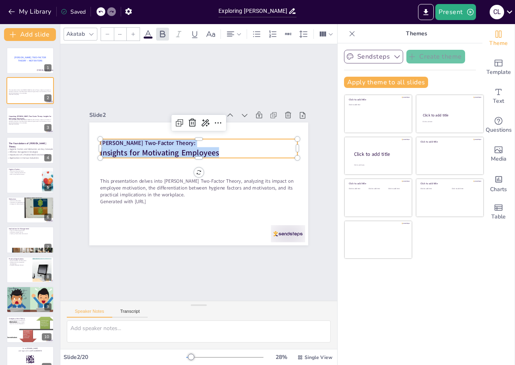
click at [131, 32] on icon at bounding box center [133, 34] width 5 height 5
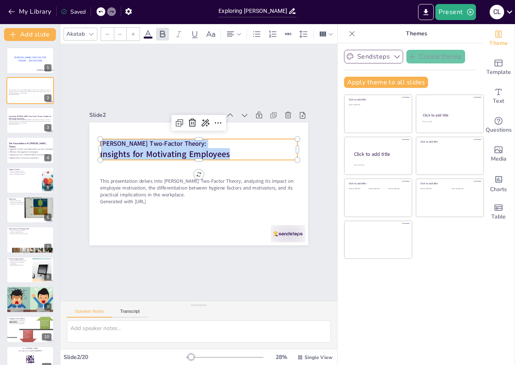
click at [131, 32] on icon at bounding box center [133, 34] width 5 height 5
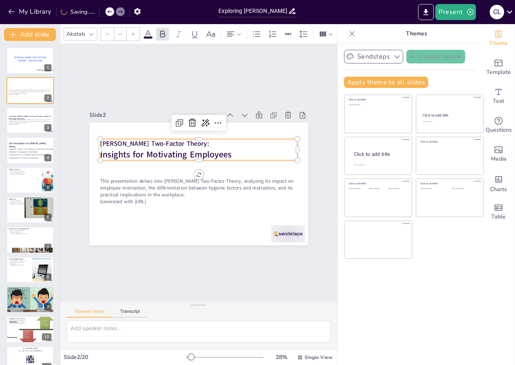
click at [131, 32] on icon at bounding box center [133, 34] width 5 height 5
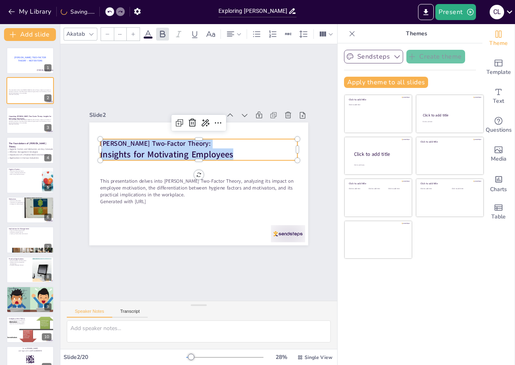
click at [131, 32] on icon at bounding box center [133, 34] width 5 height 5
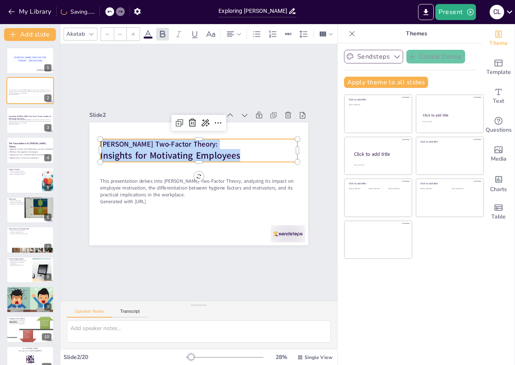
click at [131, 32] on icon at bounding box center [133, 34] width 5 height 5
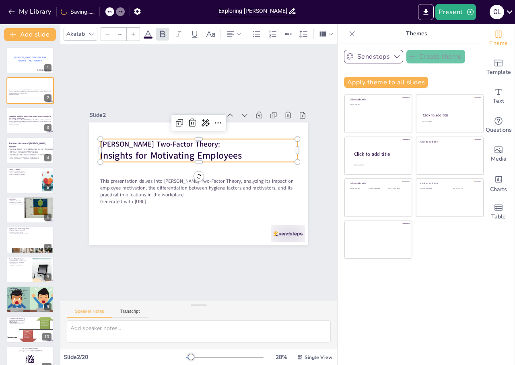
click at [131, 32] on icon at bounding box center [133, 34] width 5 height 5
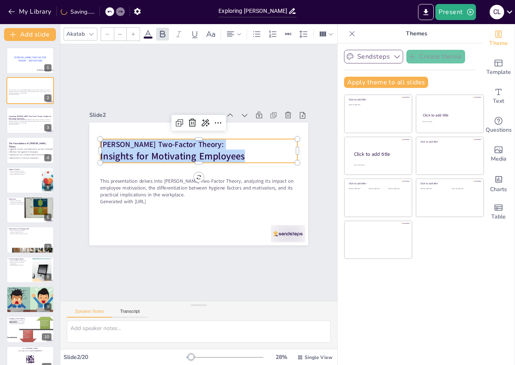
click at [131, 32] on icon at bounding box center [133, 34] width 5 height 5
click at [244, 150] on strong "Insights for Motivating Employees" at bounding box center [176, 157] width 152 height 14
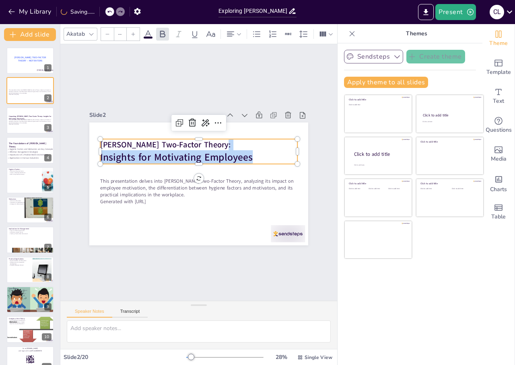
click at [280, 146] on div "[PERSON_NAME] Two-Factor Theory: Insights for Motivating Employees" at bounding box center [198, 151] width 197 height 25
click at [315, 178] on div "Slide 1 [PERSON_NAME] Two-Factor Theory – Motivators -[PERSON_NAME] cameo [PERS…" at bounding box center [198, 173] width 240 height 300
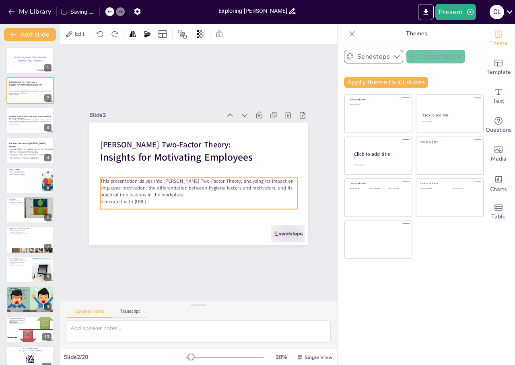
click at [208, 178] on p "This presentation delves into [PERSON_NAME] Two-Factor Theory, analyzing its im…" at bounding box center [198, 188] width 197 height 21
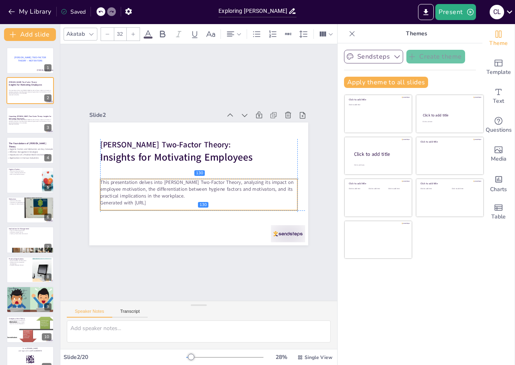
click at [104, 182] on p "This presentation delves into [PERSON_NAME] Two-Factor Theory, analyzing its im…" at bounding box center [198, 189] width 197 height 21
click at [133, 195] on p "This presentation delves into [PERSON_NAME] Two-Factor Theory, analyzing its im…" at bounding box center [197, 189] width 198 height 41
click at [136, 199] on p "Generated with [URL]" at bounding box center [198, 202] width 197 height 7
click at [143, 199] on p "Generated with [URL]" at bounding box center [198, 202] width 197 height 7
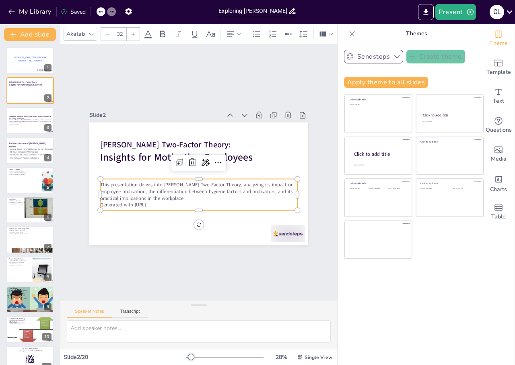
click at [161, 192] on p "This presentation delves into [PERSON_NAME] Two-Factor Theory, analyzing its im…" at bounding box center [198, 191] width 197 height 21
click at [161, 192] on p "This presentation delves into [PERSON_NAME] Two-Factor Theory, analyzing its im…" at bounding box center [197, 191] width 198 height 41
click at [151, 203] on p "Generated with [URL]" at bounding box center [198, 204] width 197 height 7
drag, startPoint x: 153, startPoint y: 202, endPoint x: 94, endPoint y: 201, distance: 58.7
click at [95, 201] on p "Generated with [URL]" at bounding box center [192, 204] width 194 height 47
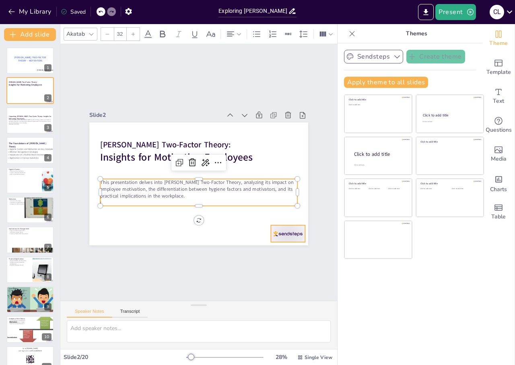
click at [271, 225] on div at bounding box center [288, 233] width 34 height 17
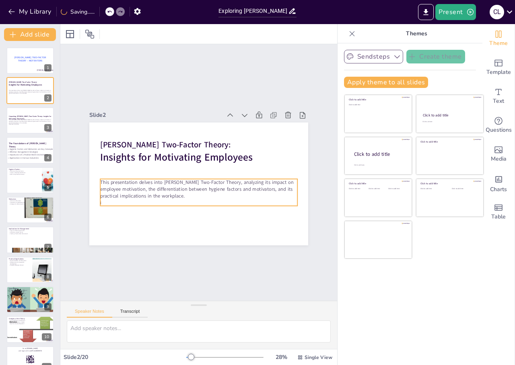
click at [236, 187] on p "This presentation delves into [PERSON_NAME] Two-Factor Theory, analyzing its im…" at bounding box center [198, 189] width 197 height 21
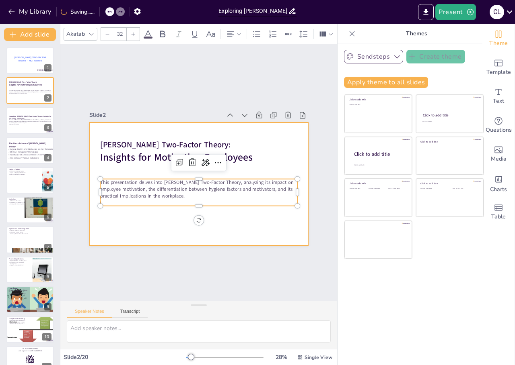
click at [262, 210] on div at bounding box center [197, 183] width 230 height 145
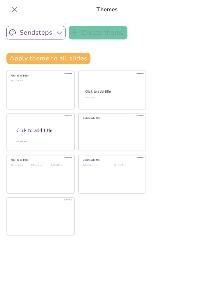
drag, startPoint x: 103, startPoint y: 262, endPoint x: 133, endPoint y: 261, distance: 29.8
click at [133, 261] on div "Sendsteps Create theme Apply theme to all slides Click to add title Click to ad…" at bounding box center [100, 162] width 201 height 286
click at [11, 11] on icon at bounding box center [14, 10] width 8 height 8
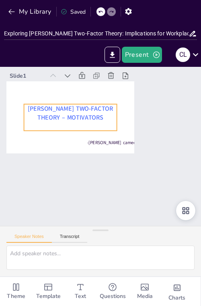
click at [69, 117] on span "[PERSON_NAME] Two-Factor Theory – Motivators" at bounding box center [71, 112] width 86 height 17
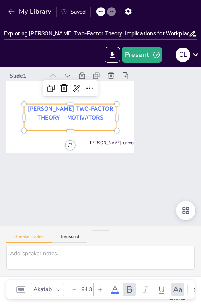
click at [49, 111] on span "[PERSON_NAME] Two-Factor Theory – Motivators" at bounding box center [71, 112] width 86 height 17
click at [31, 108] on p "[PERSON_NAME] Two-Factor Theory – Motivators" at bounding box center [70, 113] width 93 height 18
click at [90, 88] on icon at bounding box center [95, 87] width 10 height 10
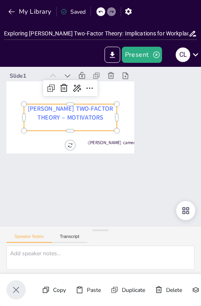
click at [64, 119] on span "[PERSON_NAME] Two-Factor Theory – Motivators" at bounding box center [71, 112] width 86 height 17
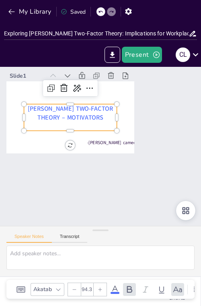
click at [68, 119] on span "[PERSON_NAME] Two-Factor Theory – Motivators" at bounding box center [71, 112] width 86 height 17
click at [72, 118] on span "[PERSON_NAME] Two-Factor Theory – Motivators" at bounding box center [71, 112] width 86 height 17
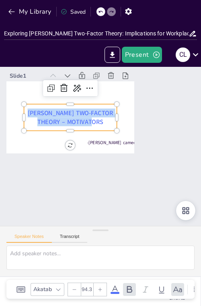
drag, startPoint x: 102, startPoint y: 123, endPoint x: 27, endPoint y: 110, distance: 75.8
click at [27, 110] on p "[PERSON_NAME] Two-Factor Theory – Motivators" at bounding box center [74, 114] width 94 height 27
copy span "[PERSON_NAME] Two-Factor Theory – Motivators"
